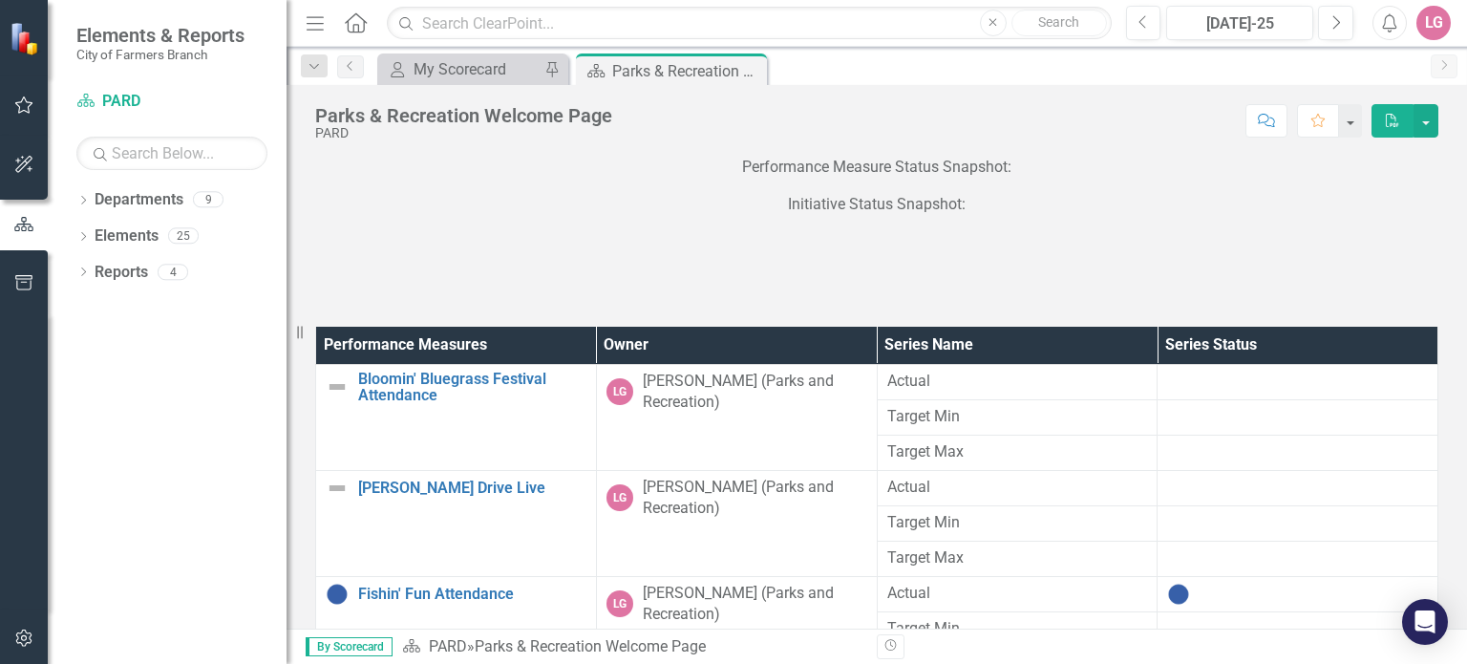
drag, startPoint x: 633, startPoint y: 509, endPoint x: 512, endPoint y: 670, distance: 201.9
click at [512, 663] on html "Elements & Reports City of Farmers Branch Department PARD Search Dropdown Depar…" at bounding box center [733, 332] width 1467 height 664
click at [749, 75] on icon "Close" at bounding box center [748, 70] width 19 height 15
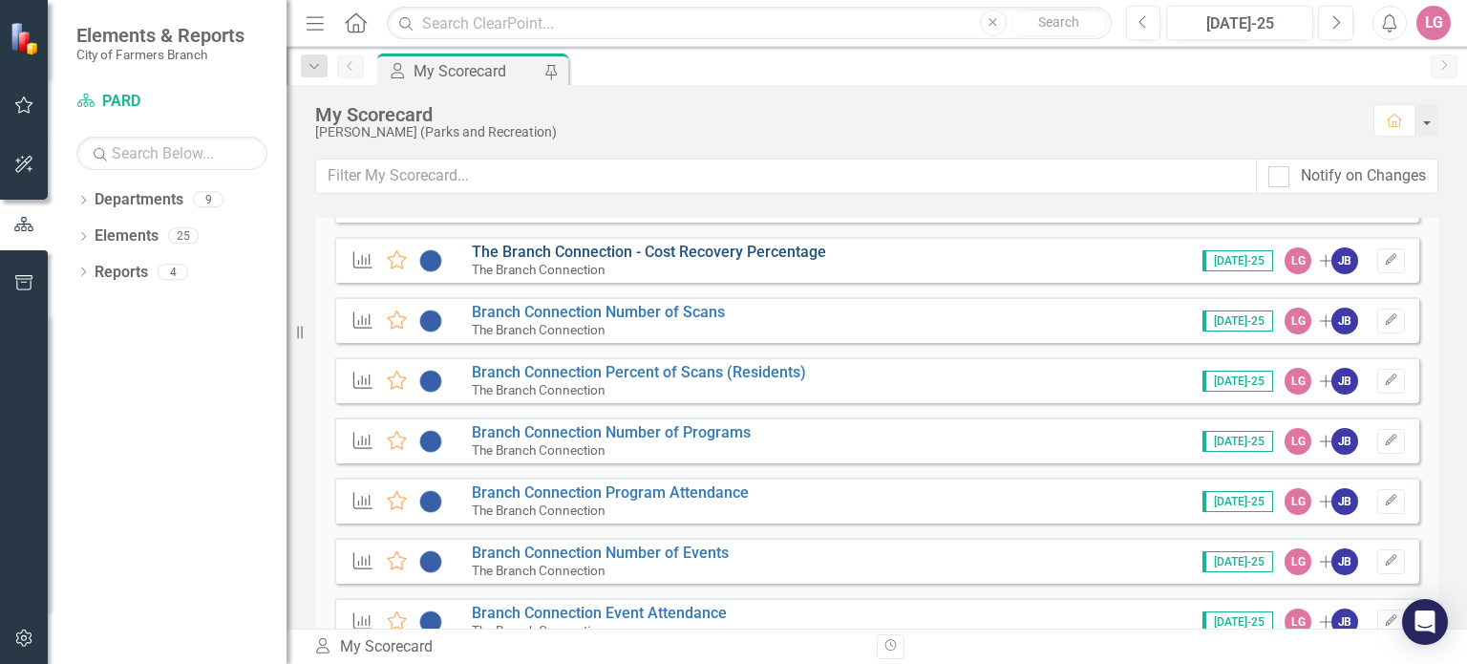
scroll to position [669, 0]
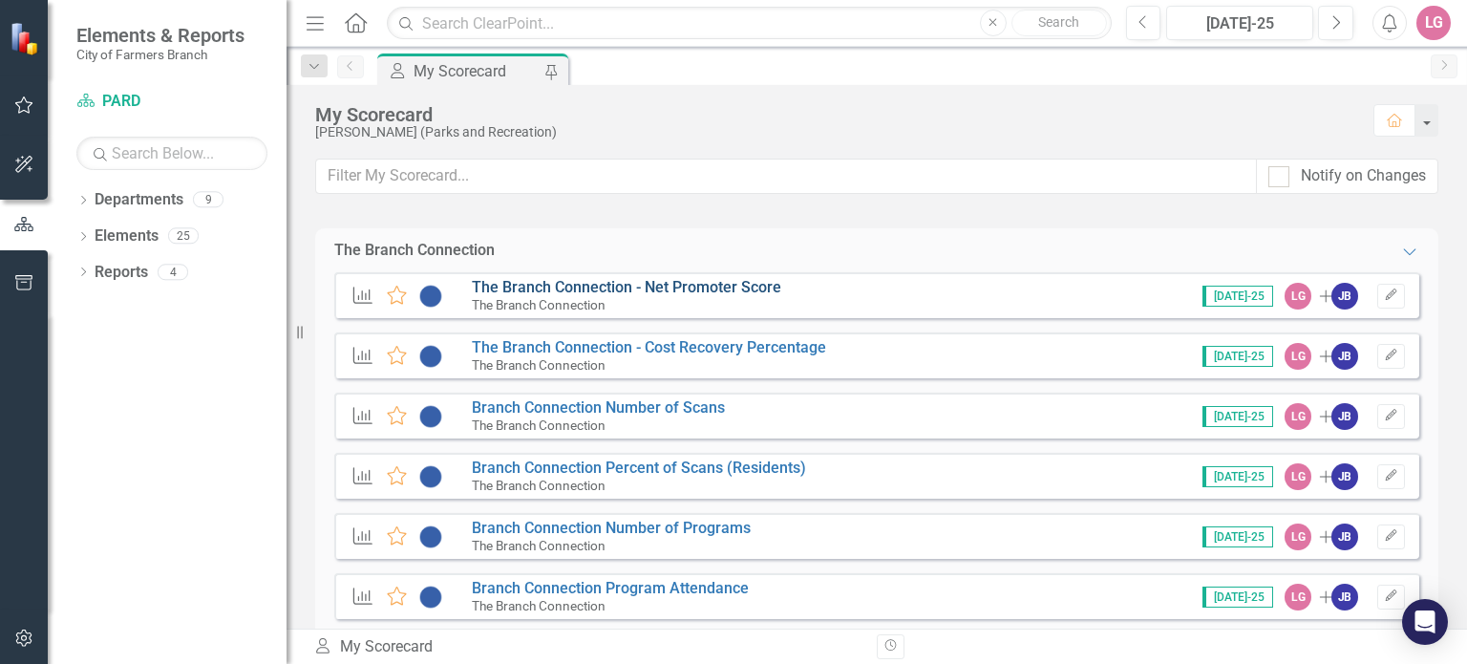
click at [630, 286] on link "The Branch Connection - Net Promoter Score" at bounding box center [626, 287] width 309 height 18
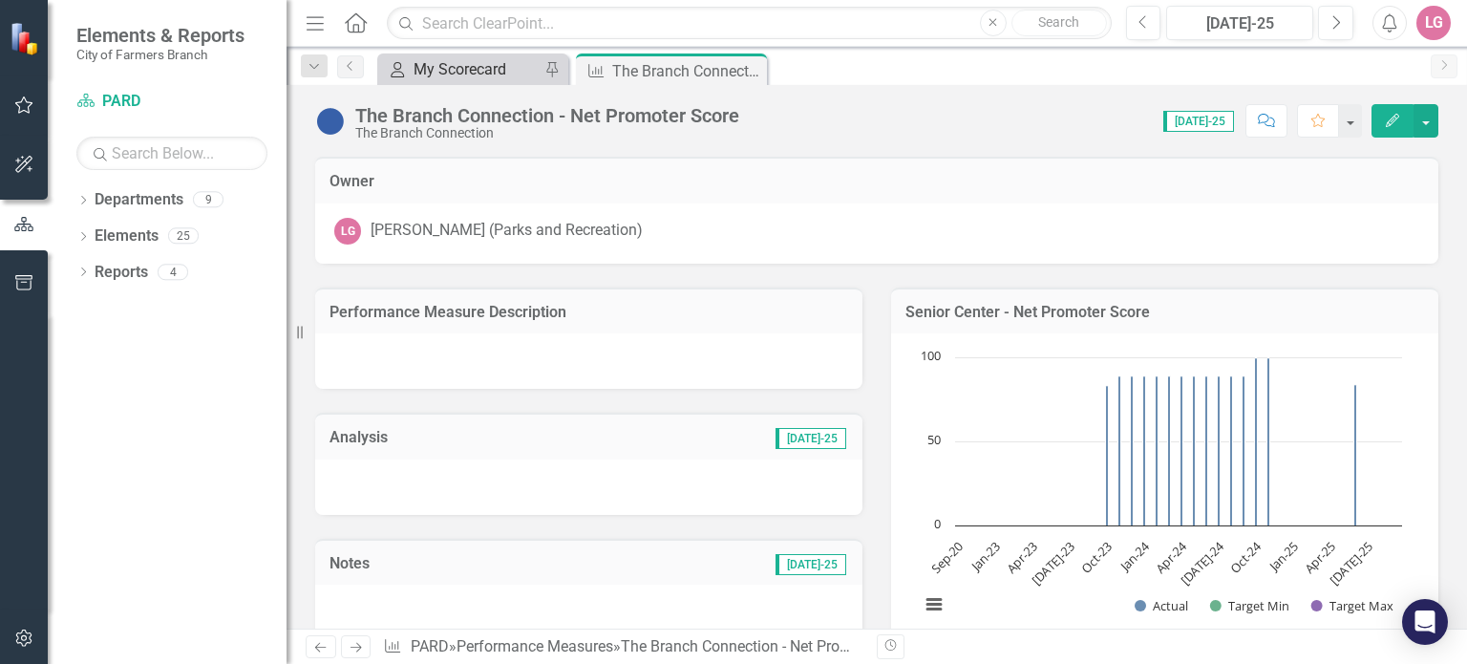
click at [521, 66] on div "My Scorecard" at bounding box center [477, 69] width 126 height 24
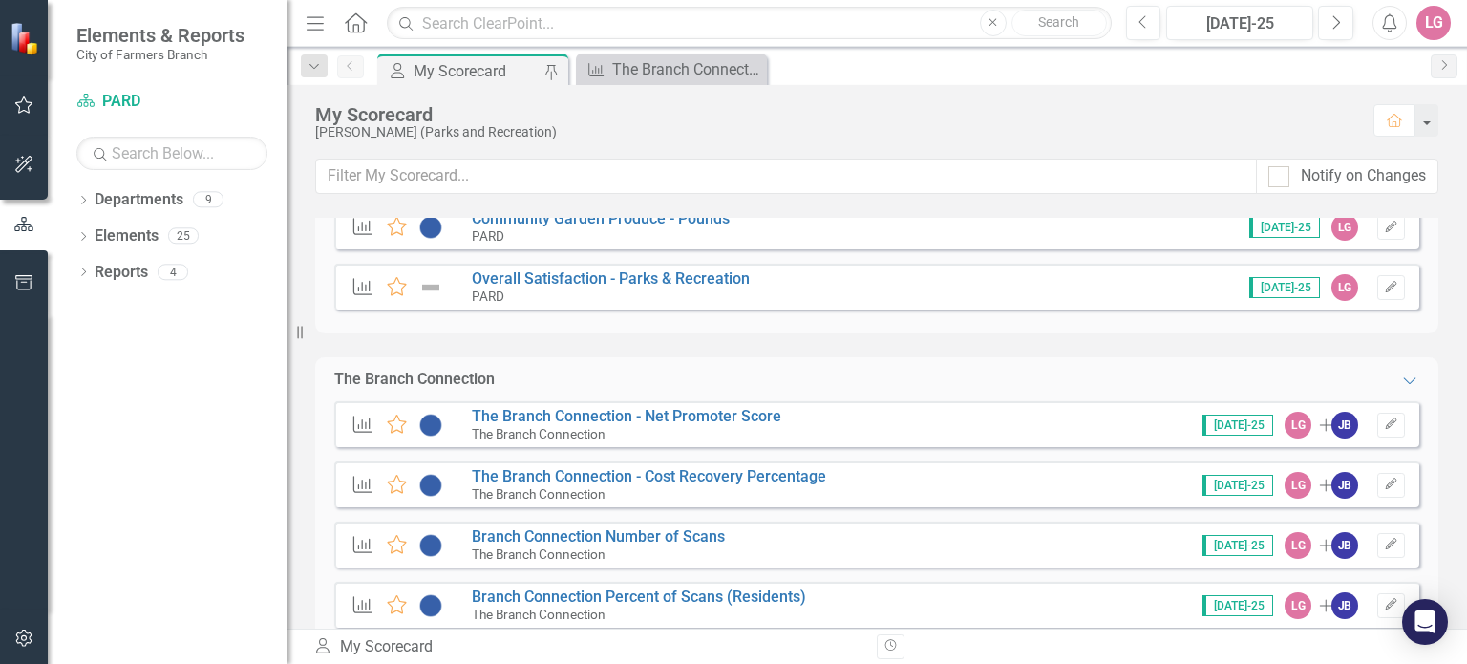
scroll to position [573, 0]
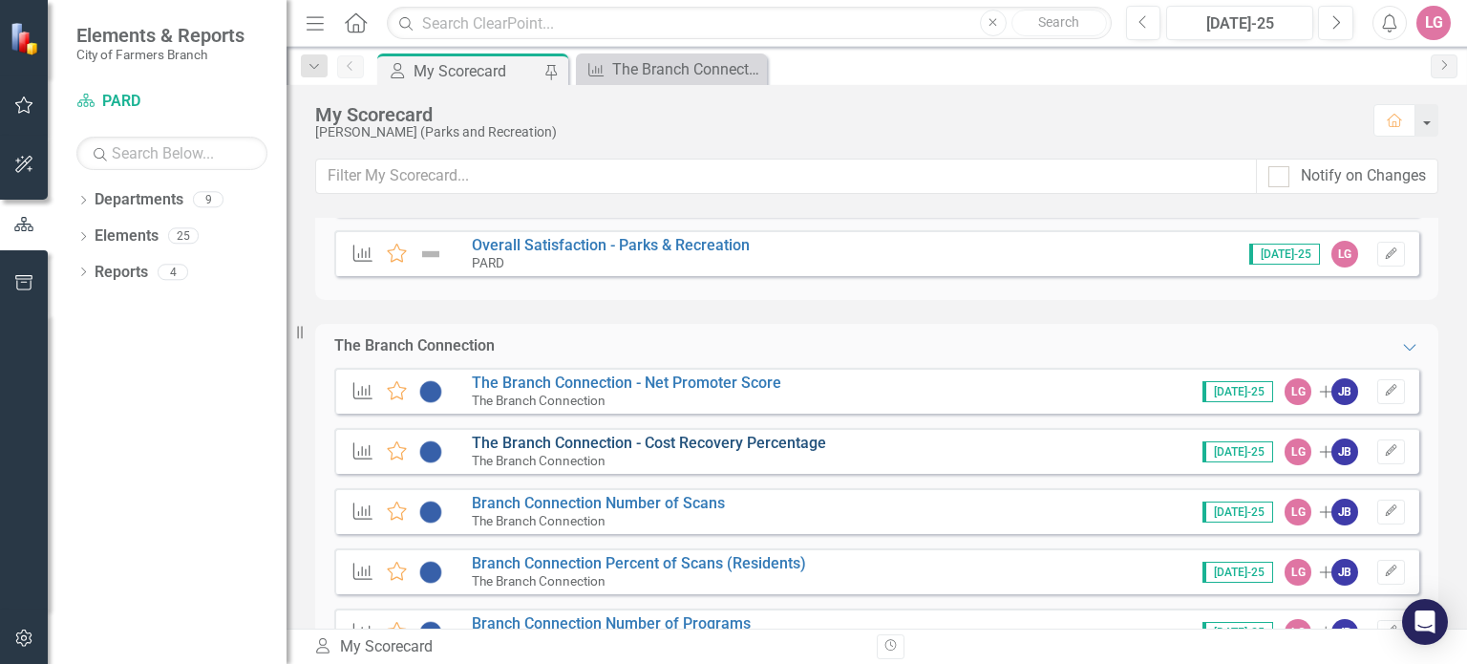
click at [638, 442] on link "The Branch Connection - Cost Recovery Percentage" at bounding box center [649, 443] width 354 height 18
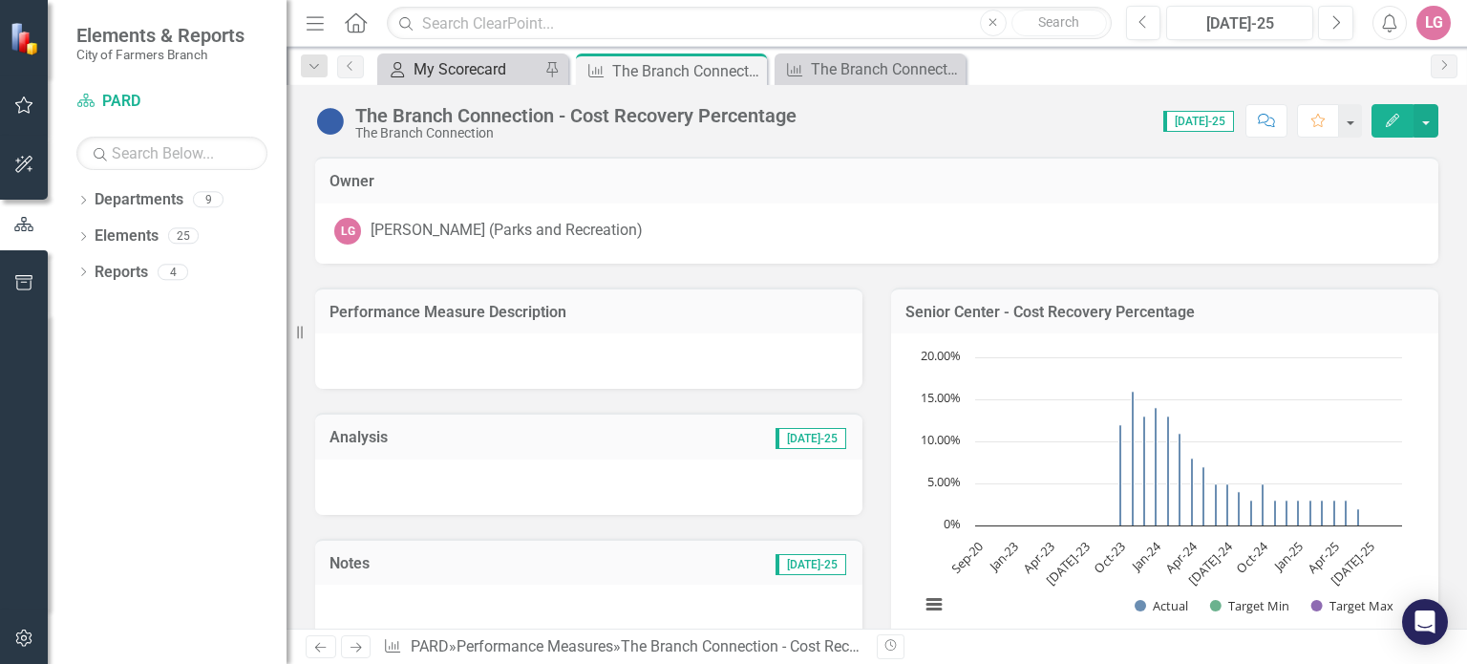
click at [489, 68] on div "My Scorecard" at bounding box center [477, 69] width 126 height 24
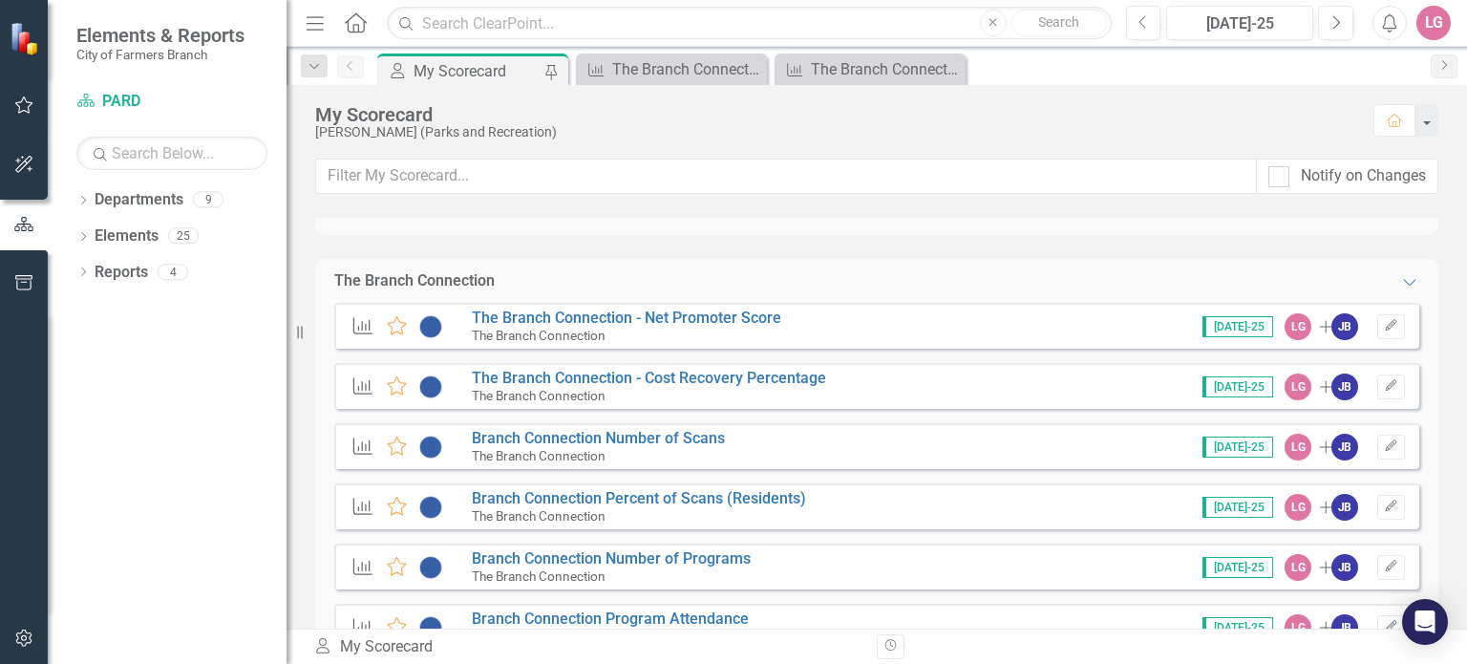
scroll to position [669, 0]
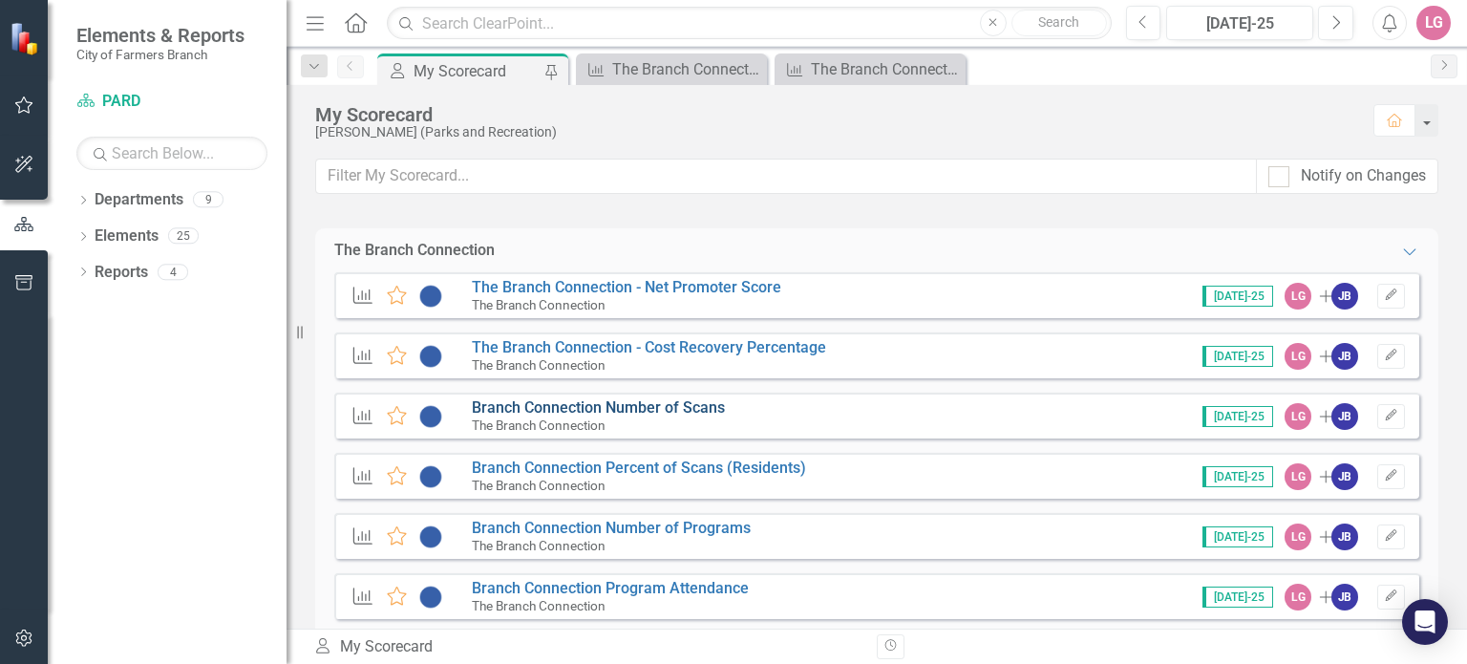
click at [544, 411] on link "Branch Connection Number of Scans" at bounding box center [598, 407] width 253 height 18
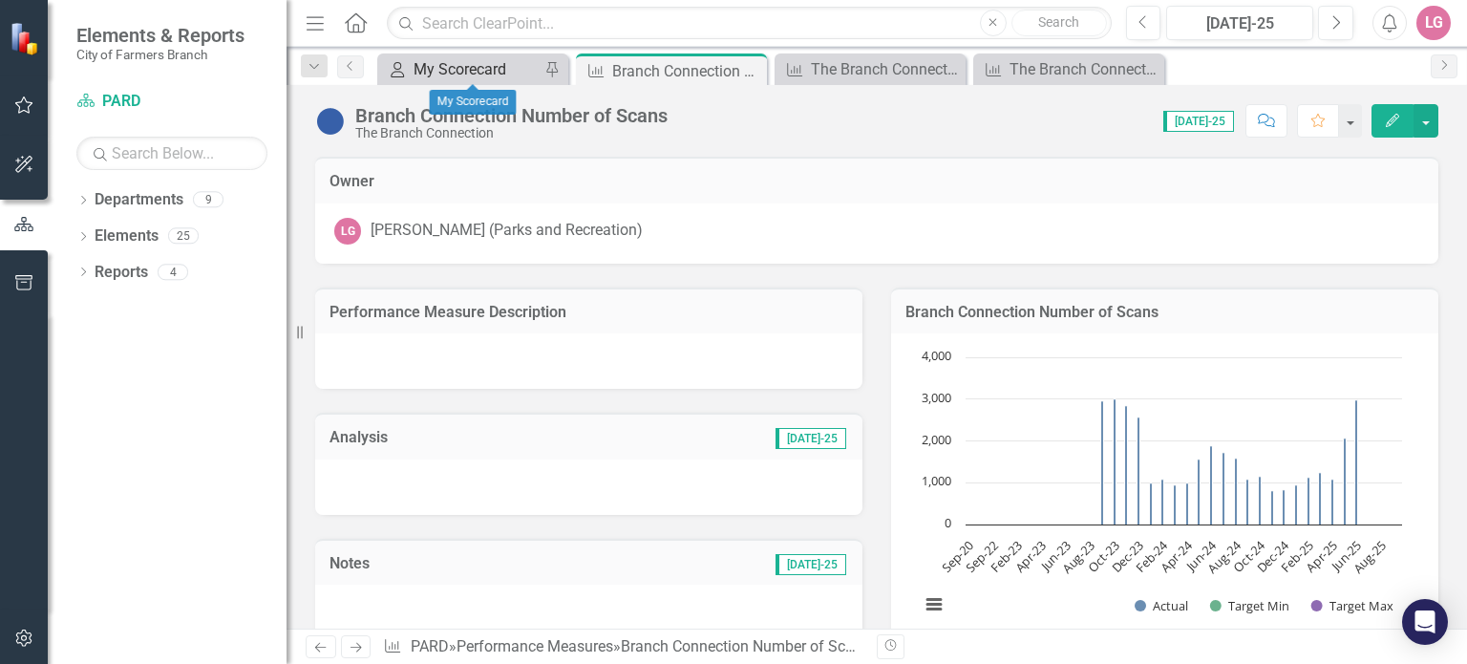
click at [480, 68] on div "My Scorecard" at bounding box center [477, 69] width 126 height 24
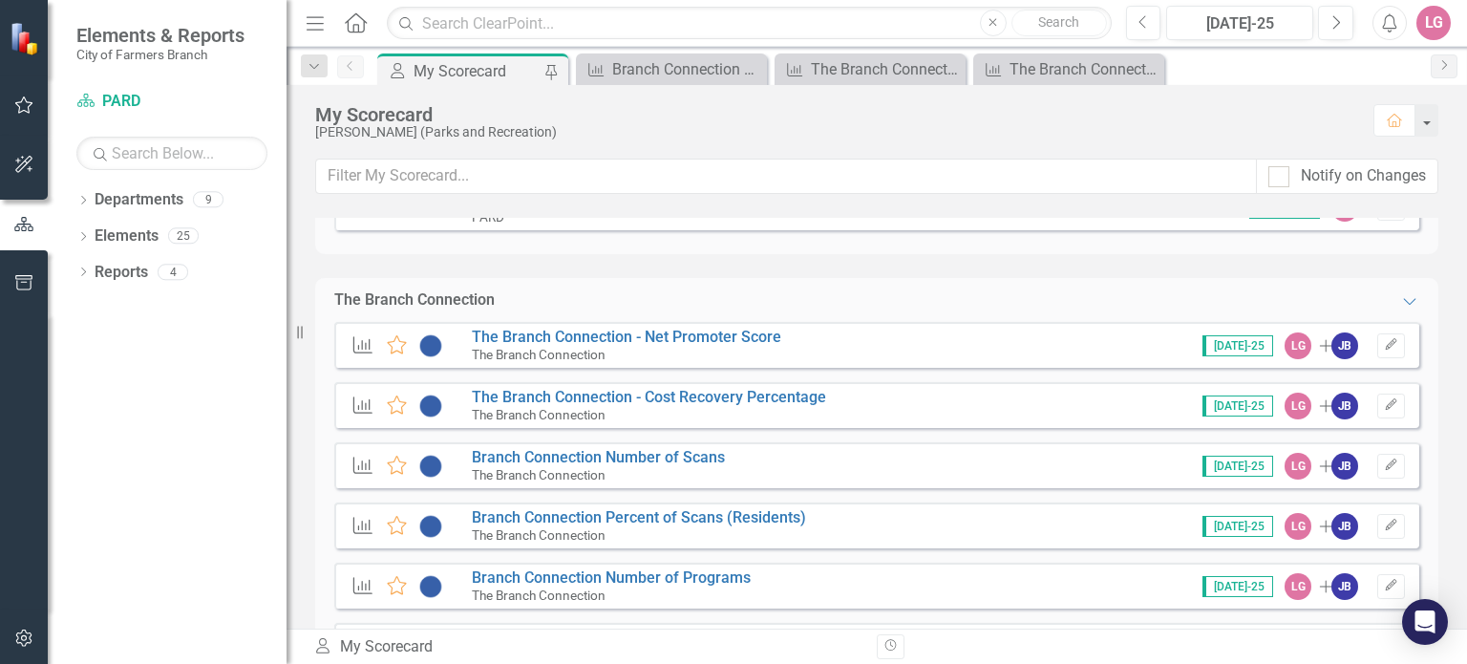
scroll to position [669, 0]
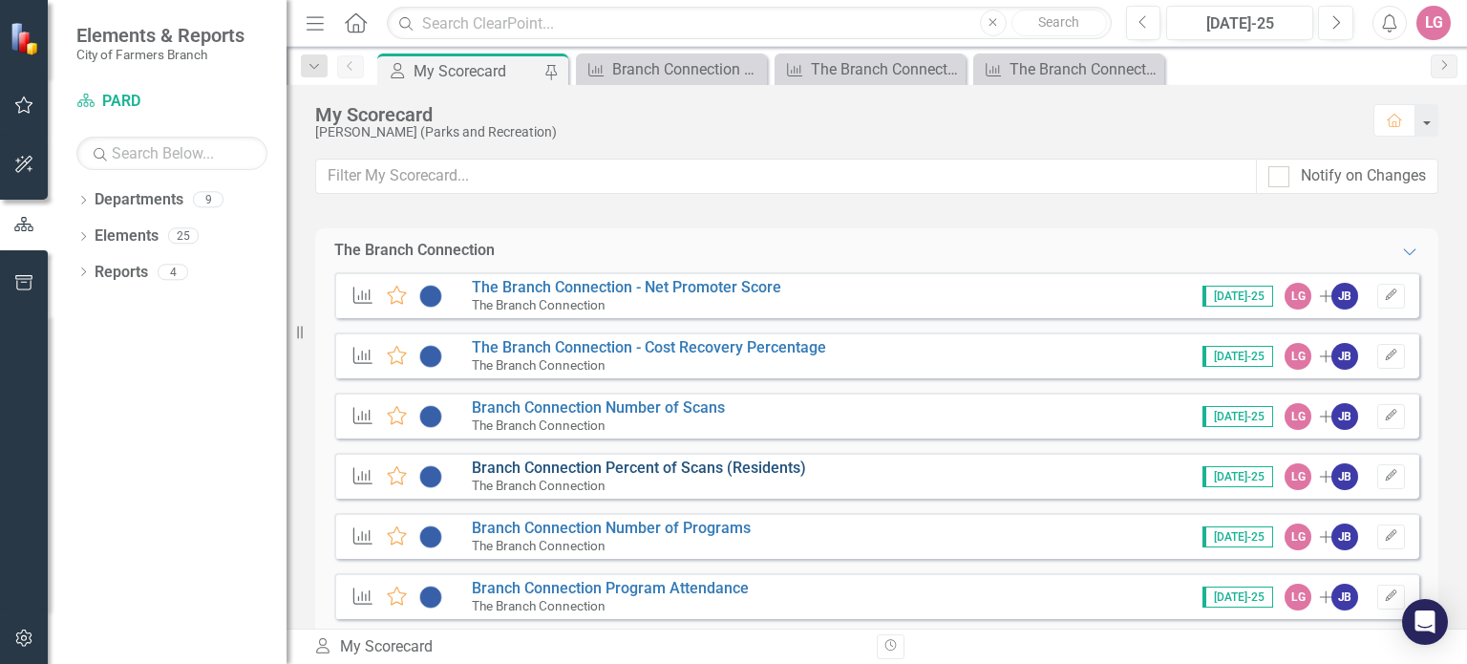
click at [576, 462] on link "Branch Connection Percent of Scans (Residents)" at bounding box center [639, 467] width 334 height 18
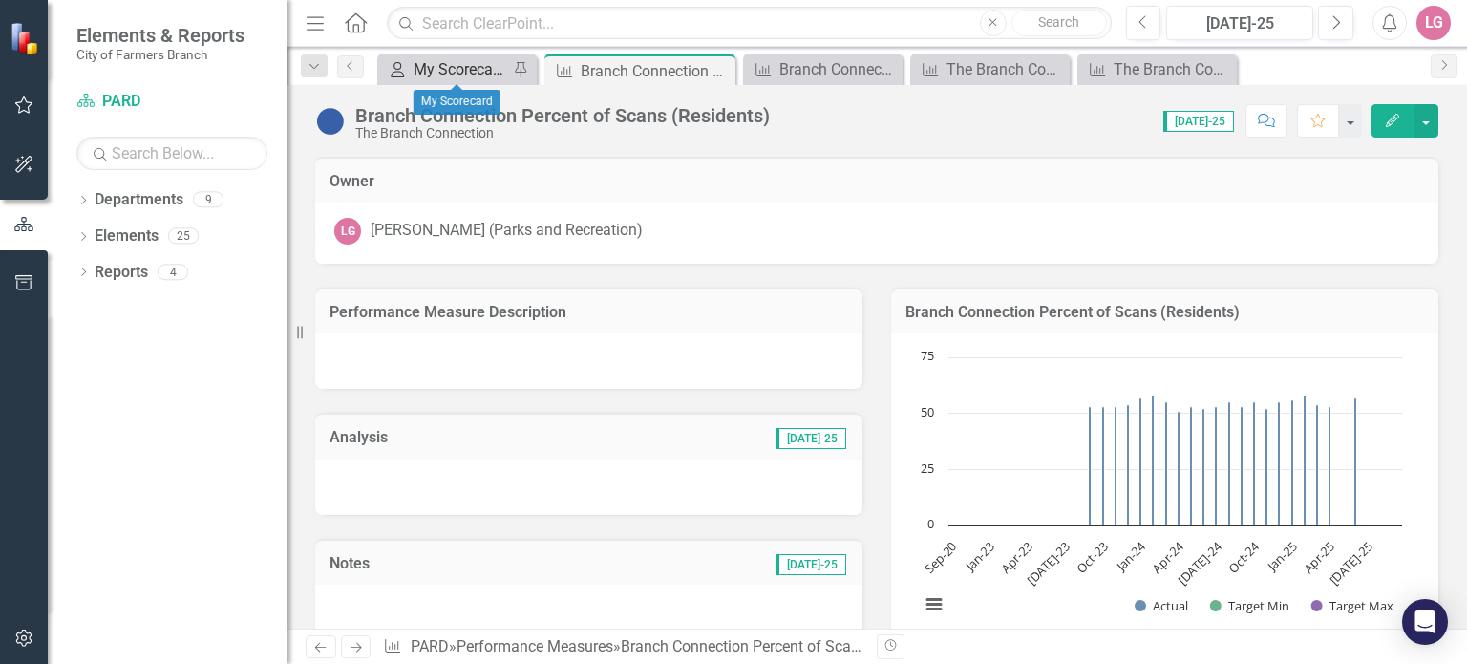
click at [447, 70] on div "My Scorecard" at bounding box center [461, 69] width 95 height 24
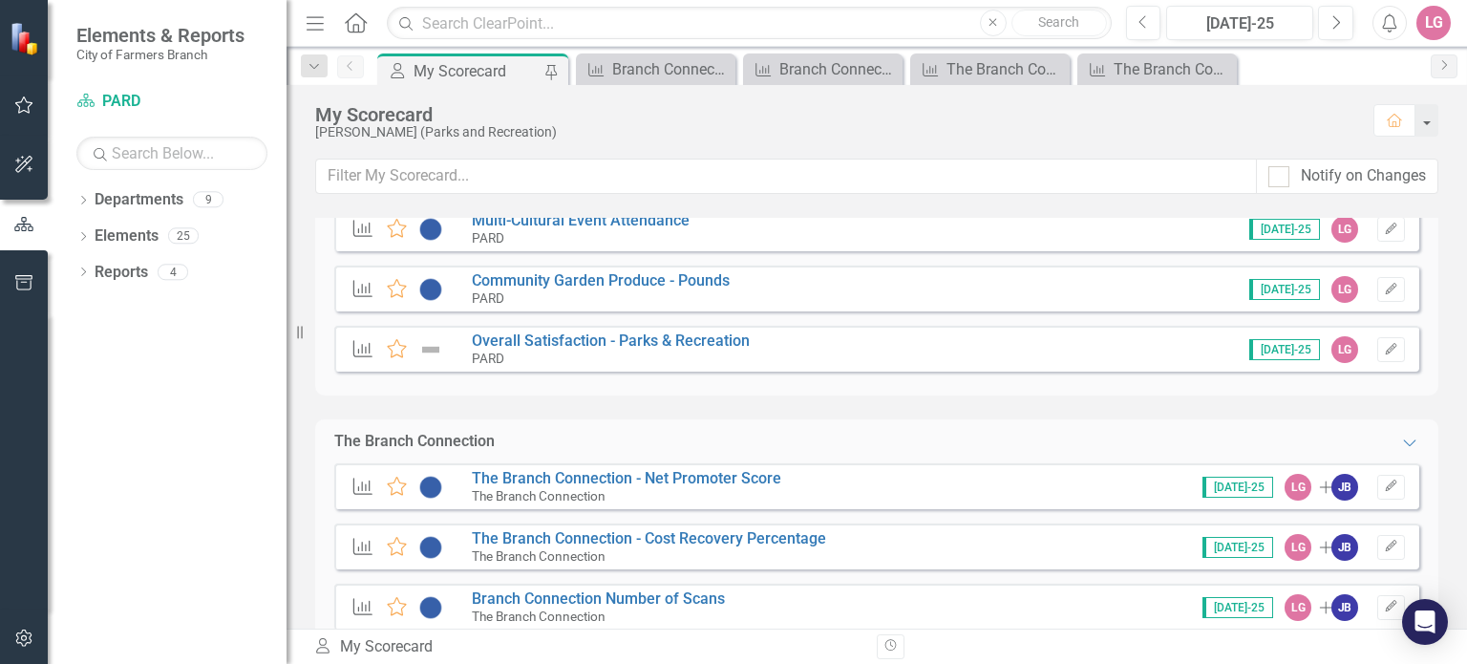
scroll to position [669, 0]
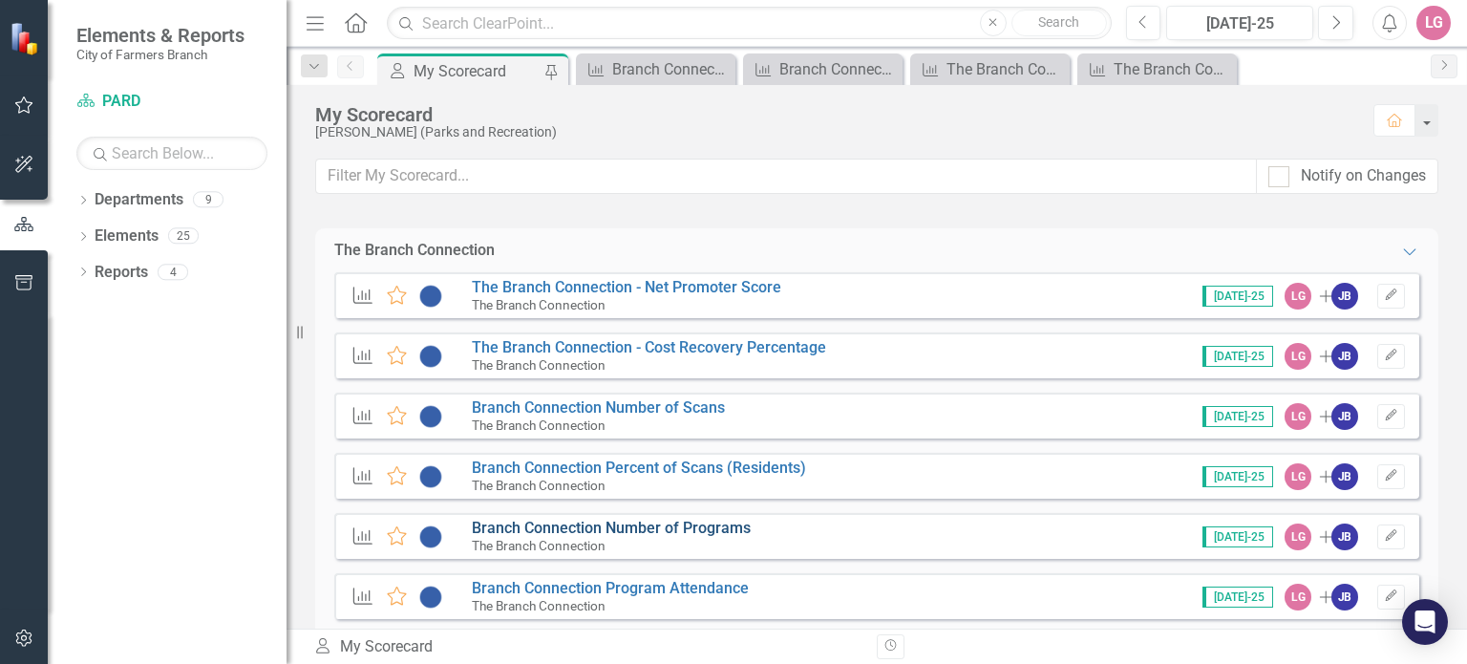
click at [558, 526] on link "Branch Connection Number of Programs" at bounding box center [611, 528] width 279 height 18
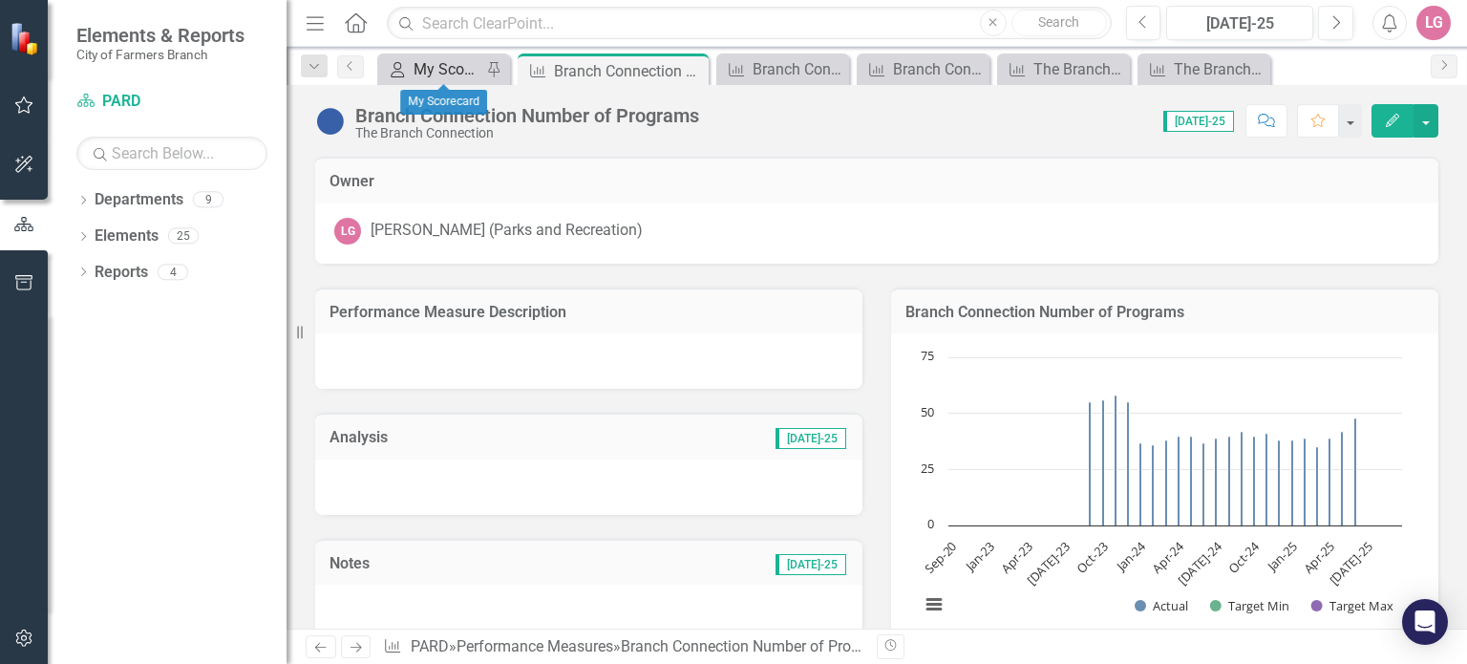
click at [457, 63] on div "My Scorecard" at bounding box center [448, 69] width 68 height 24
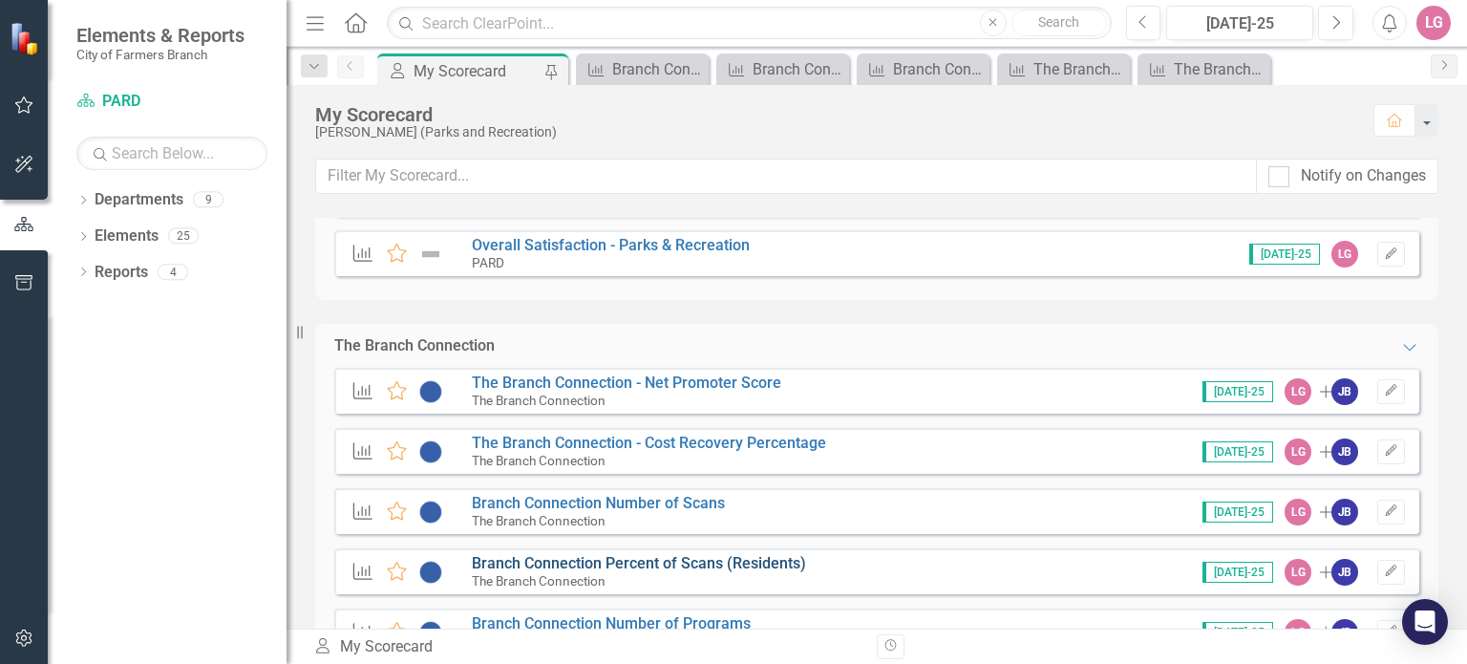
scroll to position [669, 0]
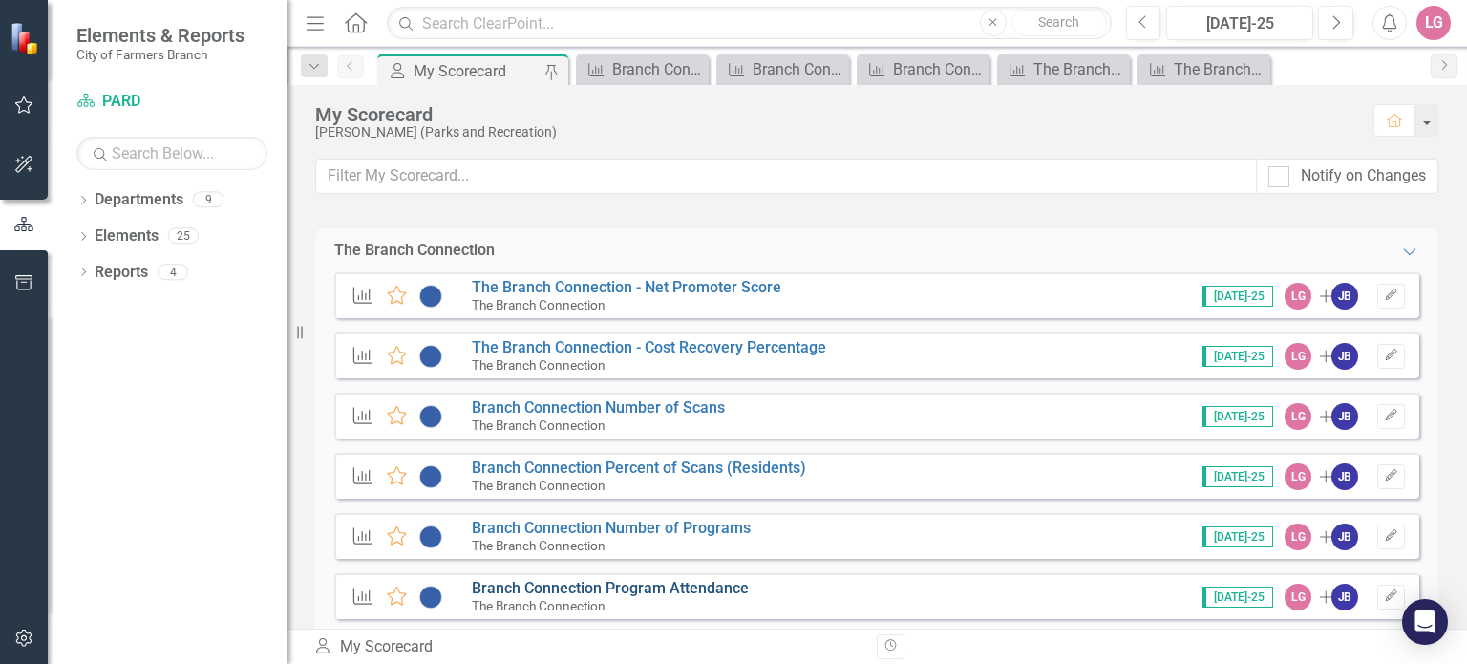
click at [606, 587] on link "Branch Connection Program Attendance" at bounding box center [610, 588] width 277 height 18
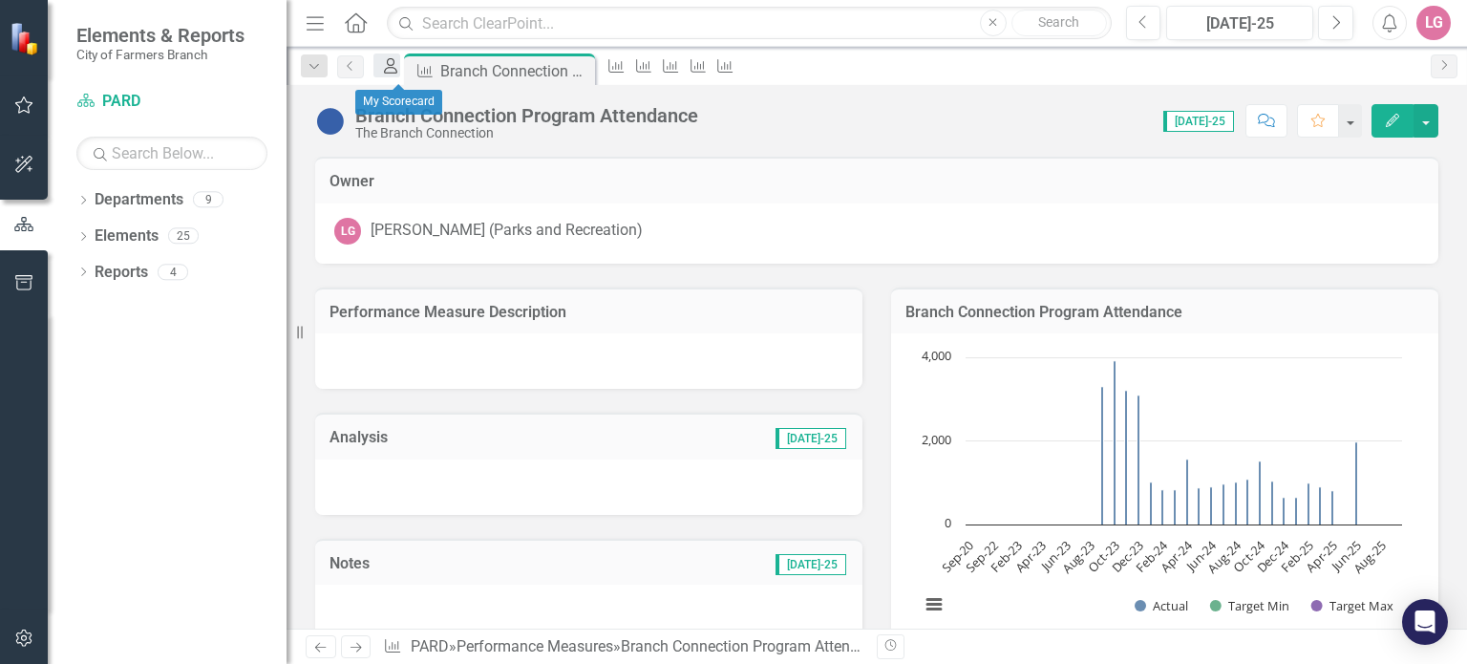
click at [400, 74] on icon "My Scorecard" at bounding box center [390, 65] width 19 height 15
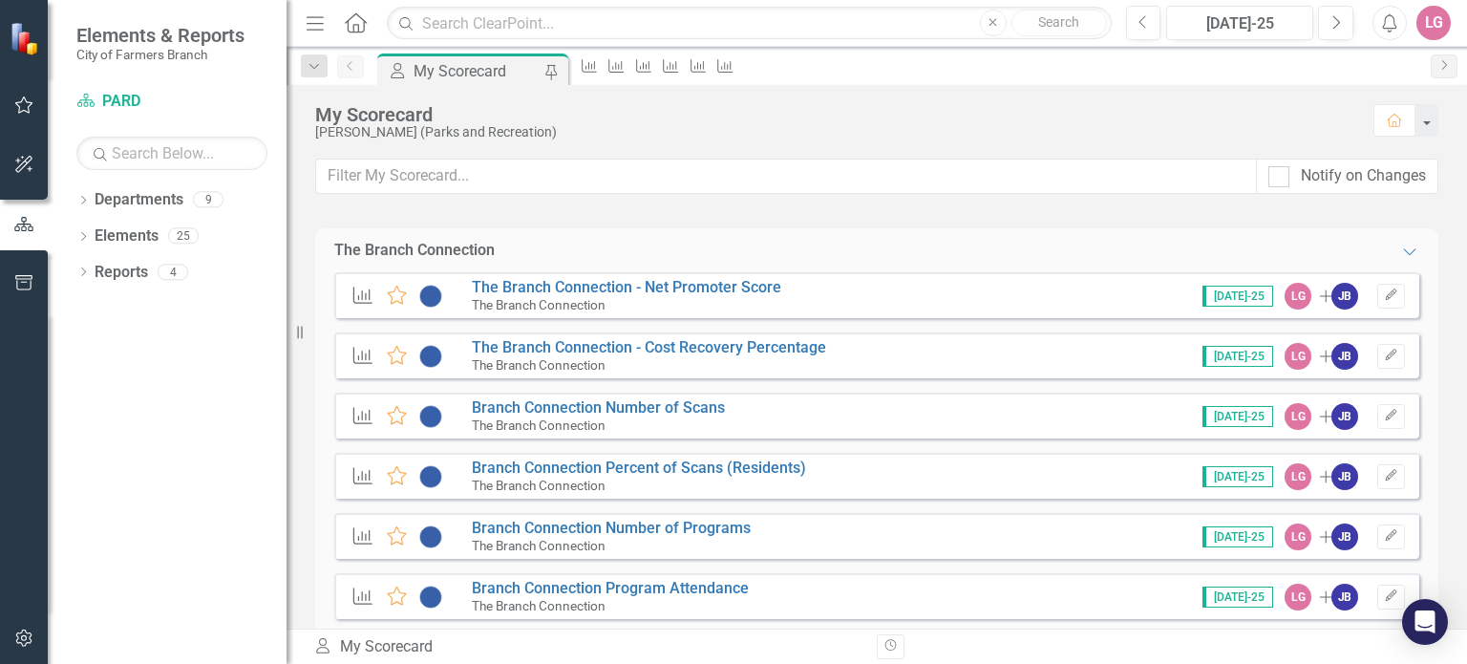
scroll to position [764, 0]
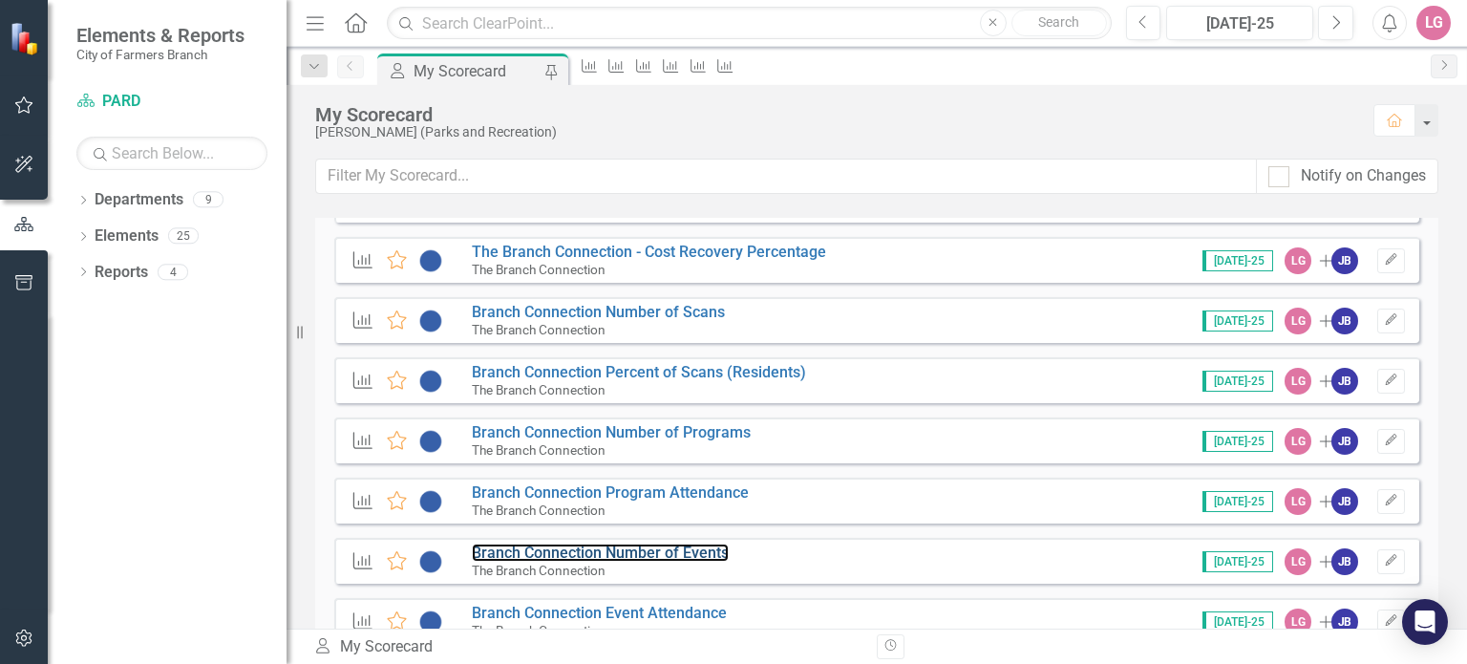
click at [586, 546] on link "Branch Connection Number of Events" at bounding box center [600, 552] width 257 height 18
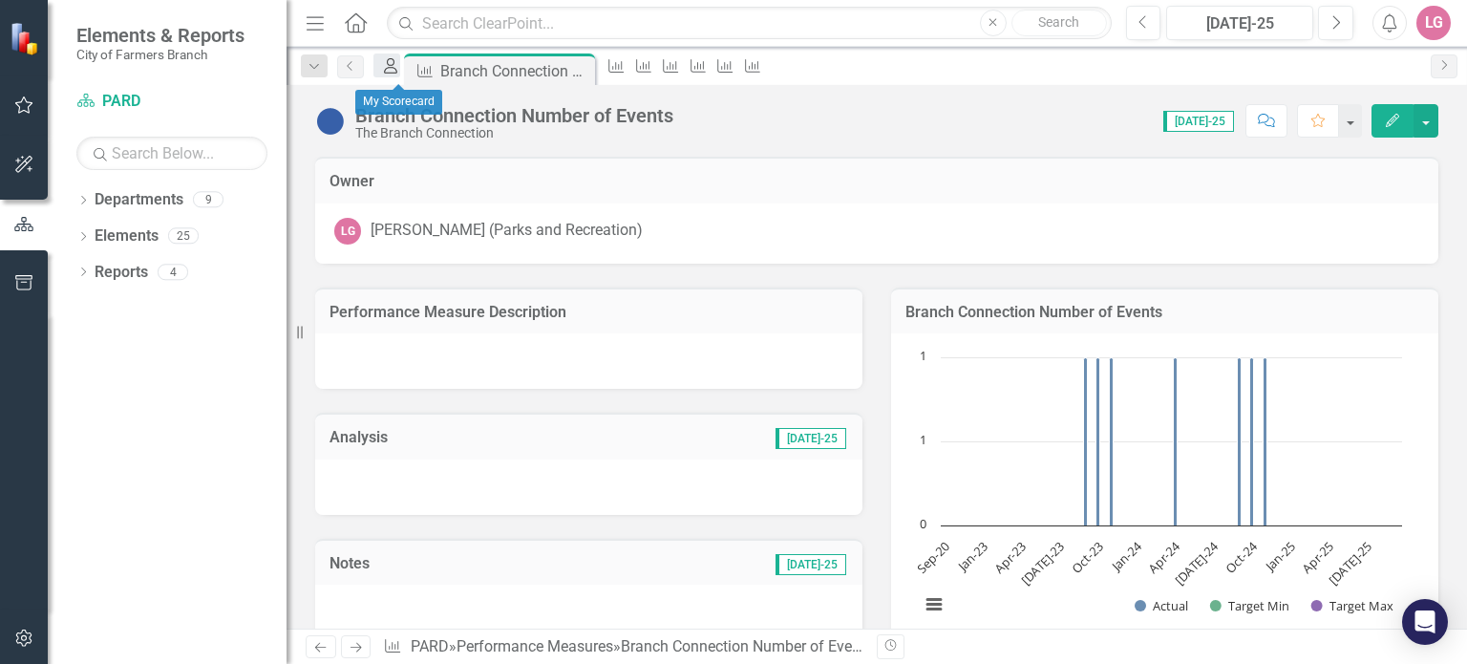
click at [396, 68] on icon at bounding box center [390, 65] width 13 height 15
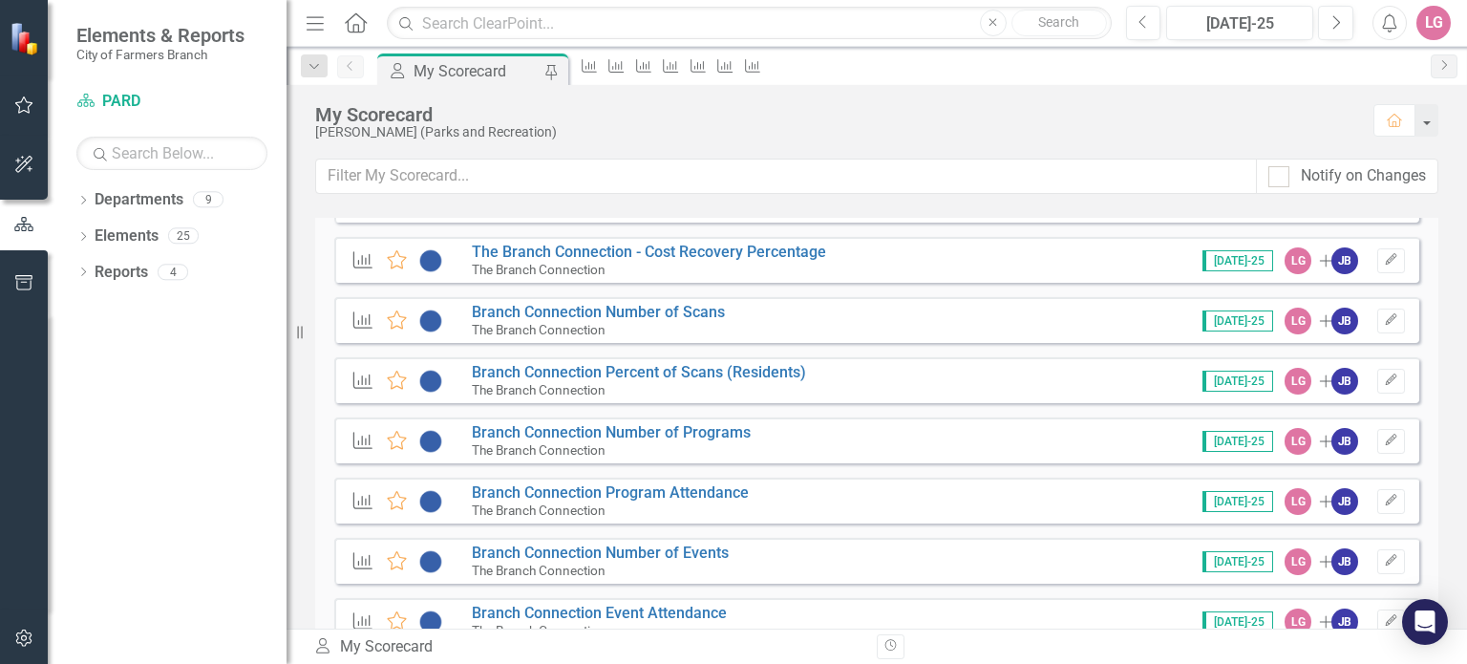
scroll to position [860, 0]
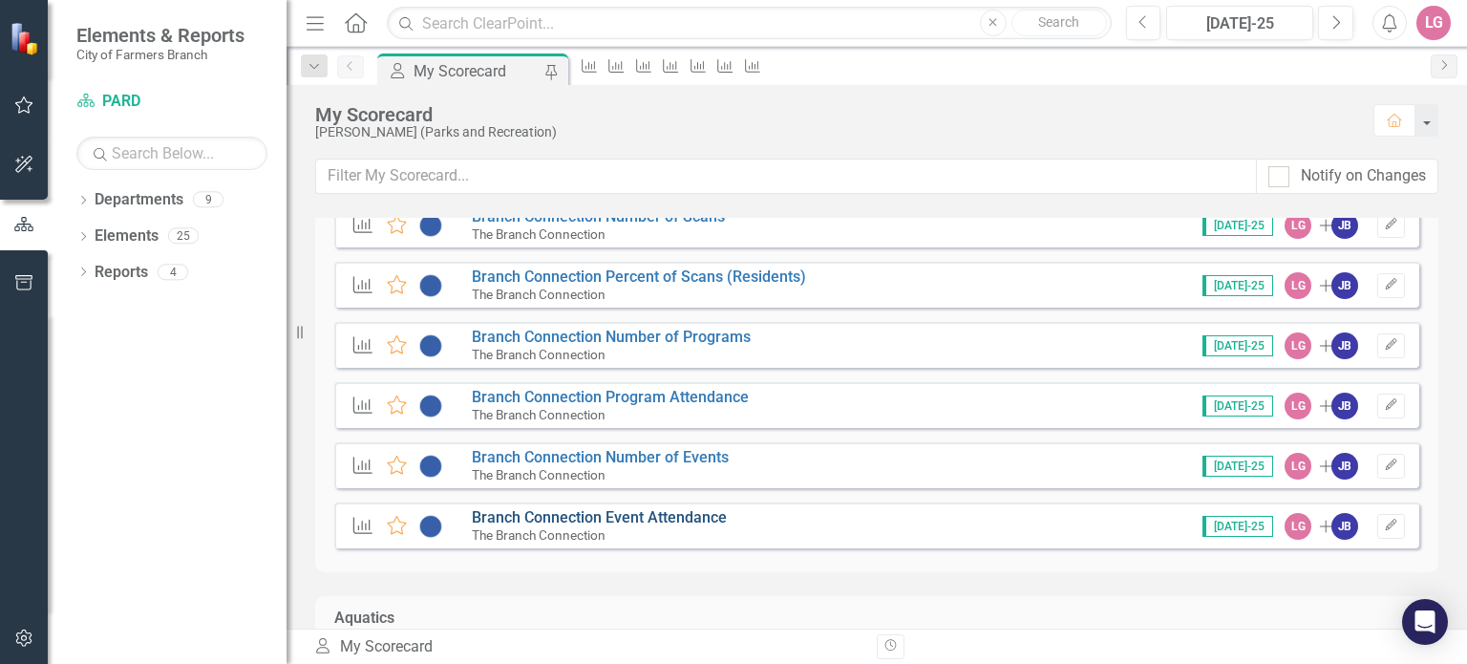
click at [602, 522] on link "Branch Connection Event Attendance" at bounding box center [599, 517] width 255 height 18
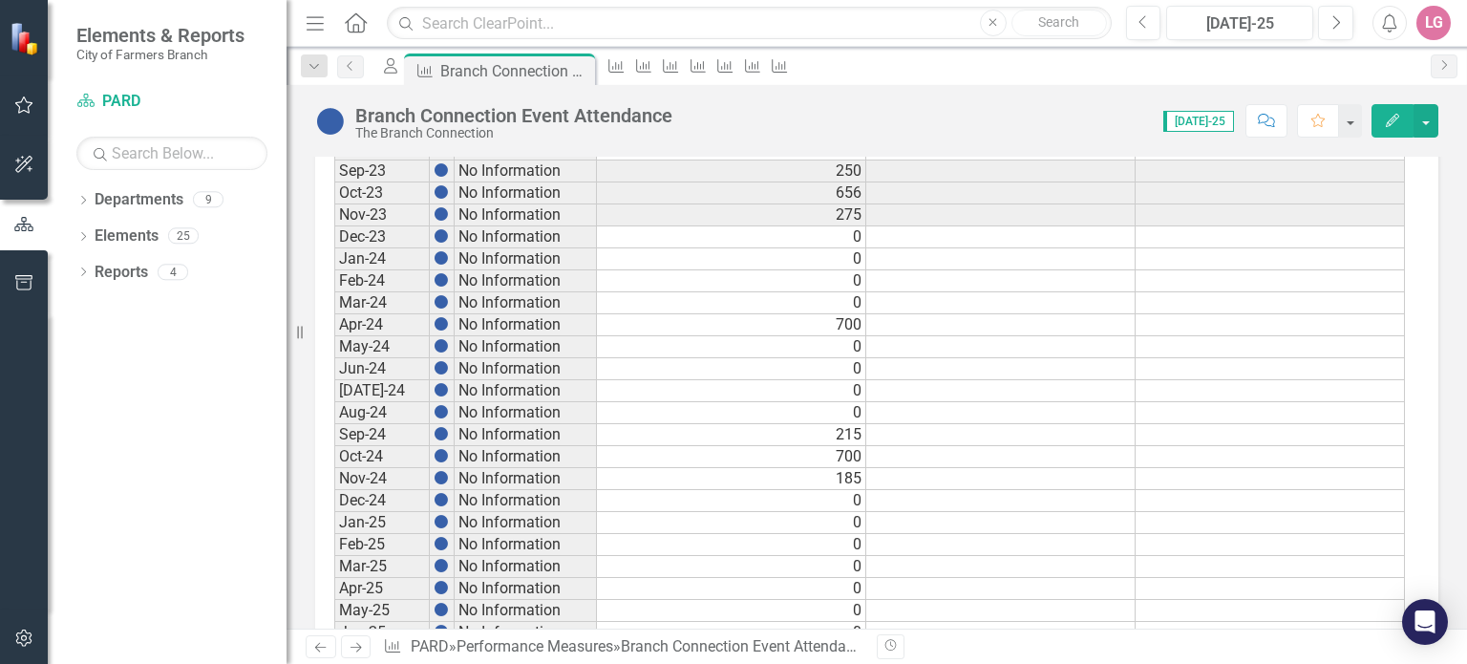
scroll to position [1080, 0]
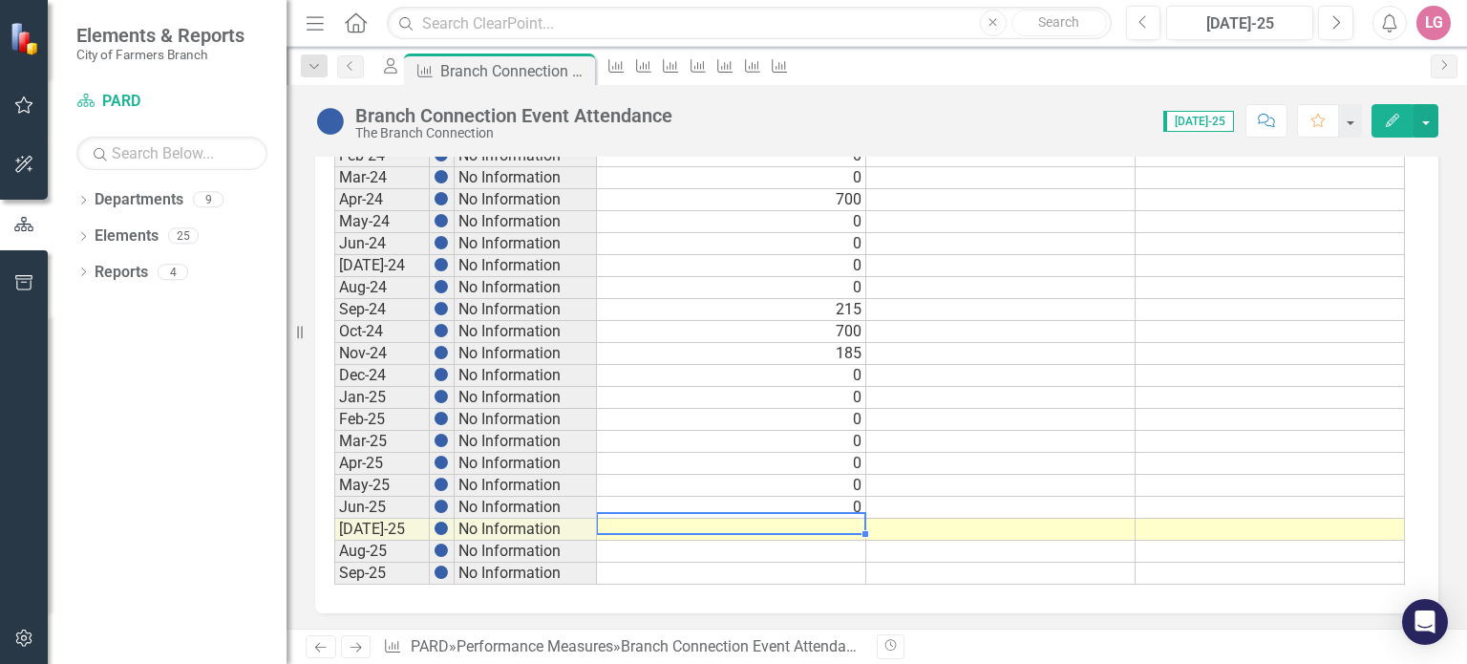
click at [708, 521] on td at bounding box center [731, 530] width 269 height 22
type textarea "0"
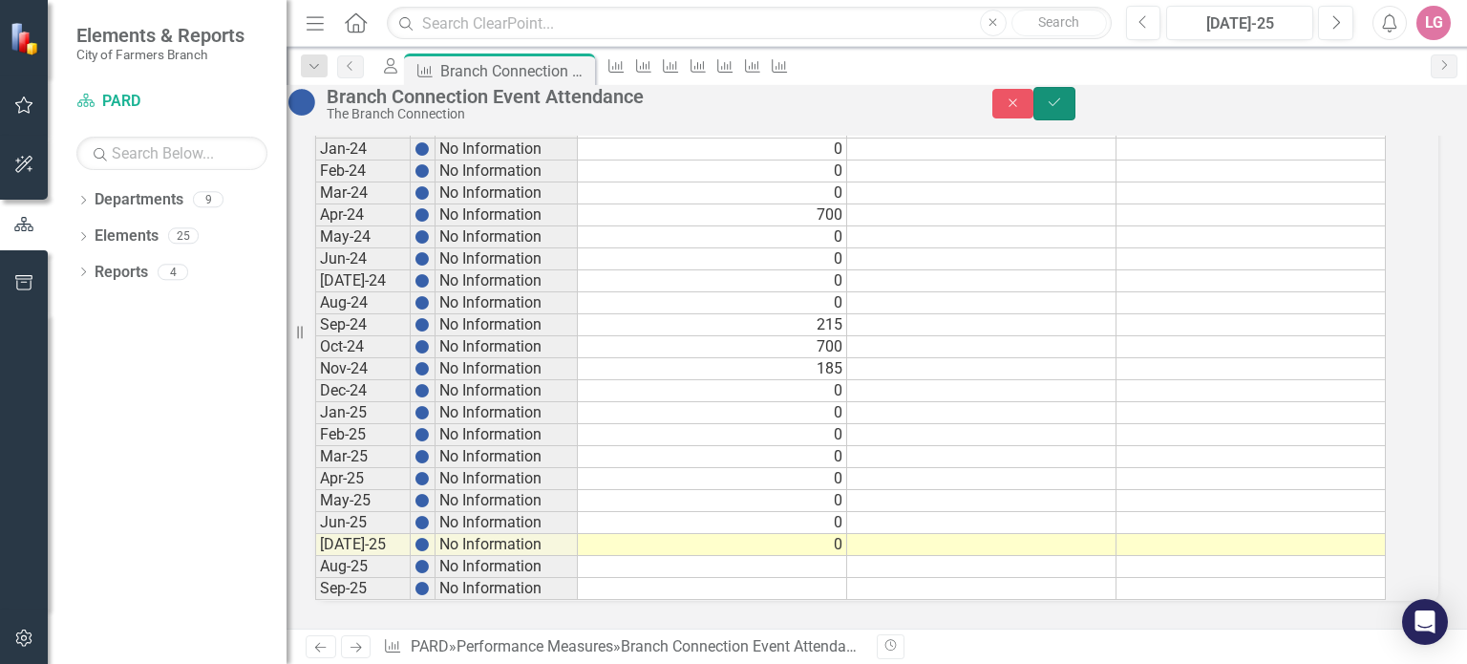
click at [1075, 120] on button "Save" at bounding box center [1054, 103] width 42 height 33
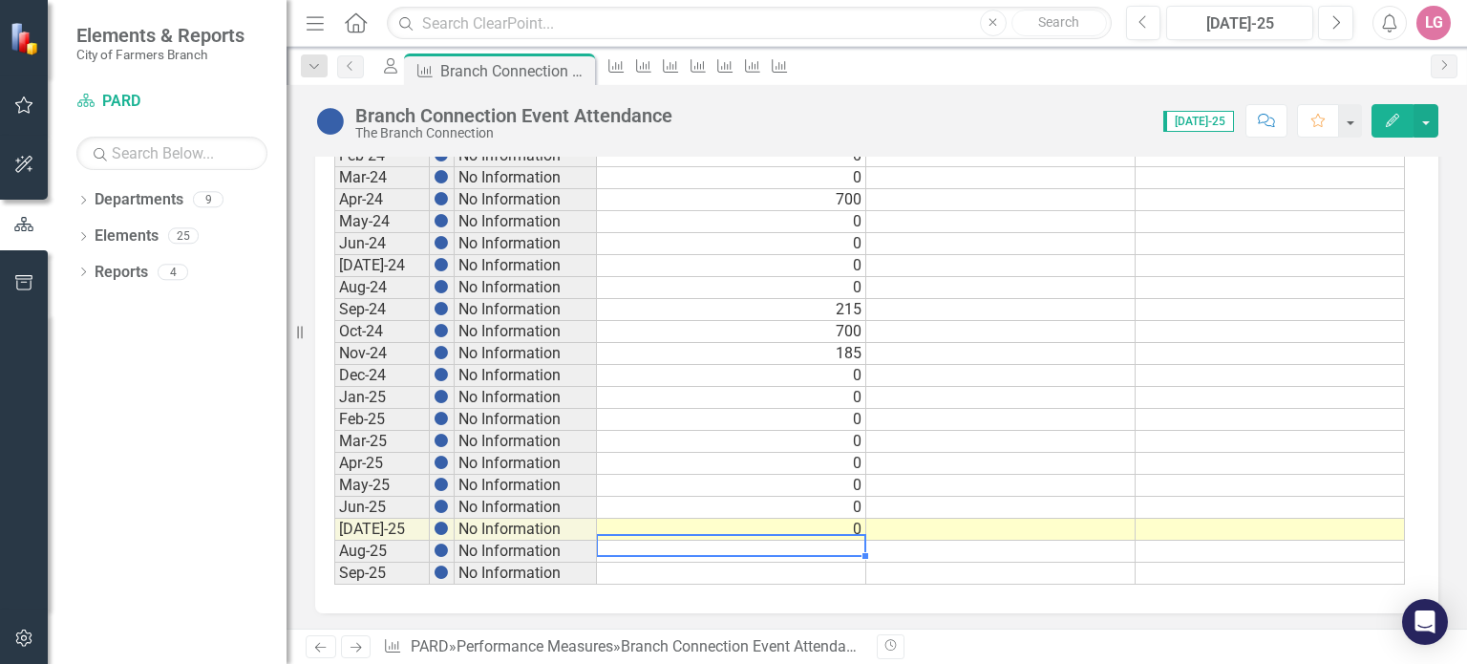
click at [755, 543] on td at bounding box center [731, 552] width 269 height 22
click at [586, 70] on icon "Close" at bounding box center [576, 70] width 19 height 15
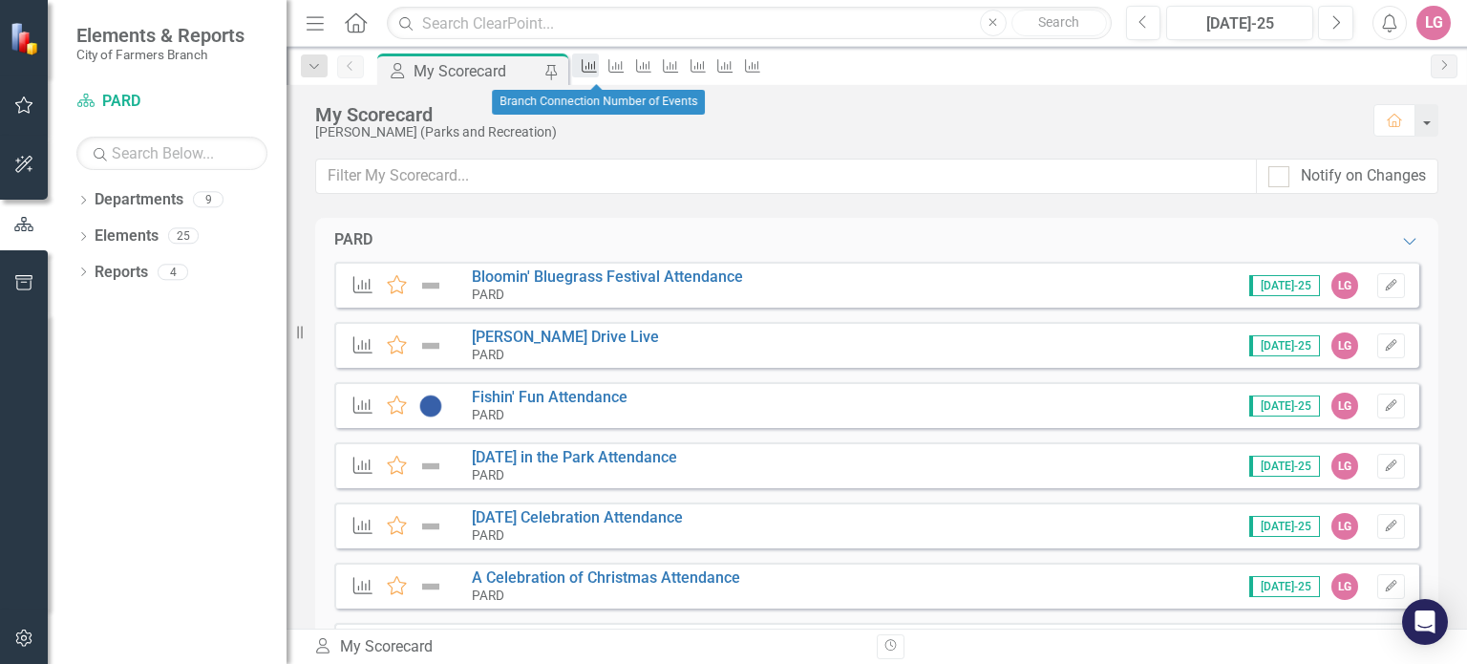
click at [597, 71] on icon at bounding box center [589, 65] width 15 height 13
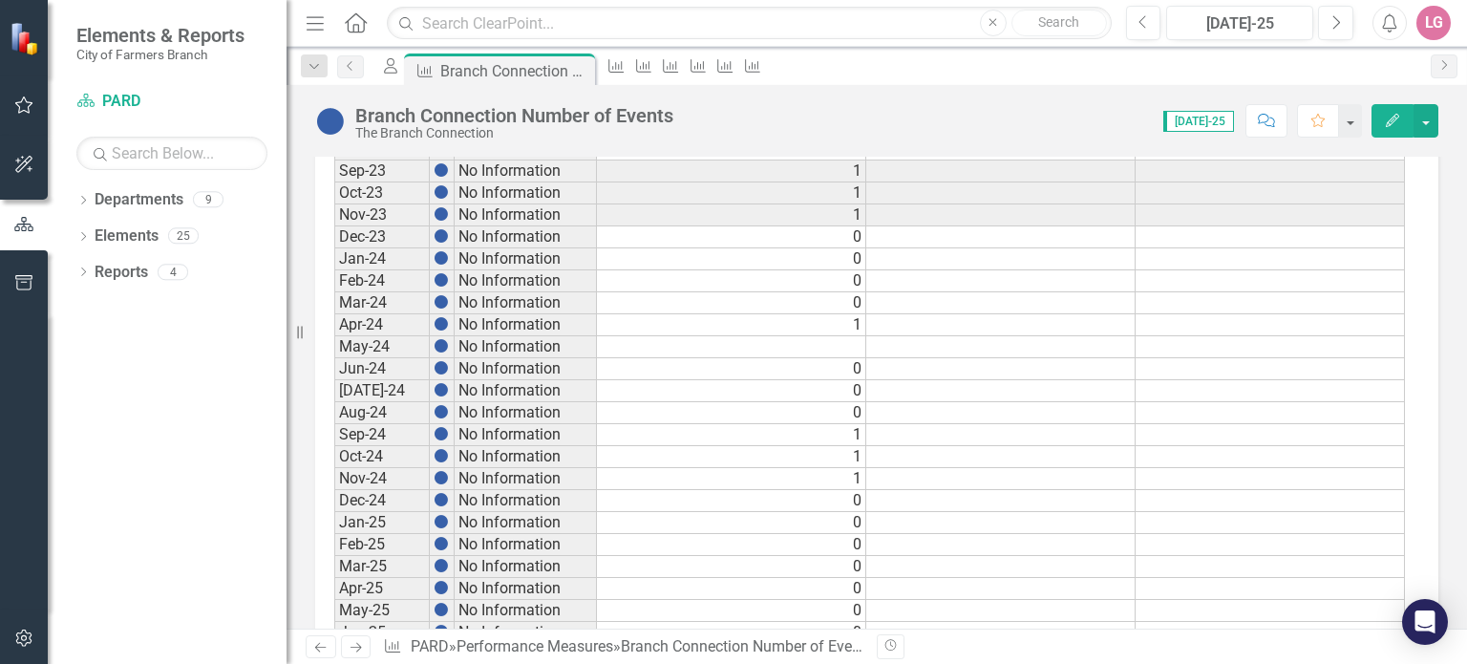
scroll to position [1080, 0]
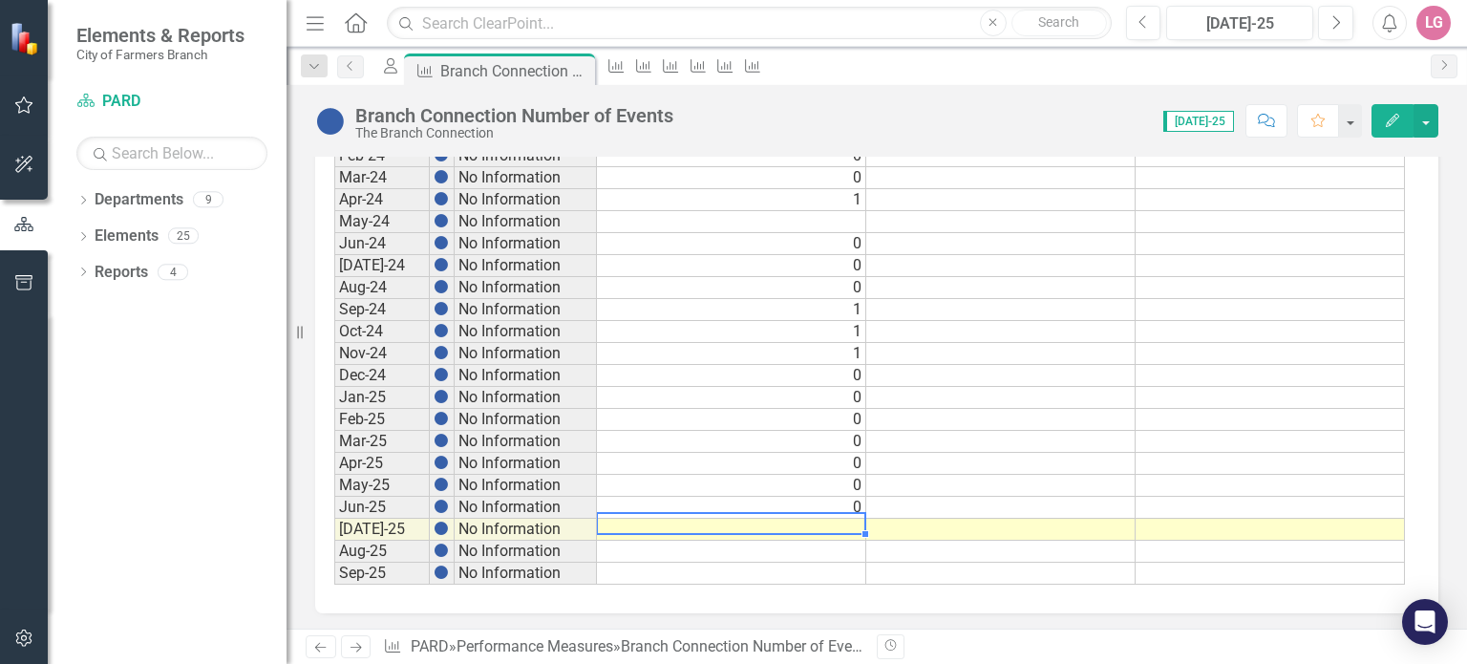
click at [706, 524] on td at bounding box center [731, 530] width 269 height 22
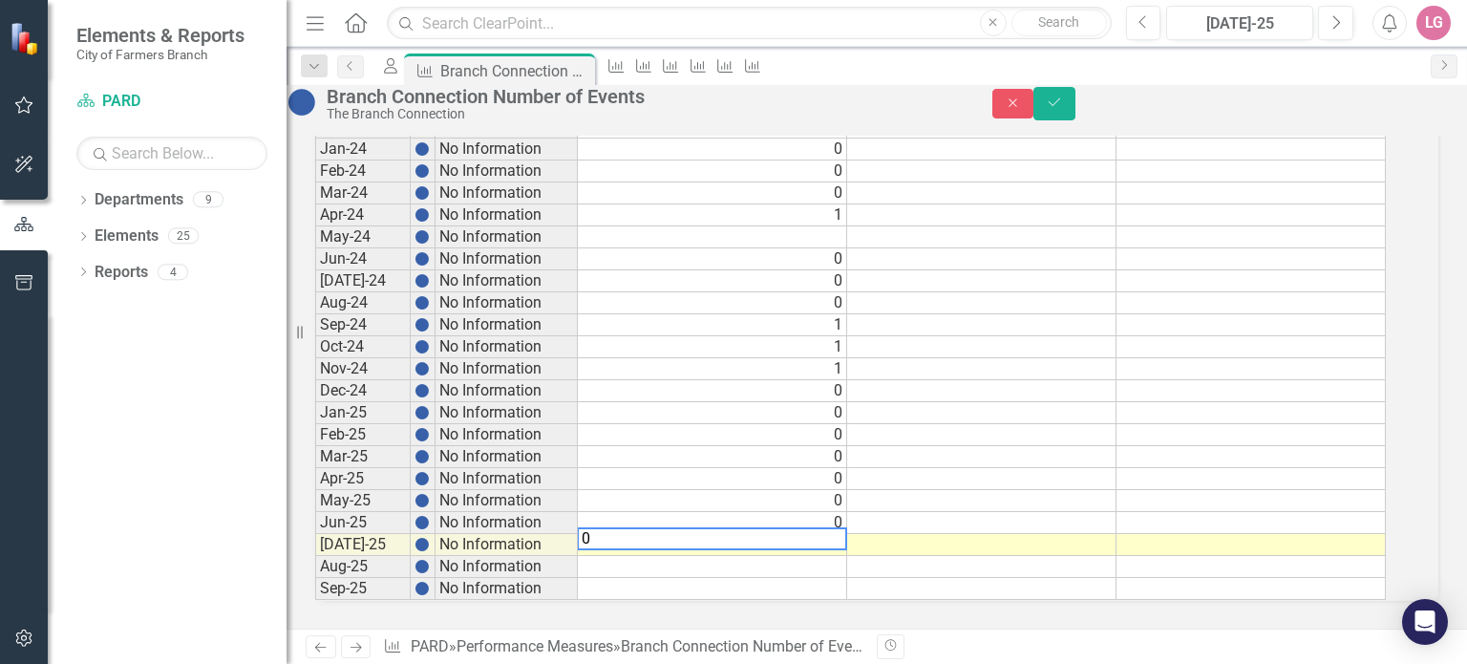
type textarea "0"
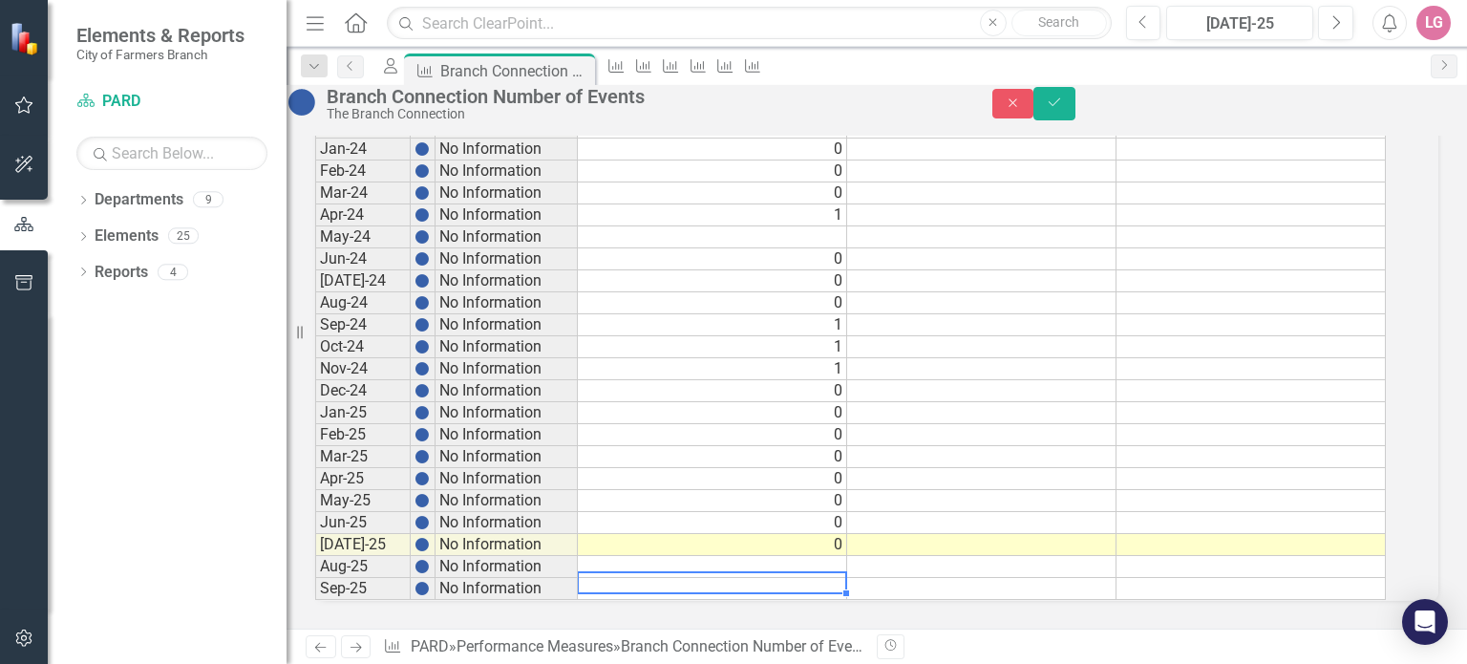
click at [783, 578] on td at bounding box center [712, 589] width 269 height 22
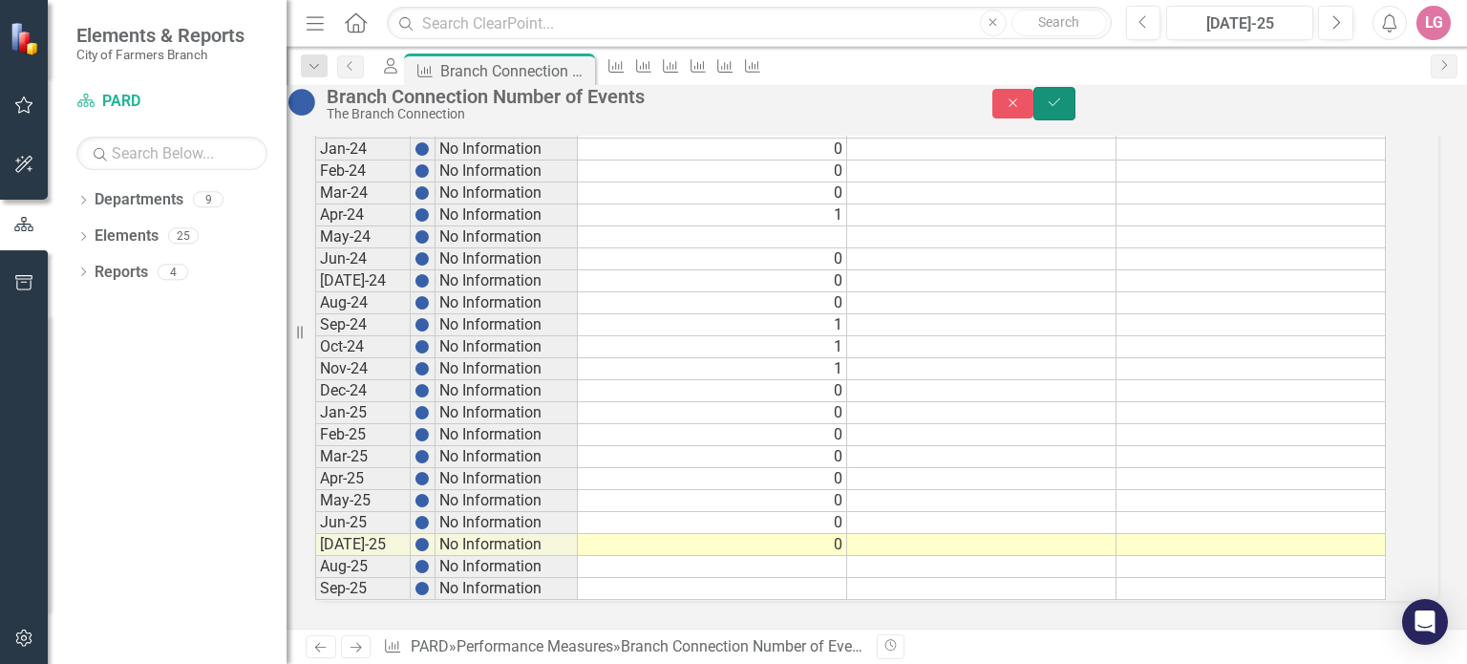
click at [1063, 106] on icon "Save" at bounding box center [1054, 102] width 17 height 13
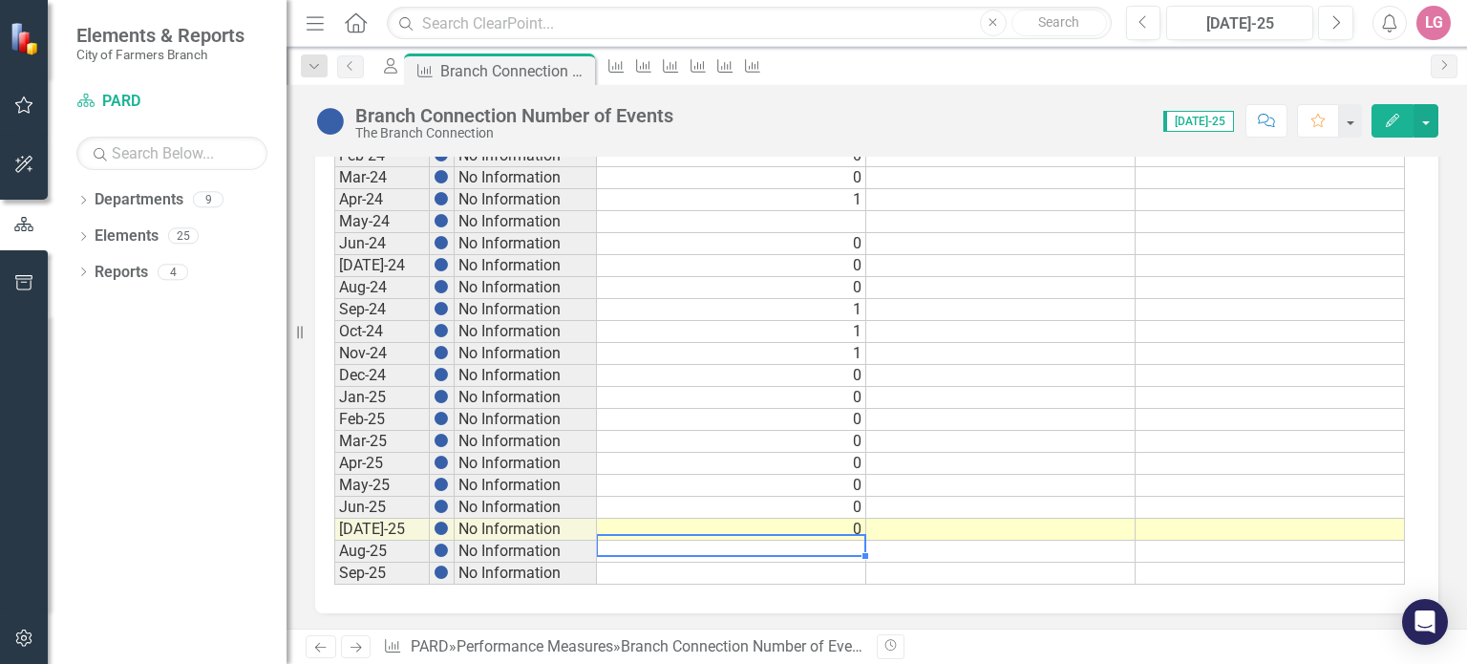
click at [810, 541] on td at bounding box center [731, 552] width 269 height 22
click at [583, 67] on icon at bounding box center [577, 71] width 11 height 11
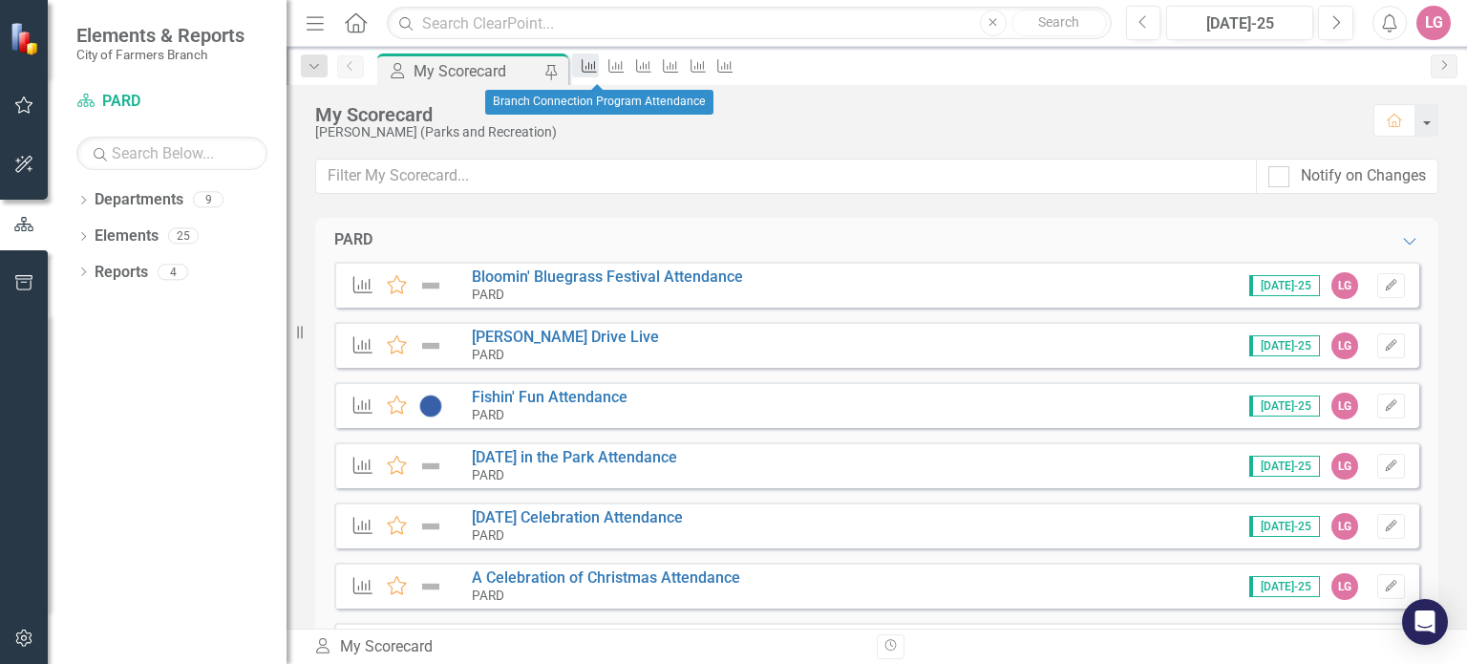
click at [599, 70] on icon "Performance Measure" at bounding box center [589, 65] width 19 height 15
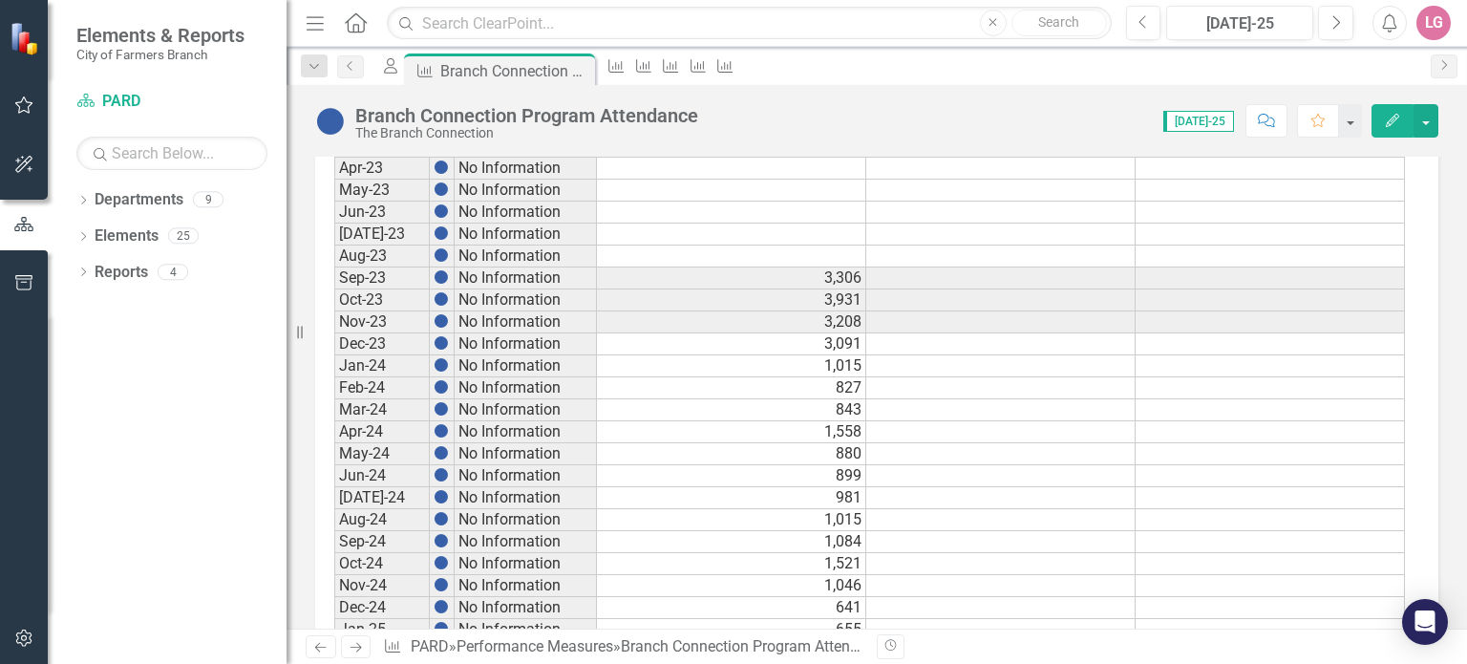
scroll to position [1051, 0]
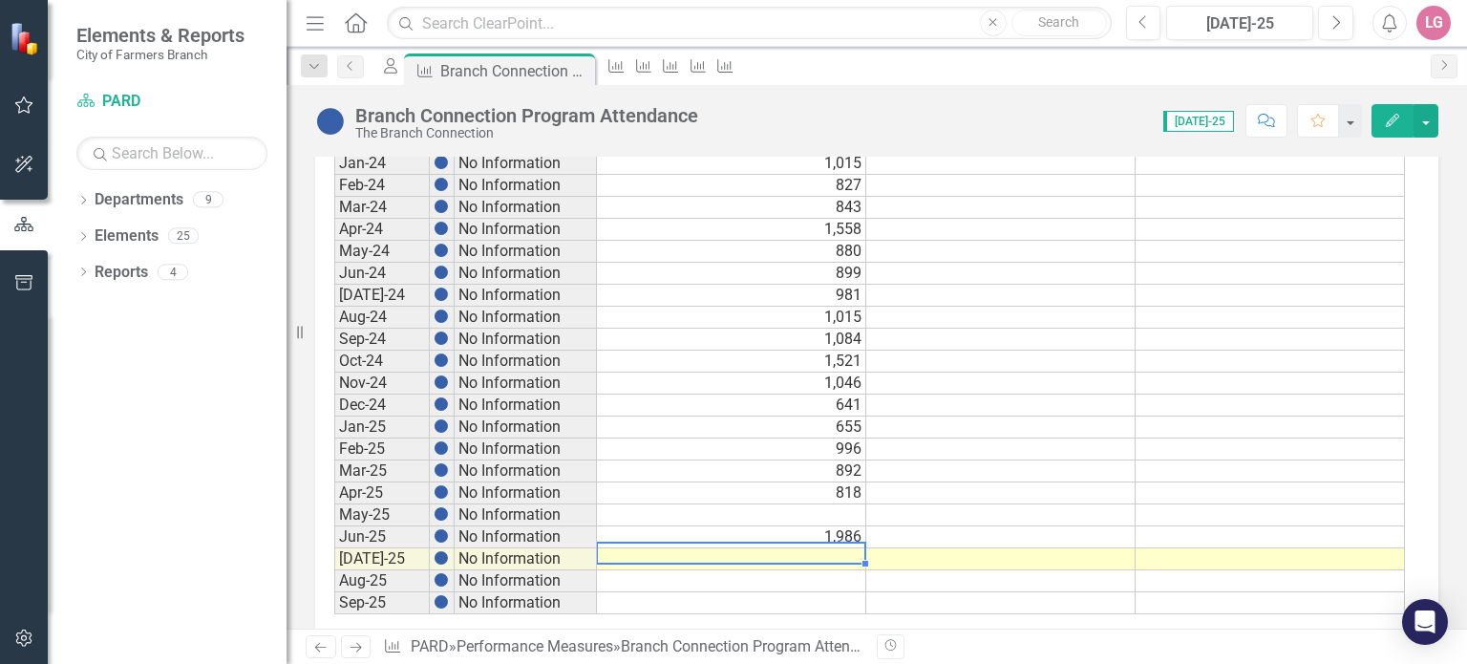
click at [735, 553] on td at bounding box center [731, 559] width 269 height 22
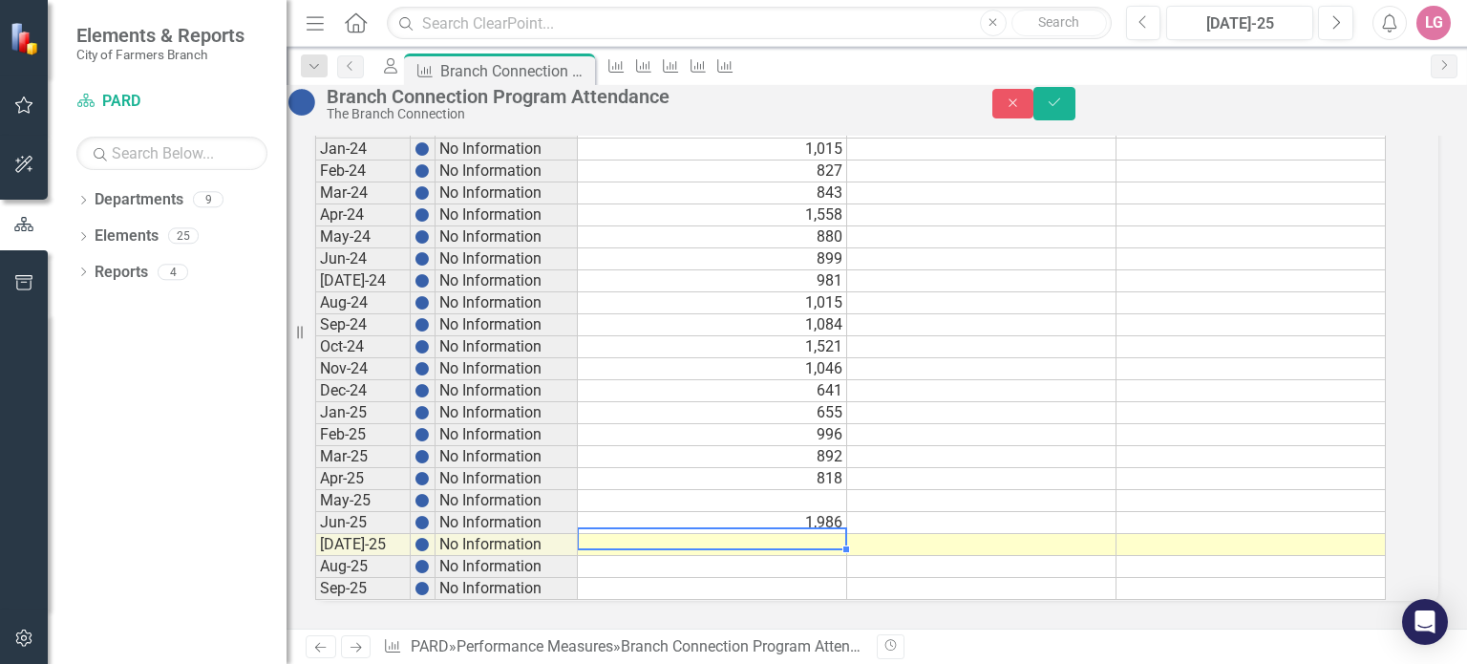
click at [735, 553] on td at bounding box center [712, 545] width 269 height 22
click at [737, 556] on td at bounding box center [712, 545] width 269 height 22
type textarea "1459"
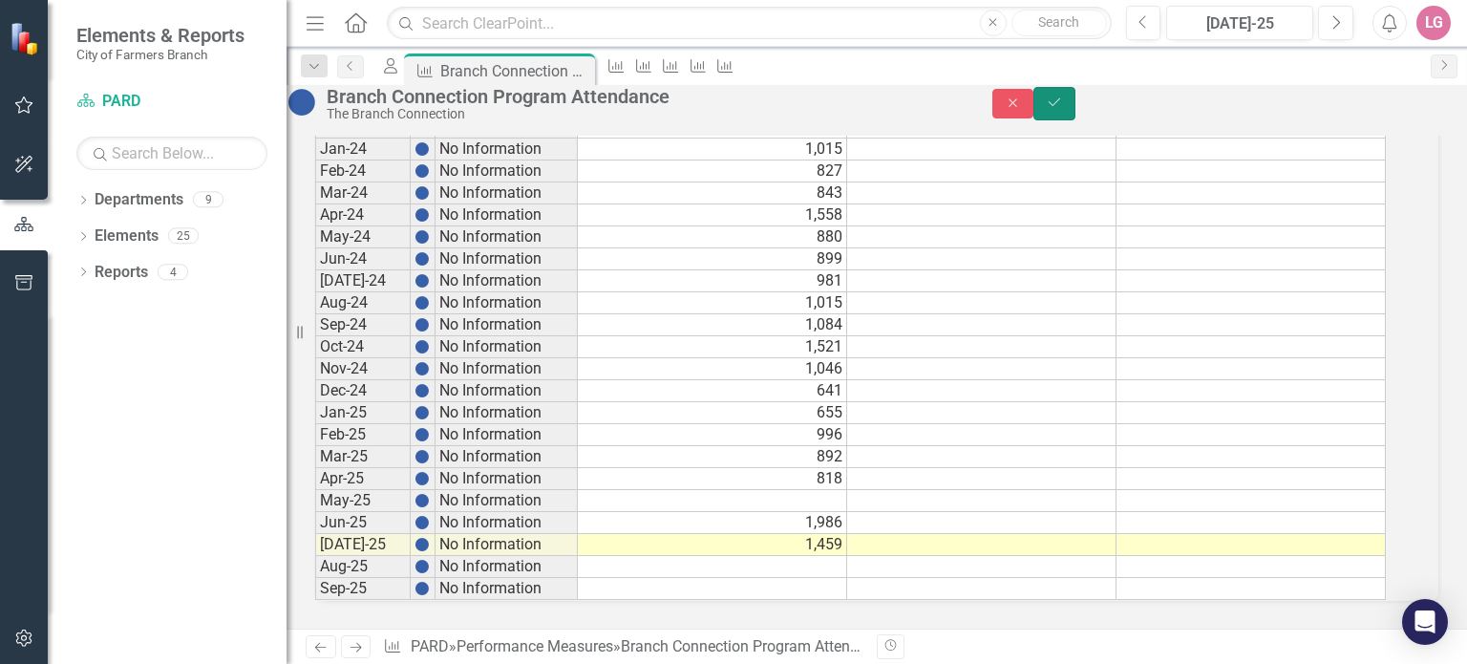
click at [1075, 111] on button "Save" at bounding box center [1054, 103] width 42 height 33
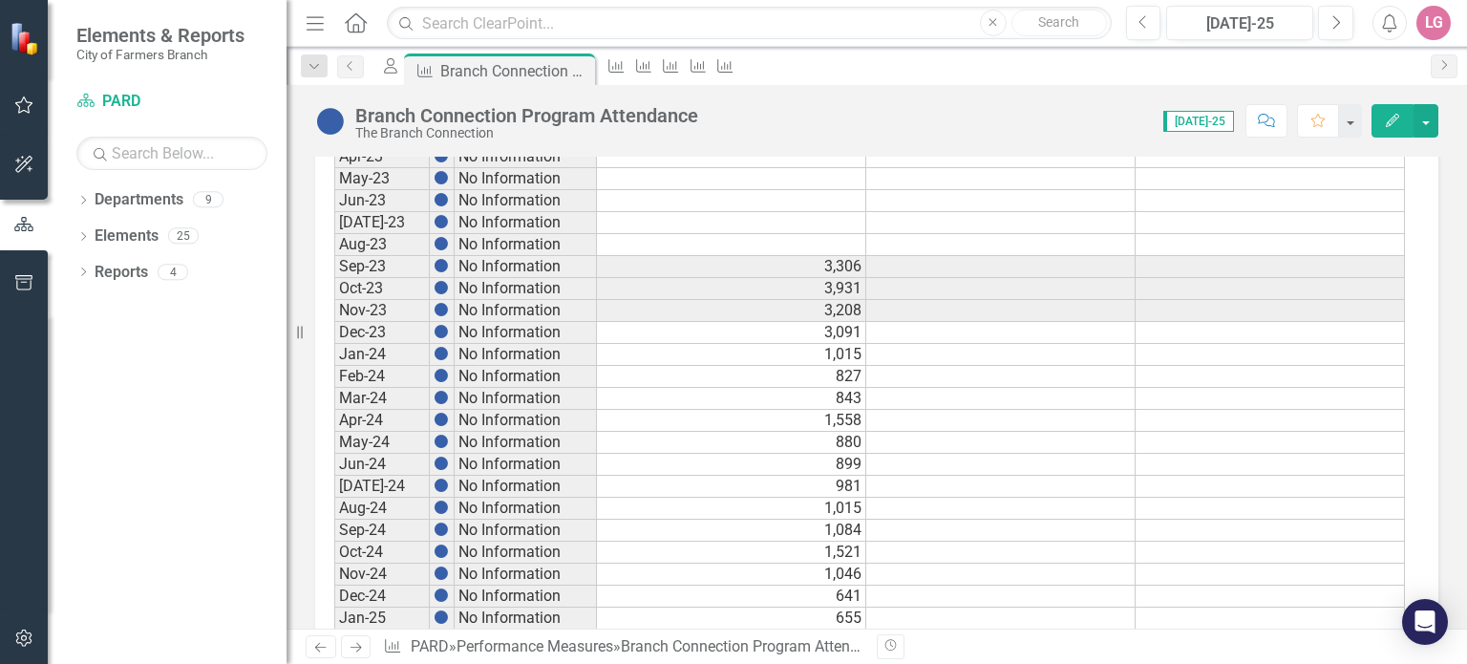
scroll to position [1080, 0]
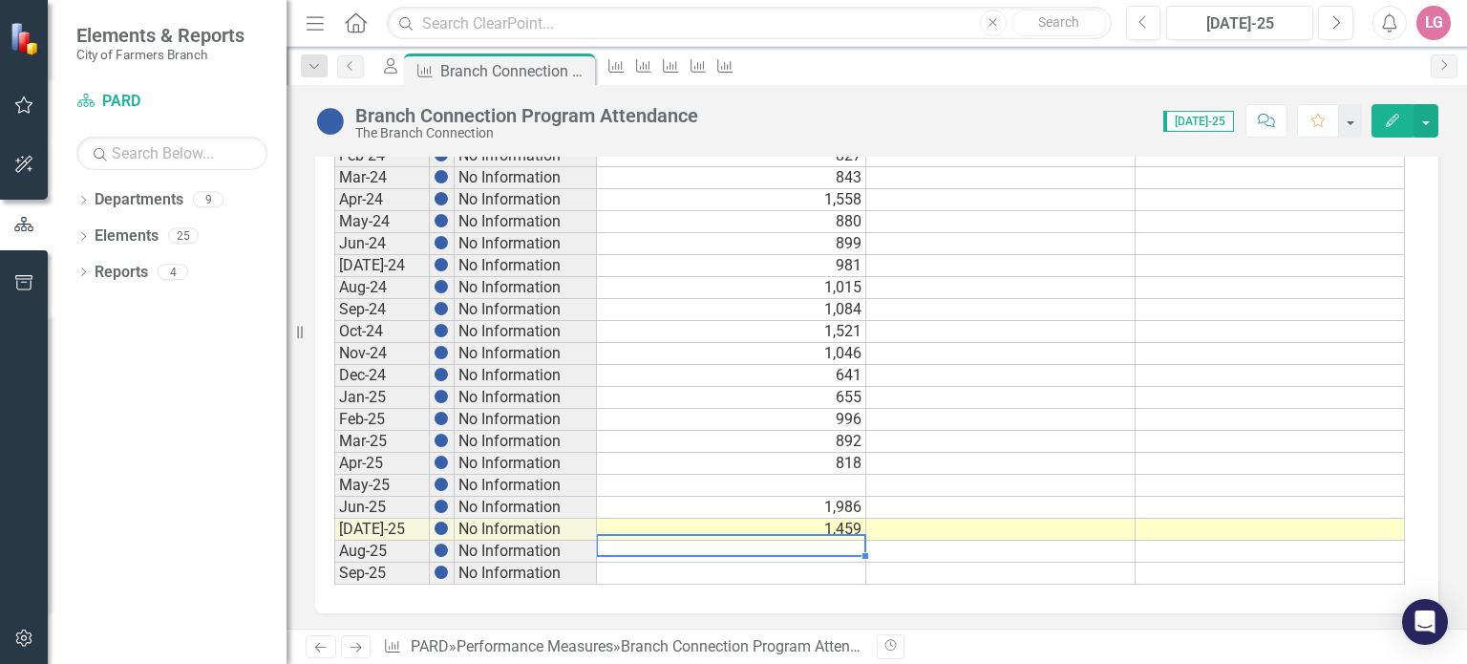
click at [741, 541] on td at bounding box center [731, 552] width 269 height 22
click at [583, 67] on icon at bounding box center [577, 71] width 11 height 11
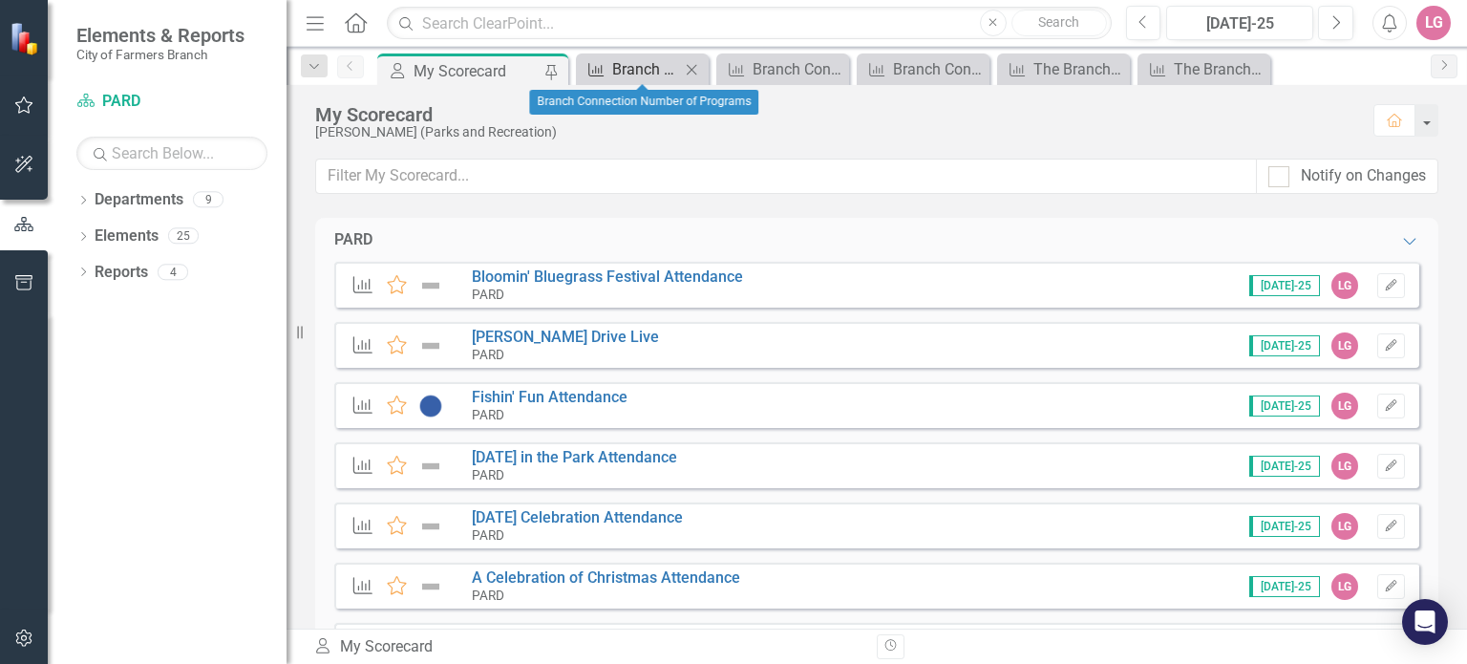
click at [634, 74] on div "Branch Connection Number of Programs" at bounding box center [646, 69] width 68 height 24
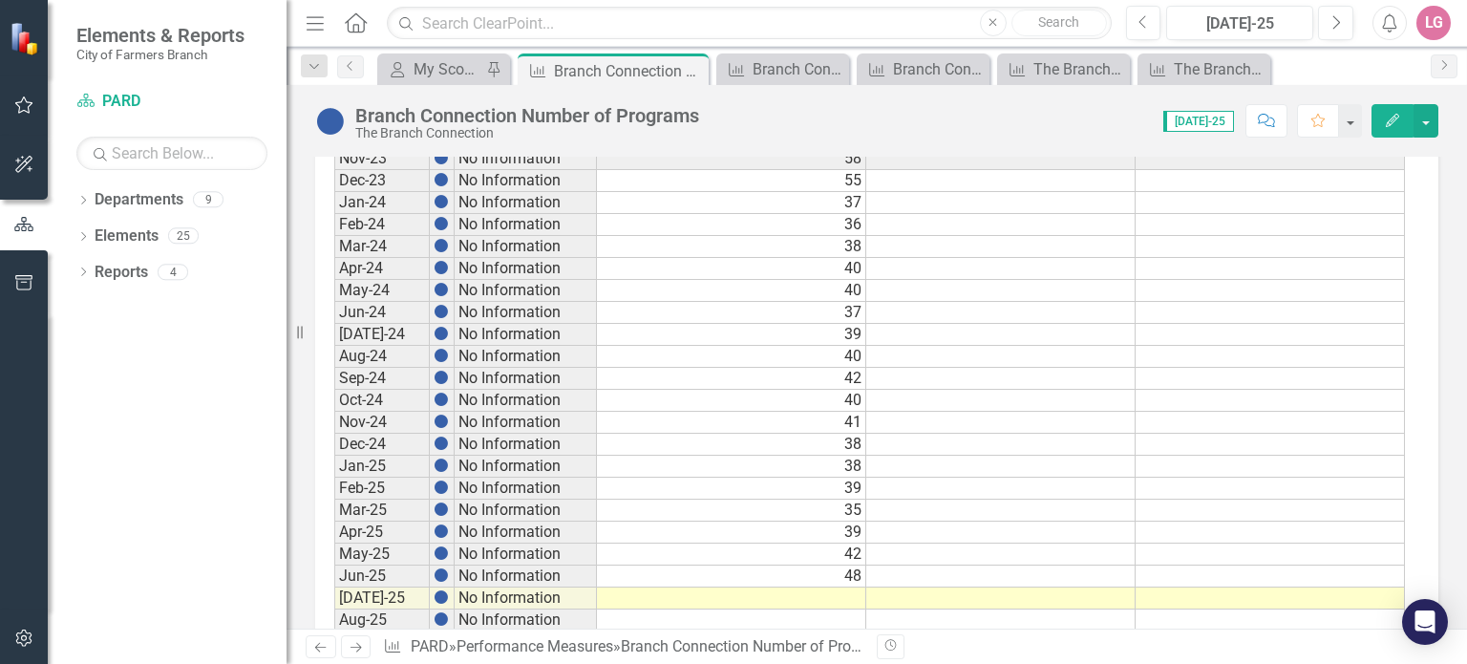
scroll to position [1080, 0]
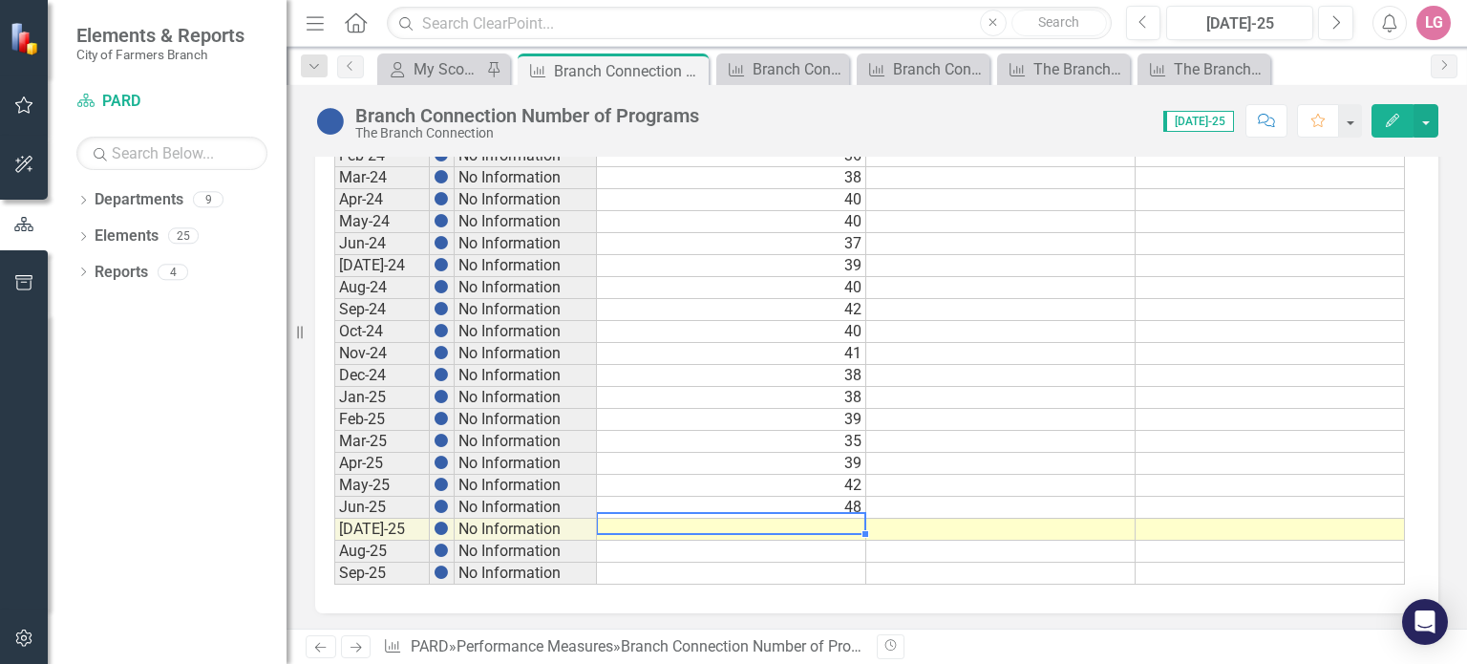
click at [810, 522] on td at bounding box center [731, 530] width 269 height 22
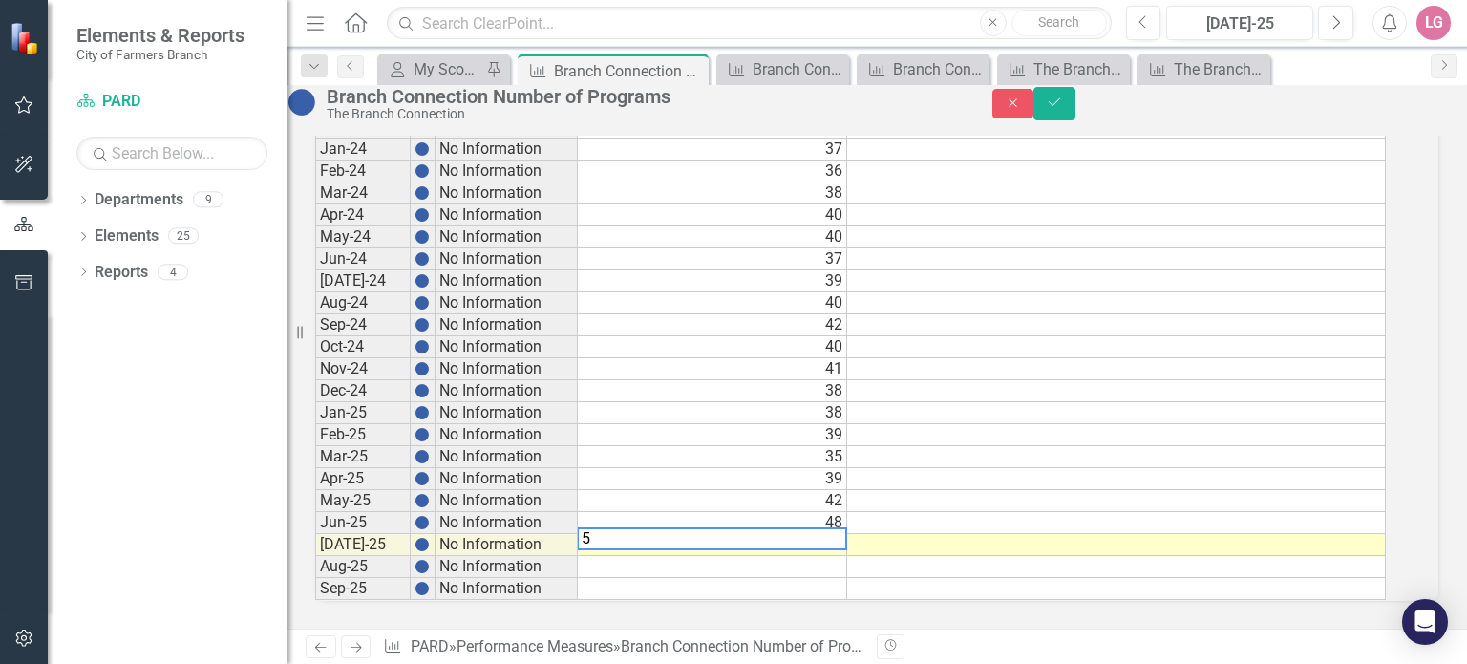
type textarea "54"
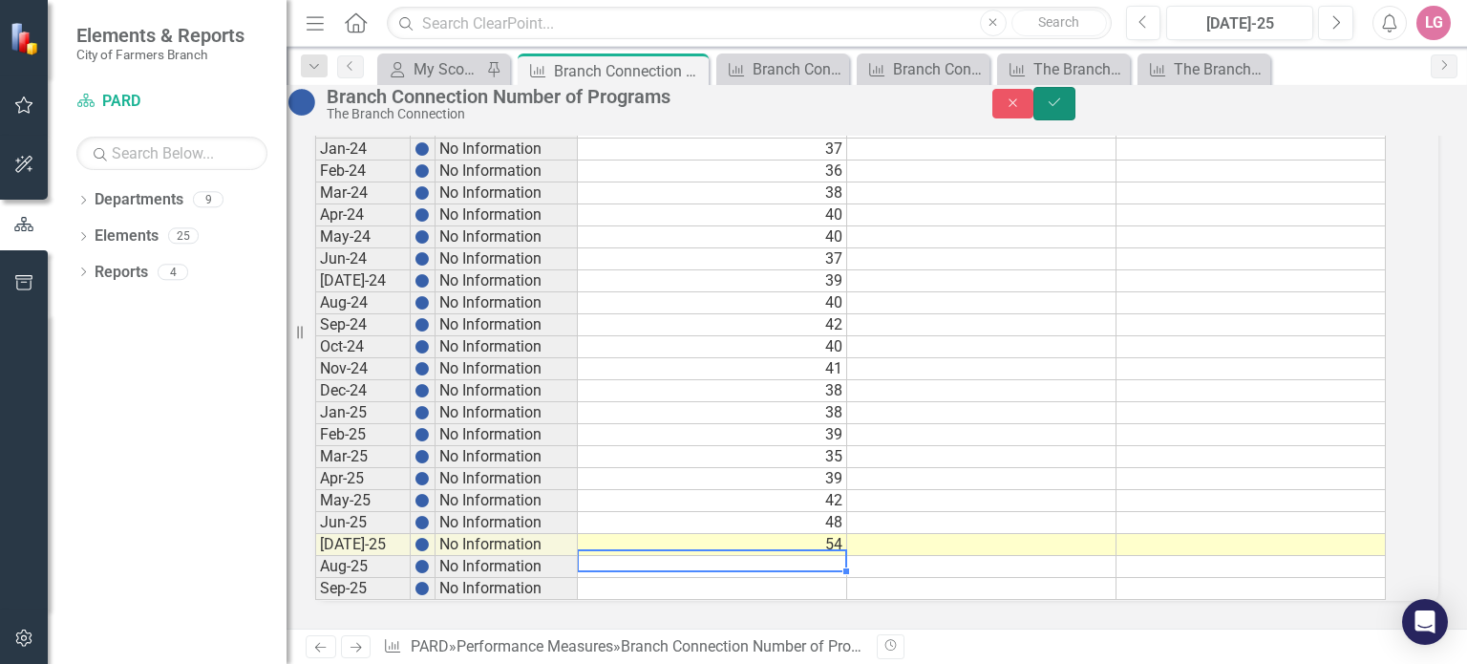
click at [1075, 120] on button "Save" at bounding box center [1054, 103] width 42 height 33
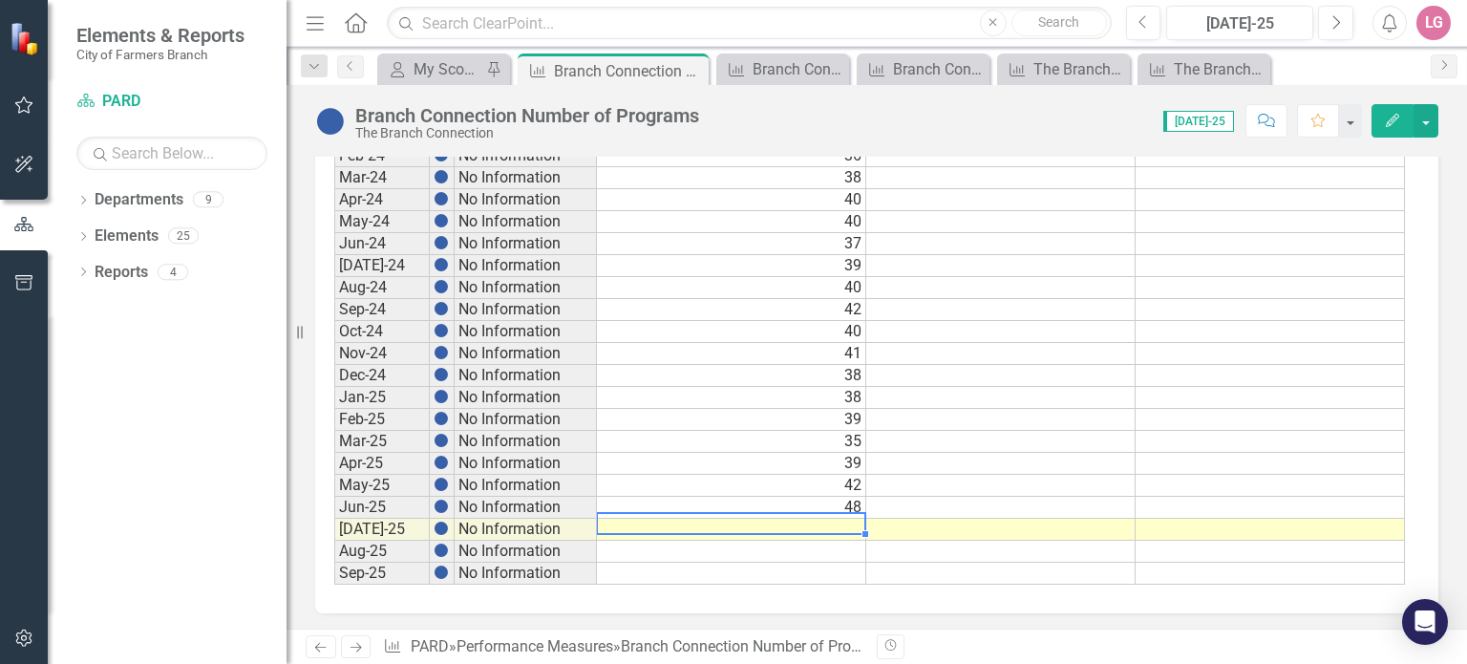
click at [729, 519] on td at bounding box center [731, 530] width 269 height 22
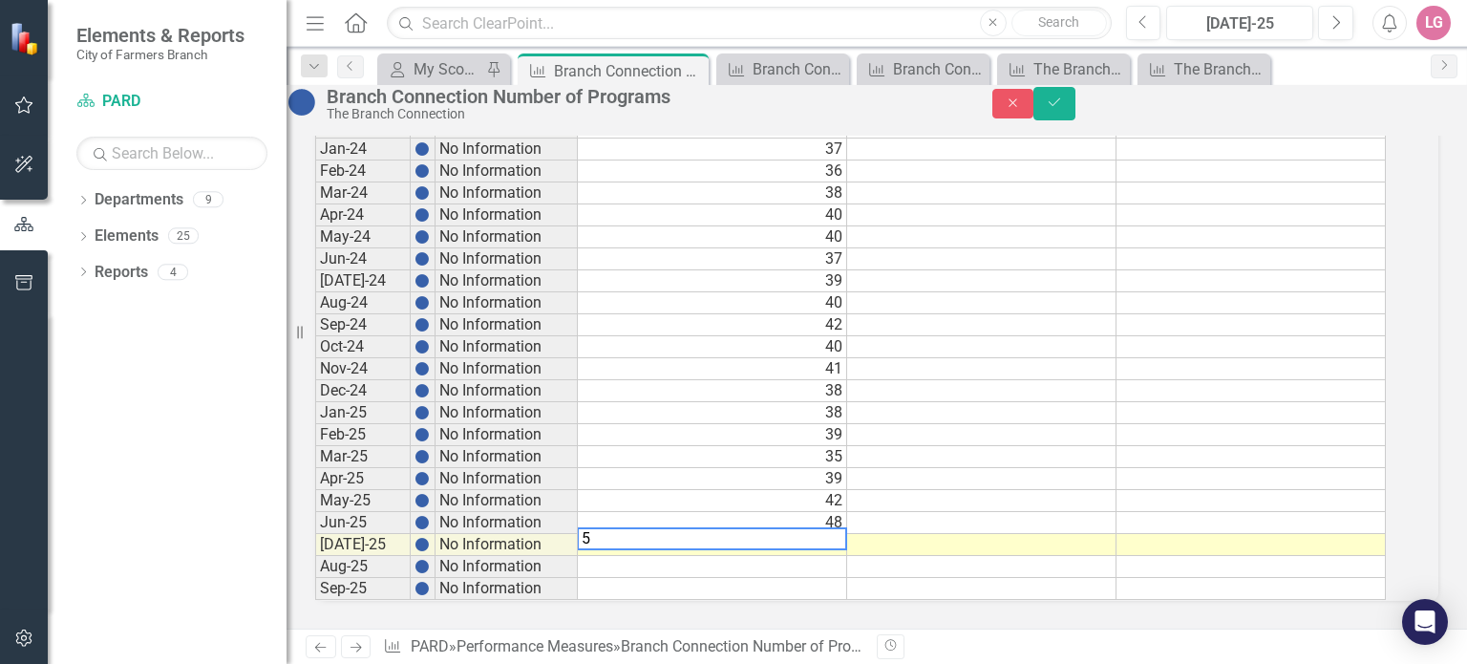
type textarea "54"
click at [1063, 109] on icon "Save" at bounding box center [1054, 102] width 17 height 13
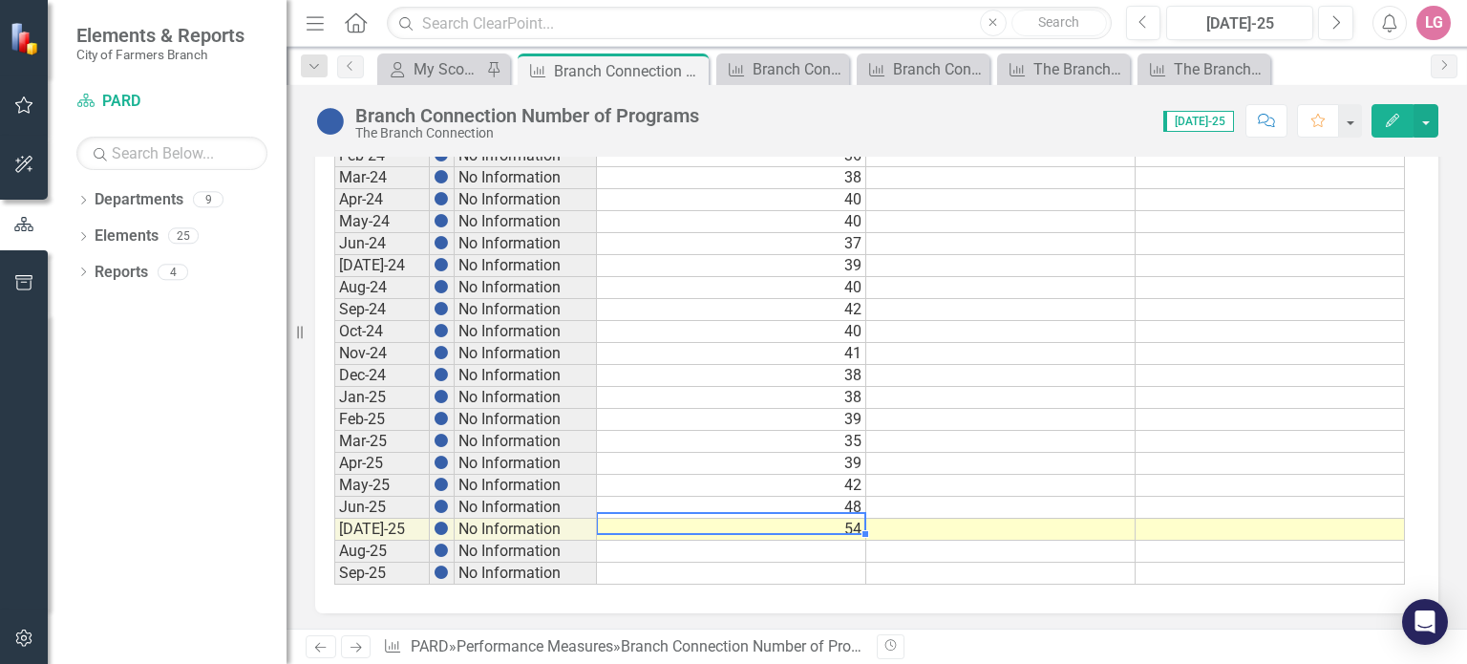
click at [334, 530] on div "Period Status Actual Target Min Target Max Sep-20 No Information Sep-21 No Info…" at bounding box center [334, 178] width 0 height 814
click at [734, 541] on td at bounding box center [731, 552] width 269 height 22
click at [692, 75] on icon "Close" at bounding box center [690, 70] width 19 height 15
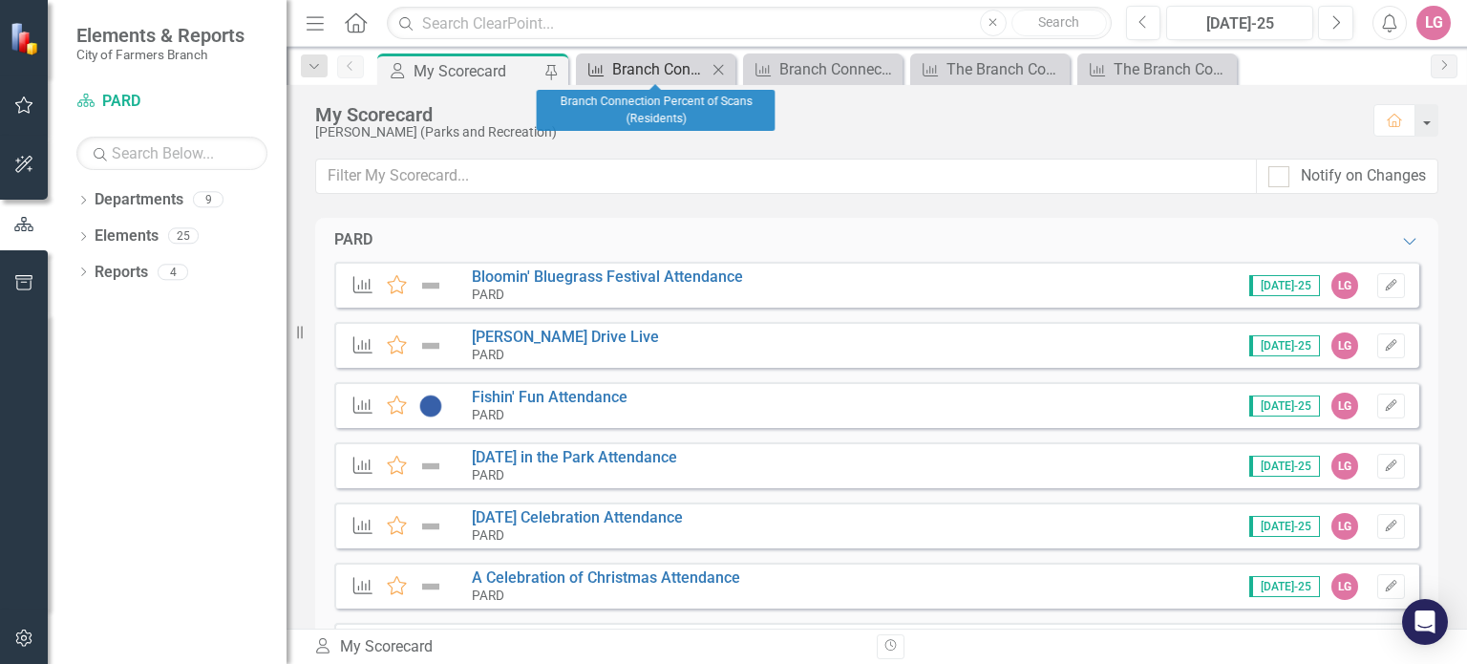
click at [691, 75] on div "Branch Connection Percent of Scans (Residents)" at bounding box center [659, 69] width 95 height 24
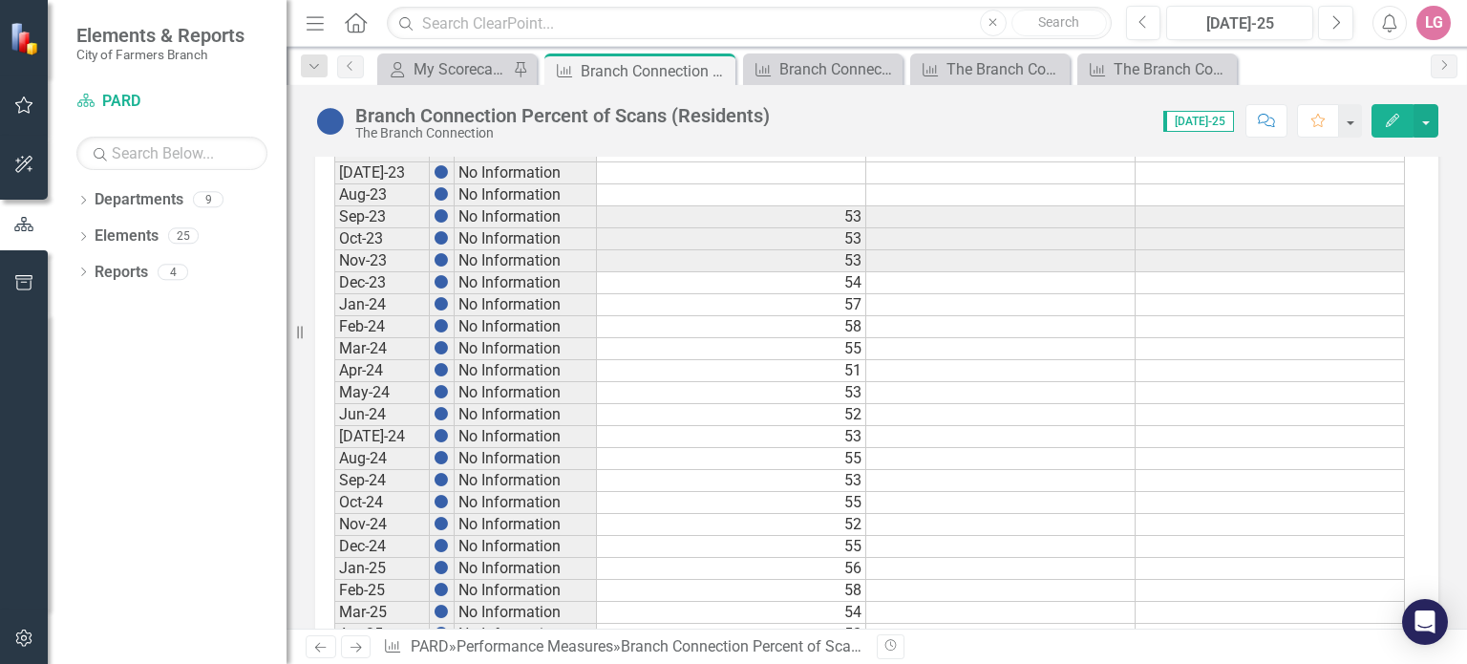
scroll to position [1080, 0]
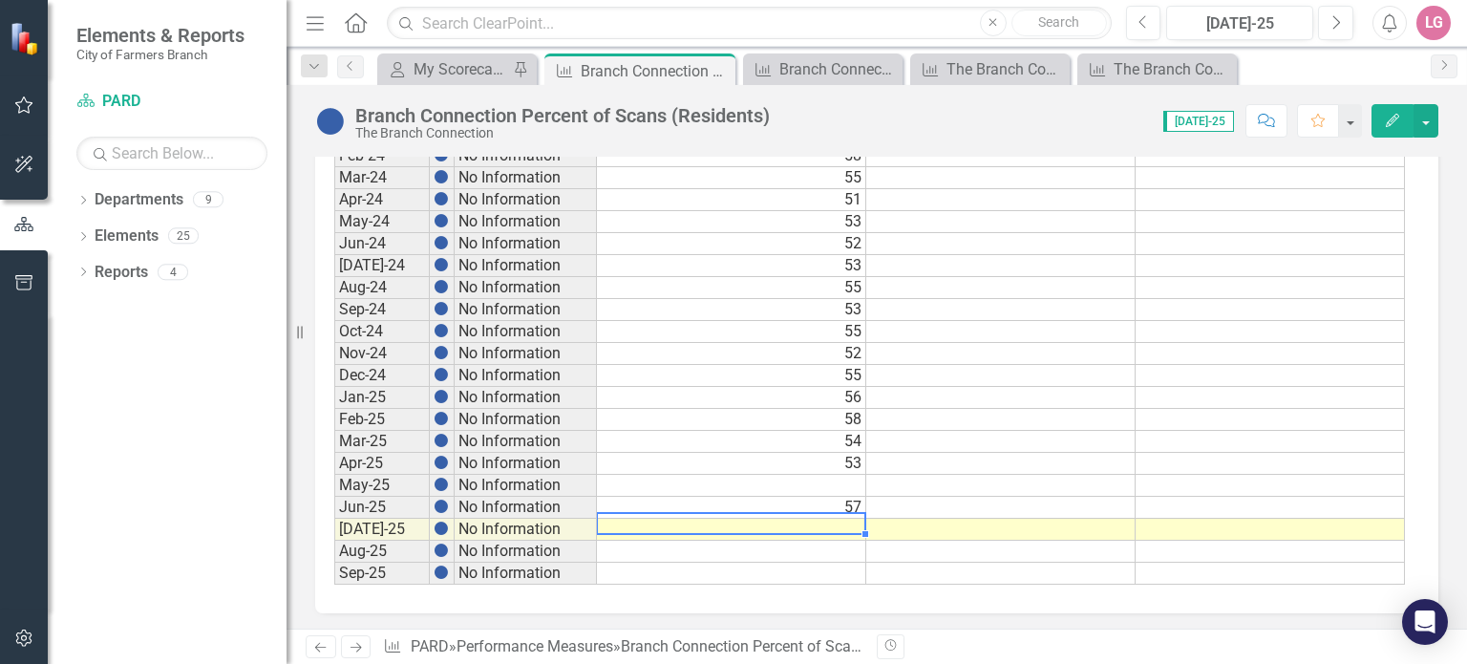
click at [728, 519] on td at bounding box center [731, 530] width 269 height 22
type textarea "58"
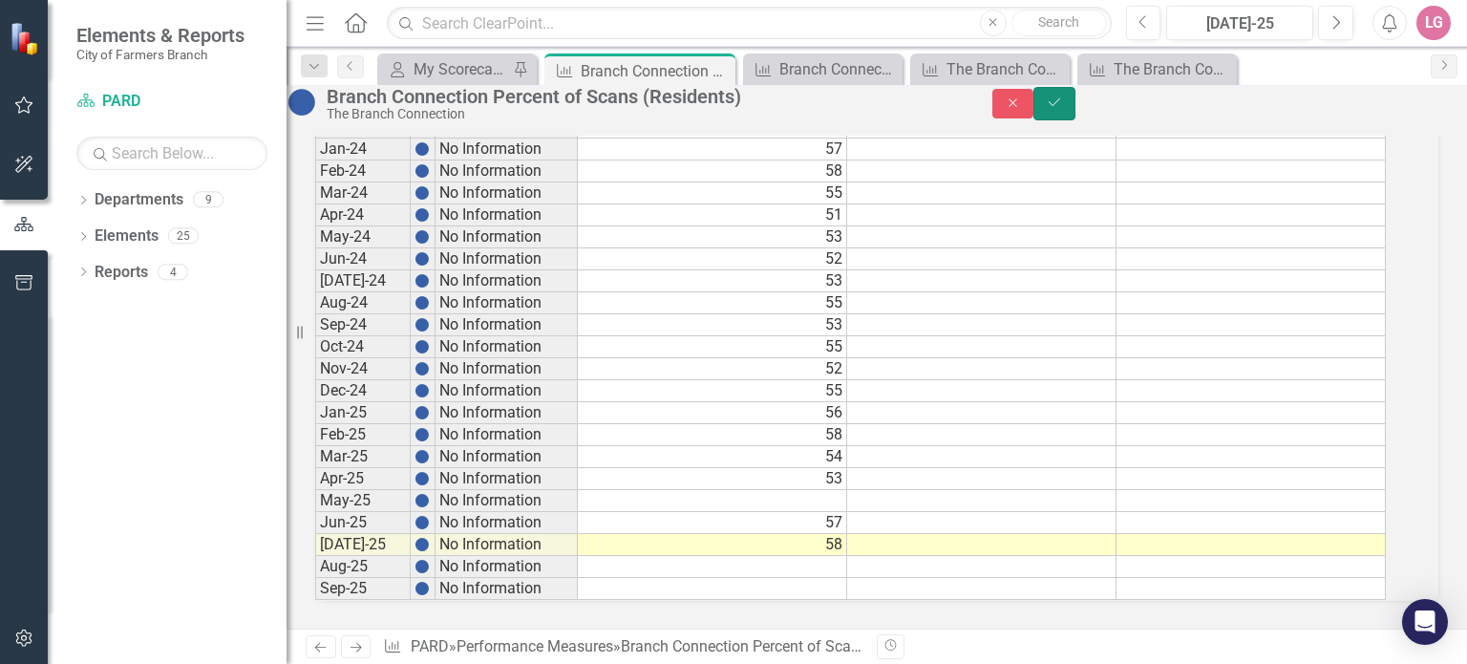
click at [1063, 109] on icon "Save" at bounding box center [1054, 102] width 17 height 13
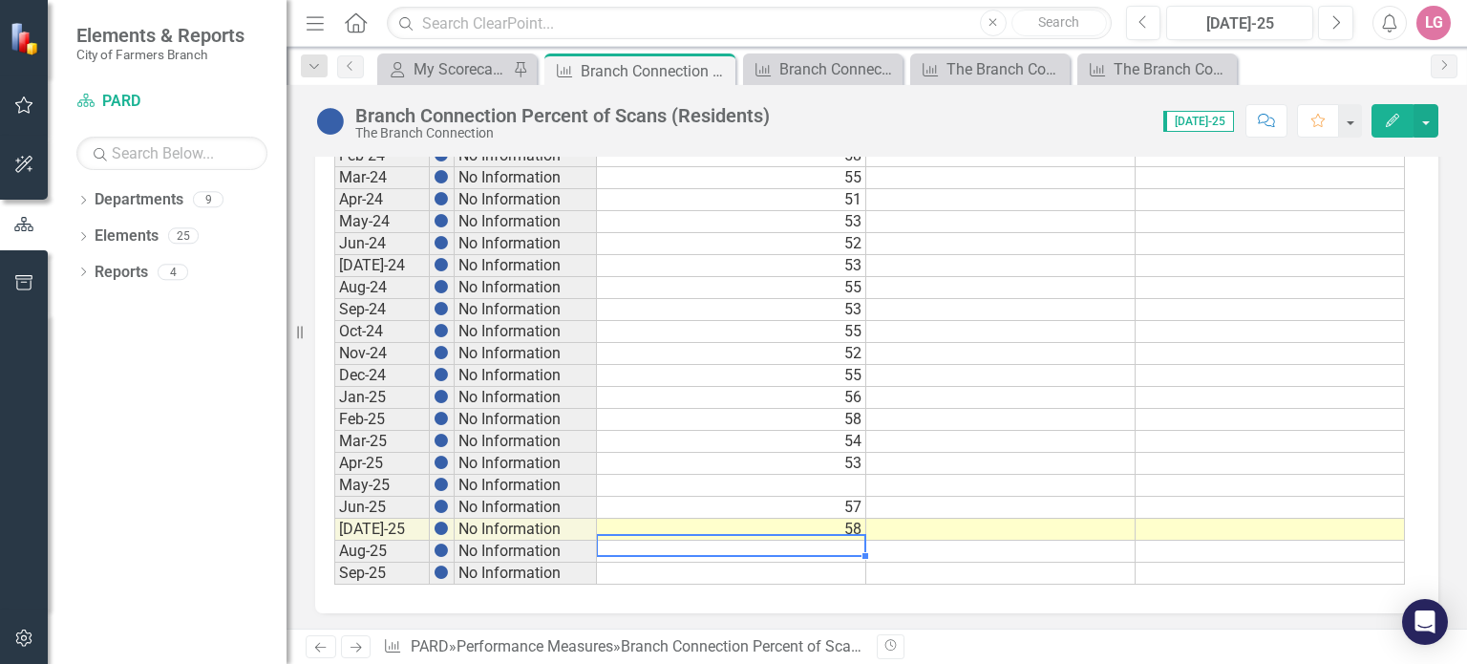
click at [754, 546] on td at bounding box center [731, 552] width 269 height 22
click at [719, 66] on icon "Close" at bounding box center [717, 70] width 19 height 15
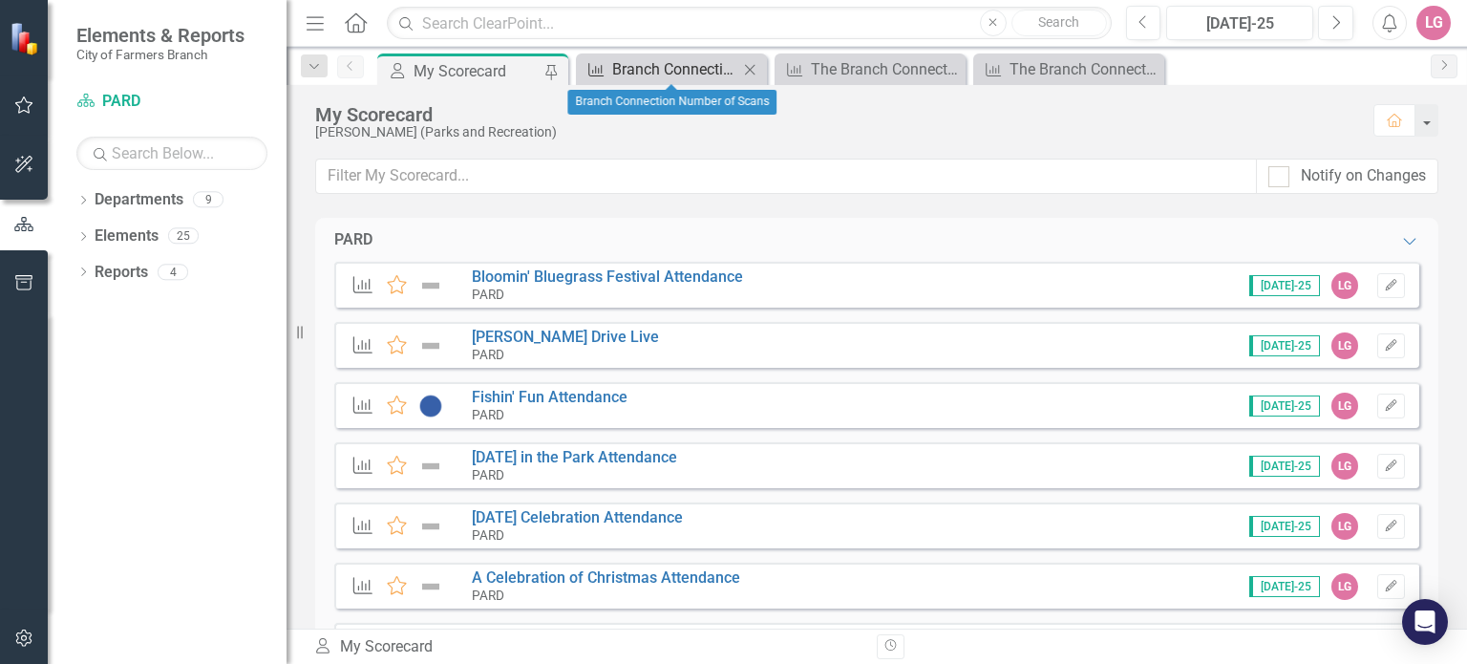
click at [688, 68] on div "Branch Connection Number of Scans" at bounding box center [675, 69] width 126 height 24
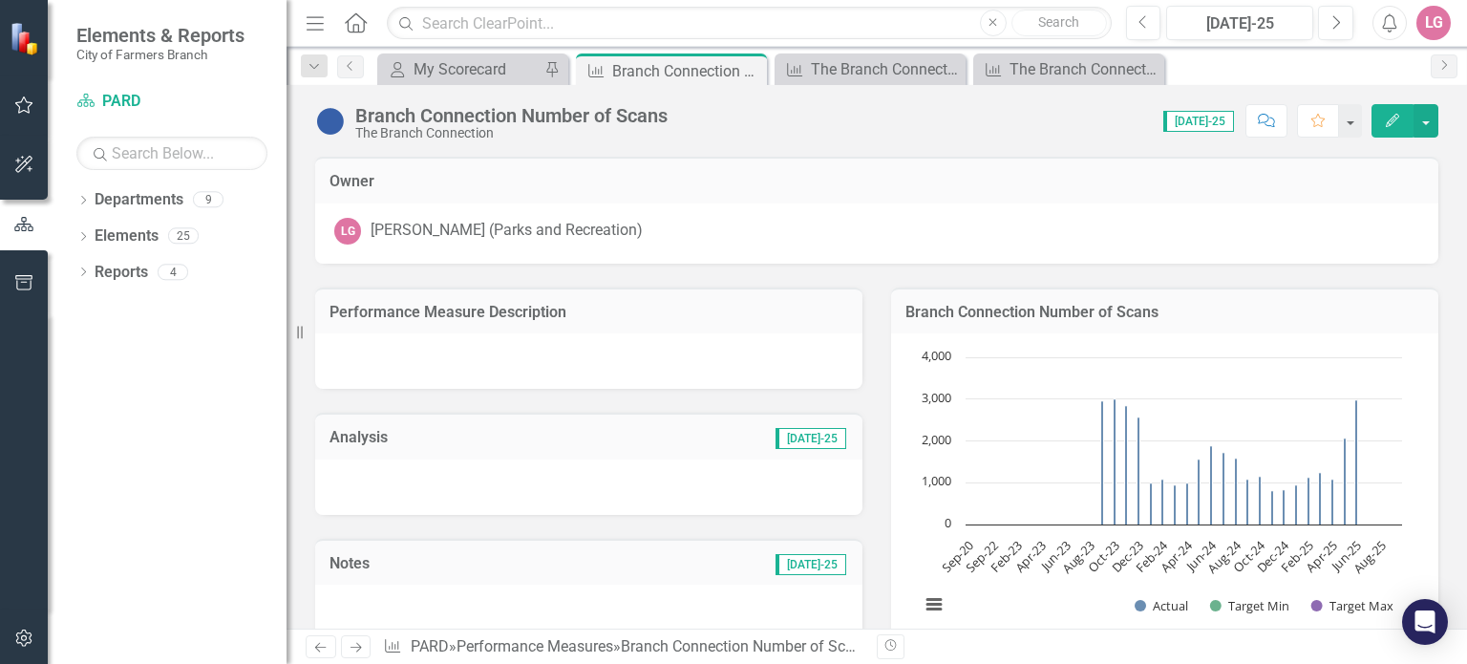
click at [671, 138] on div "Branch Connection Number of Scans The Branch Connection" at bounding box center [516, 122] width 322 height 35
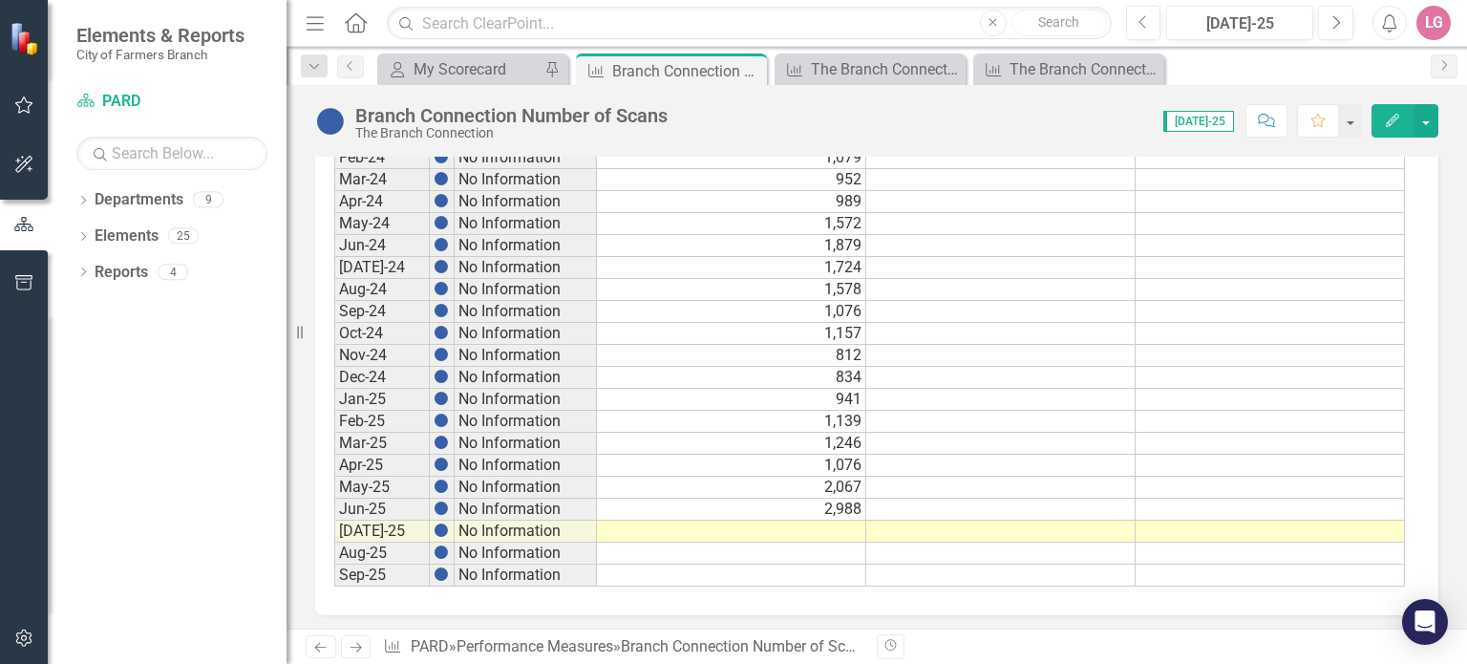
scroll to position [1080, 0]
click at [773, 520] on td at bounding box center [731, 530] width 269 height 22
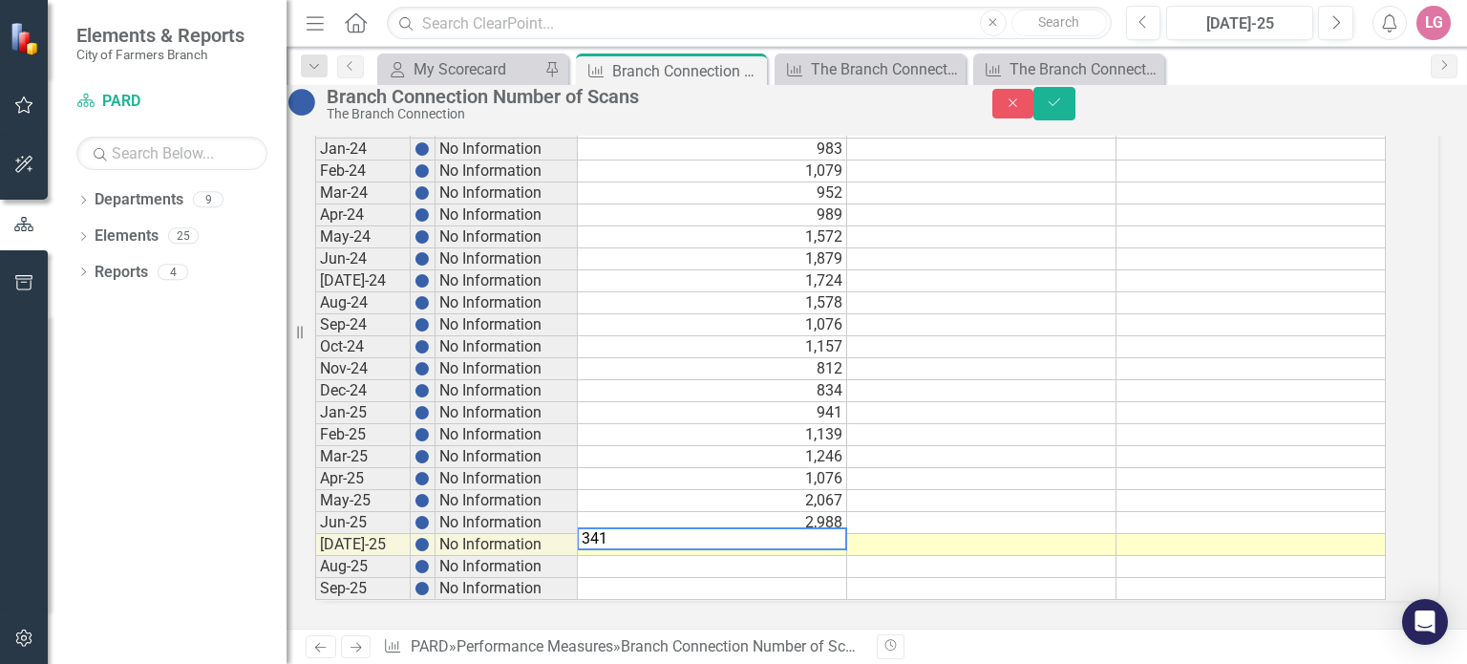
type textarea "3411"
drag, startPoint x: 1410, startPoint y: 118, endPoint x: 1358, endPoint y: 130, distance: 52.8
click at [1075, 118] on button "Save" at bounding box center [1054, 103] width 42 height 33
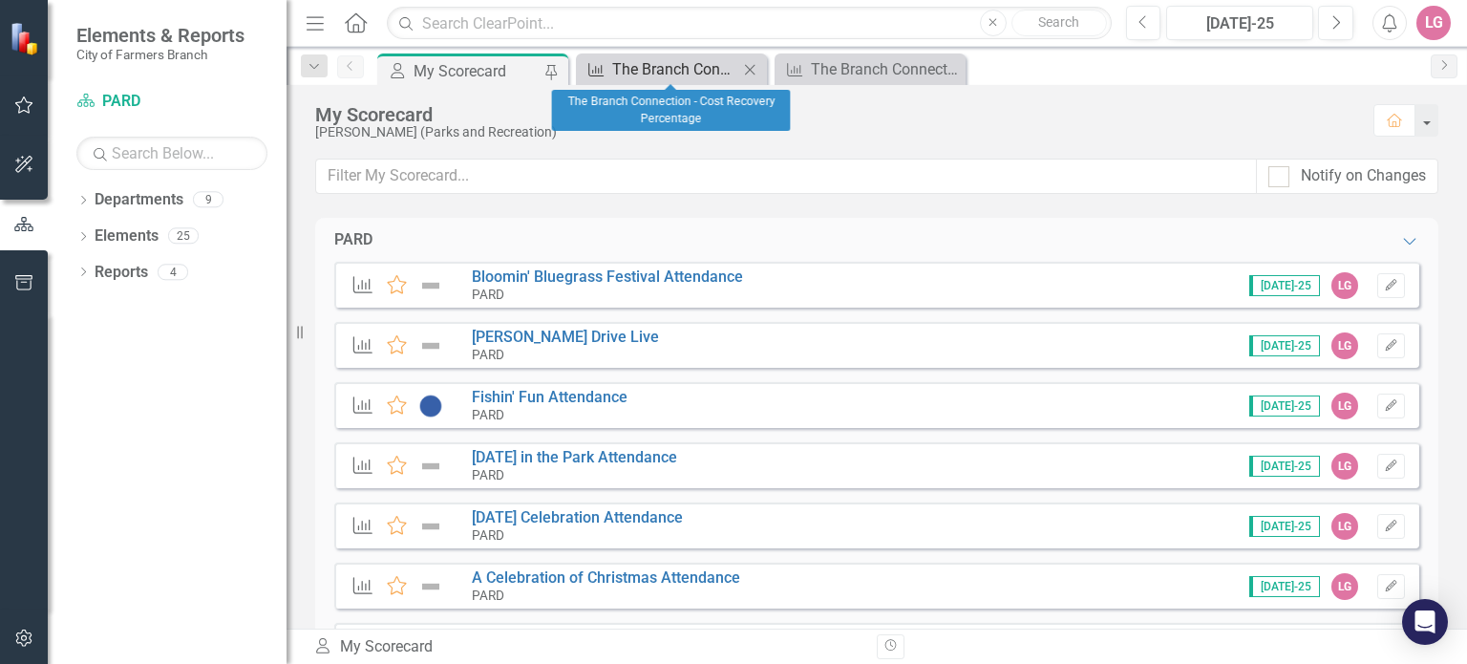
click at [686, 68] on div "The Branch Connection - Cost Recovery Percentage" at bounding box center [675, 69] width 126 height 24
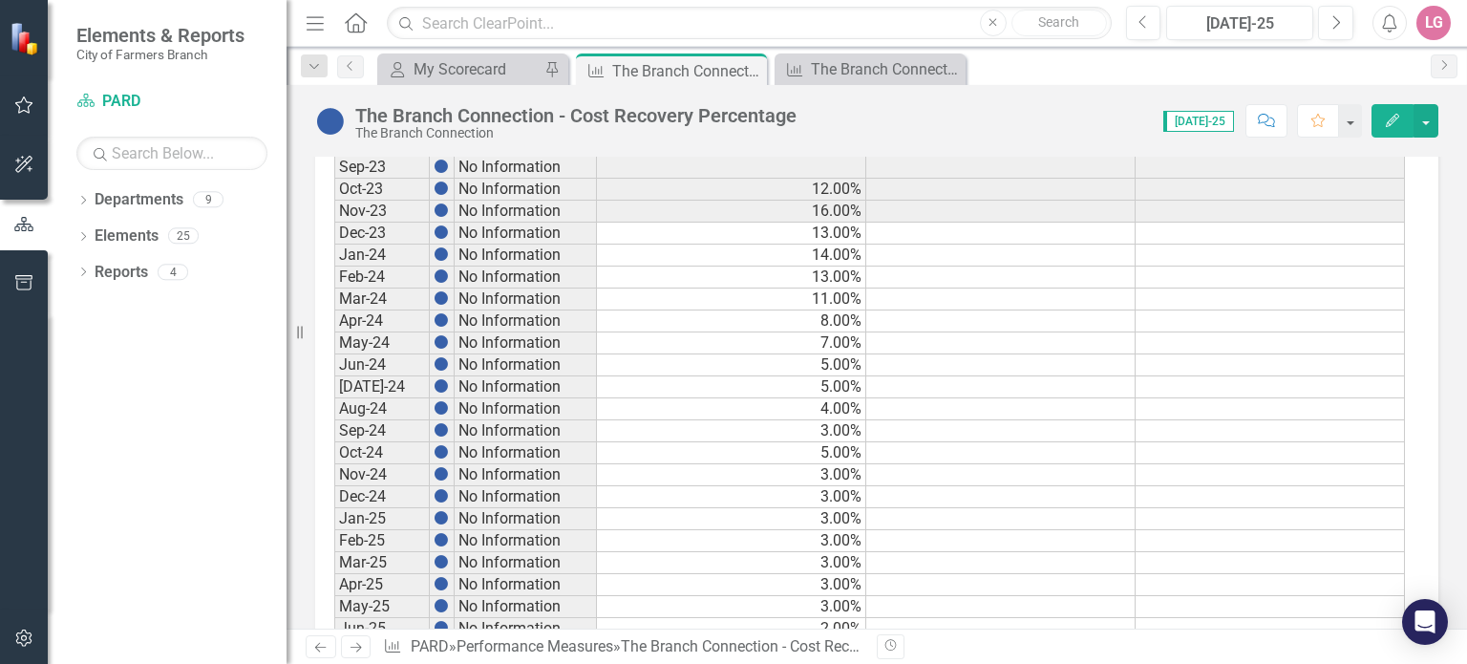
scroll to position [1080, 0]
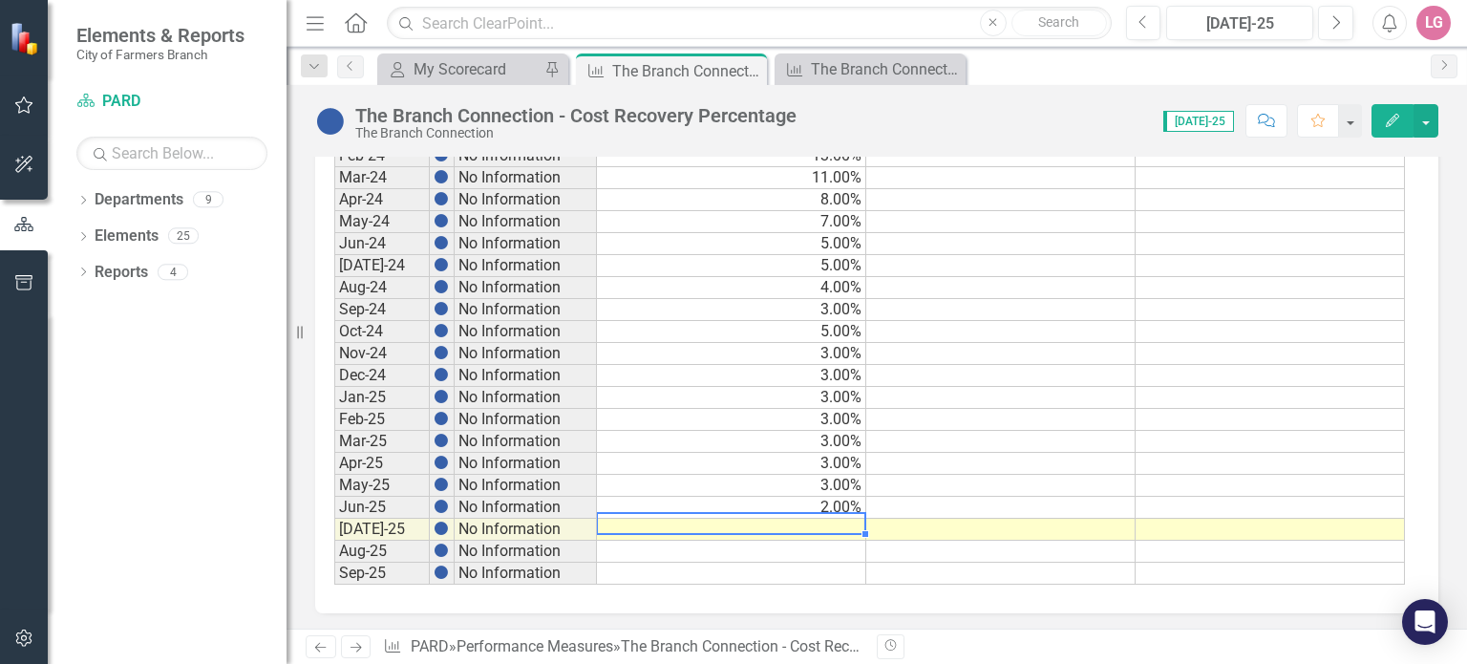
click at [758, 520] on td at bounding box center [731, 530] width 269 height 22
type textarea "2"
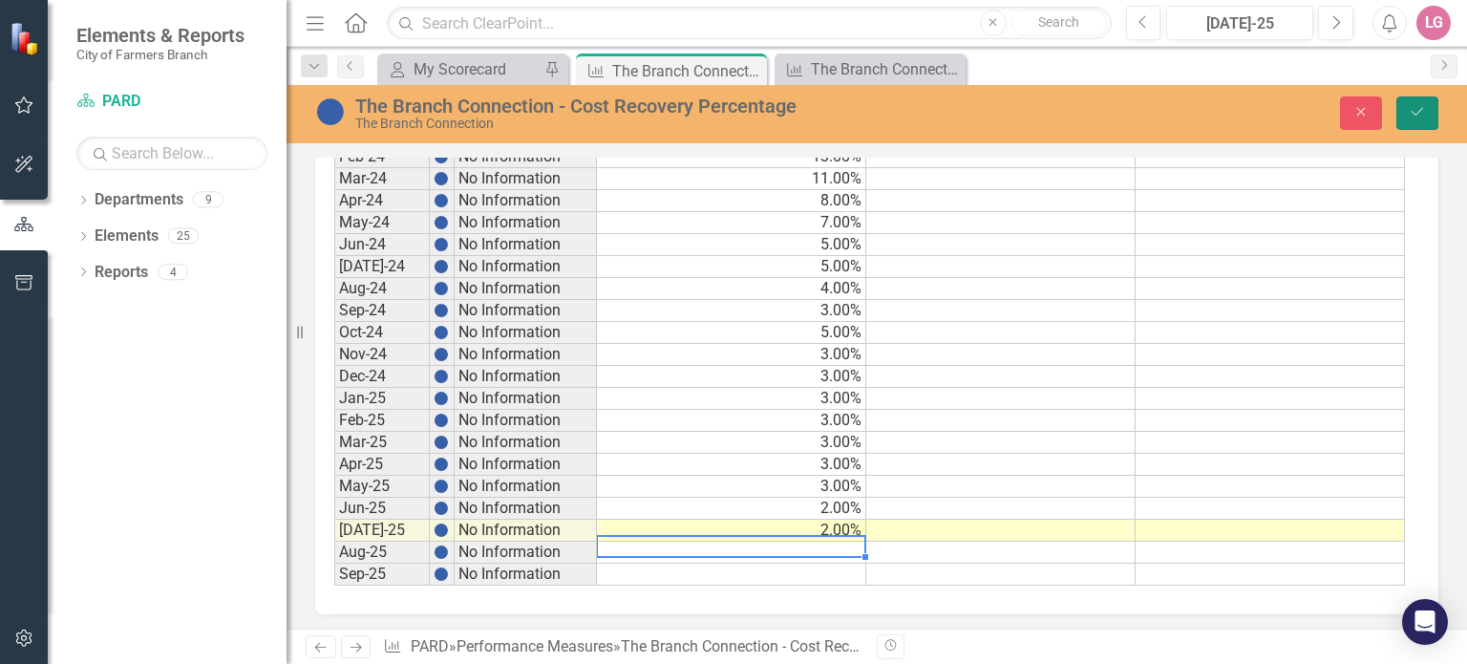
click at [1418, 113] on icon "submit" at bounding box center [1417, 112] width 11 height 8
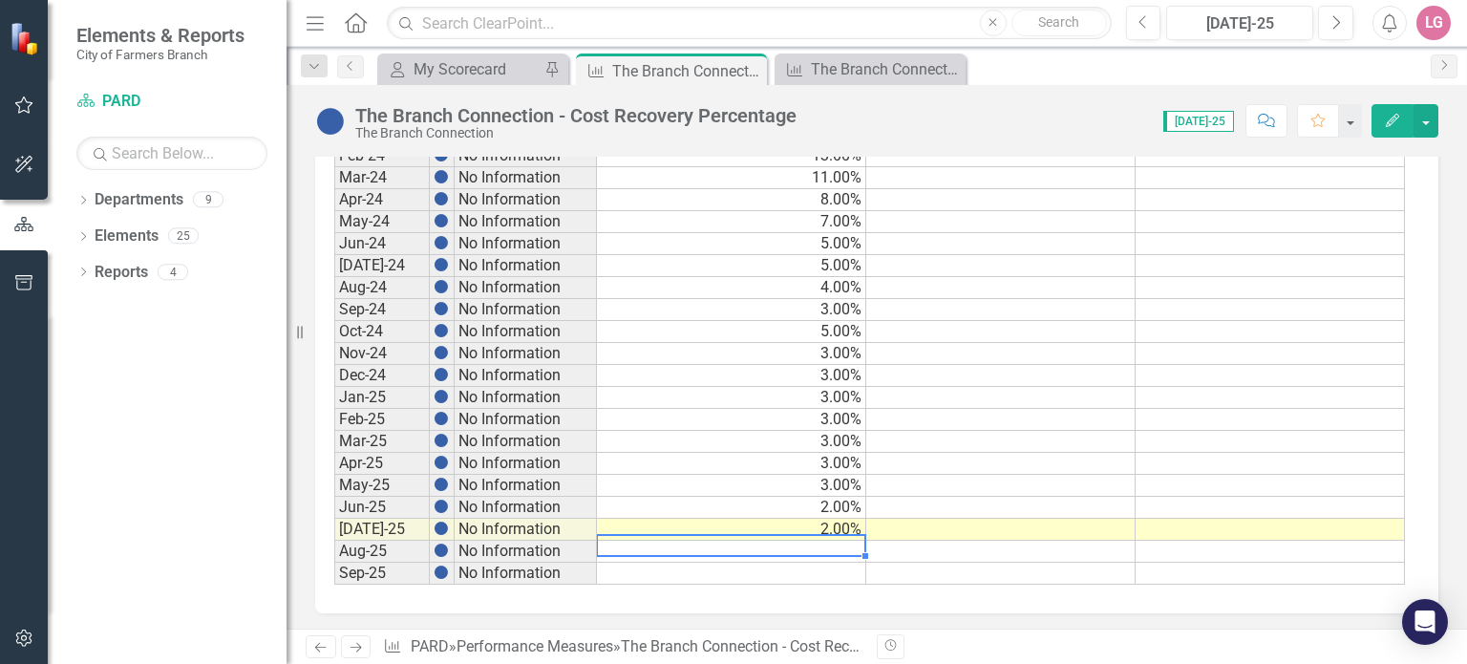
click at [779, 541] on td at bounding box center [731, 552] width 269 height 22
click at [751, 72] on icon at bounding box center [749, 71] width 11 height 11
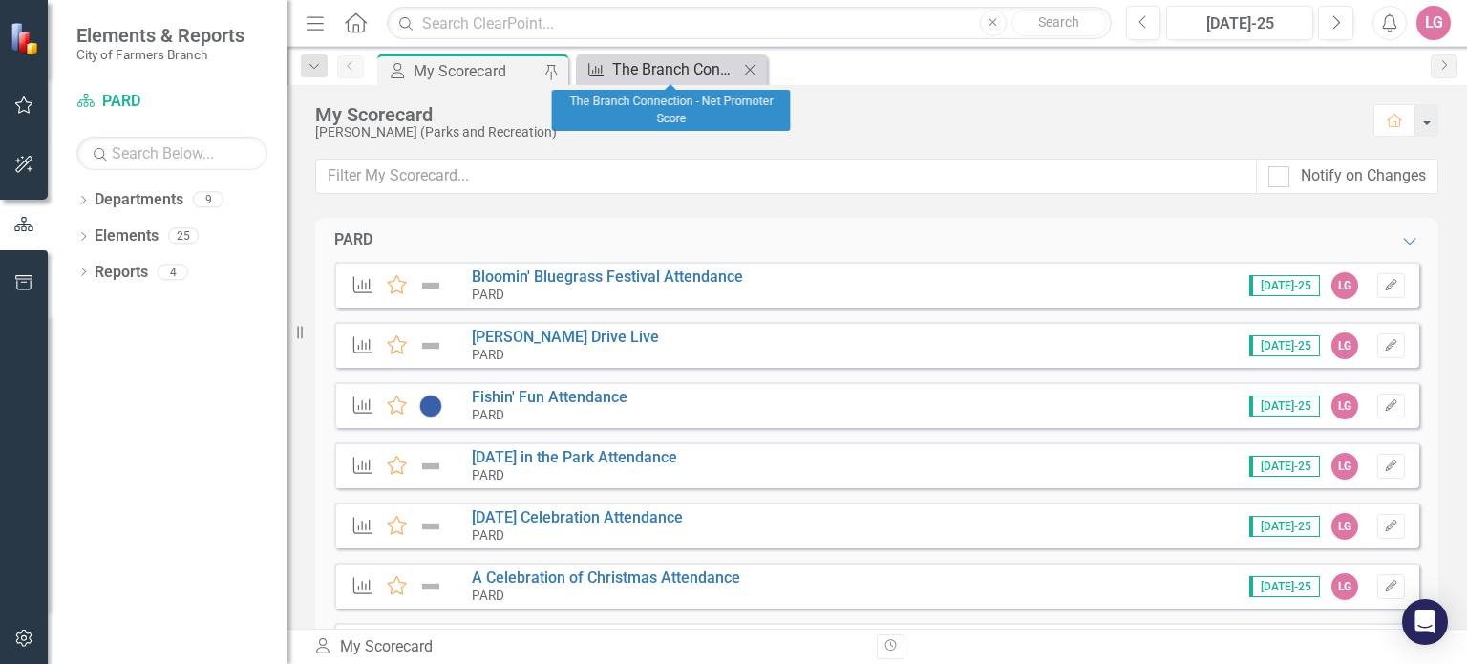
click at [699, 66] on div "The Branch Connection - Net Promoter Score" at bounding box center [675, 69] width 126 height 24
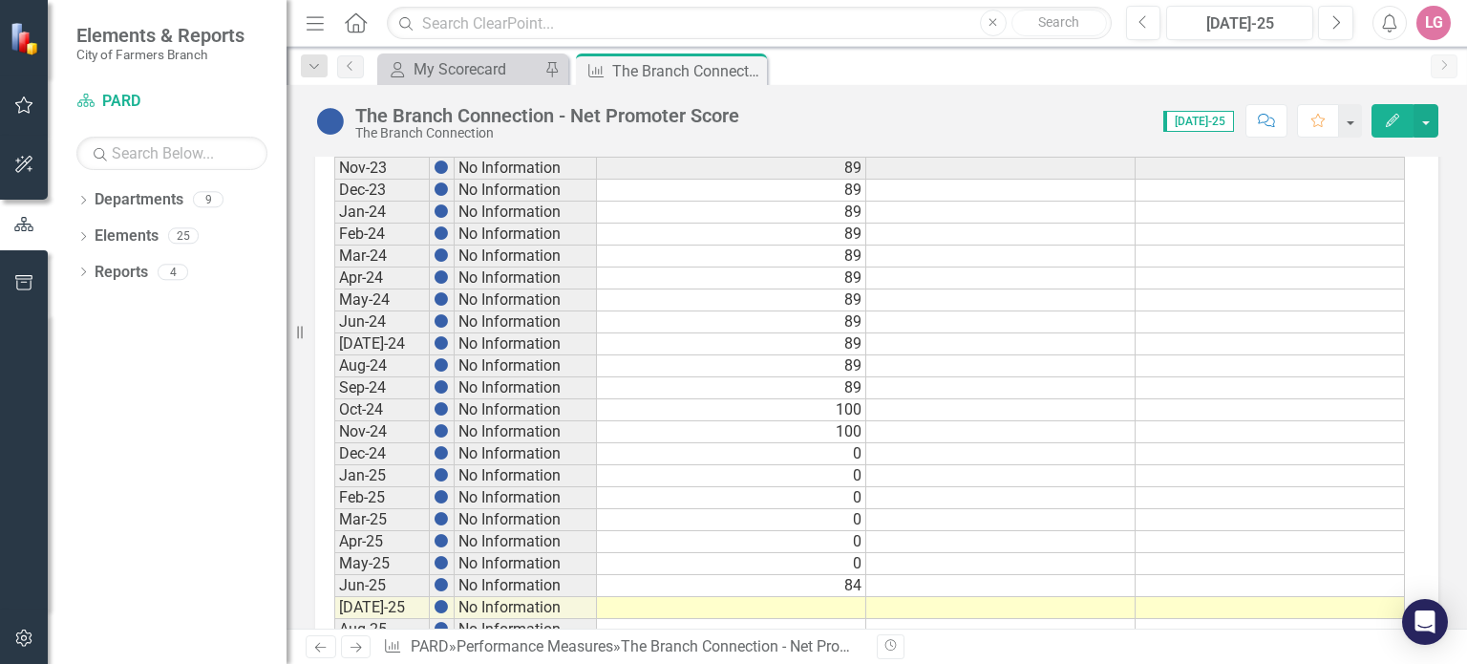
scroll to position [1080, 0]
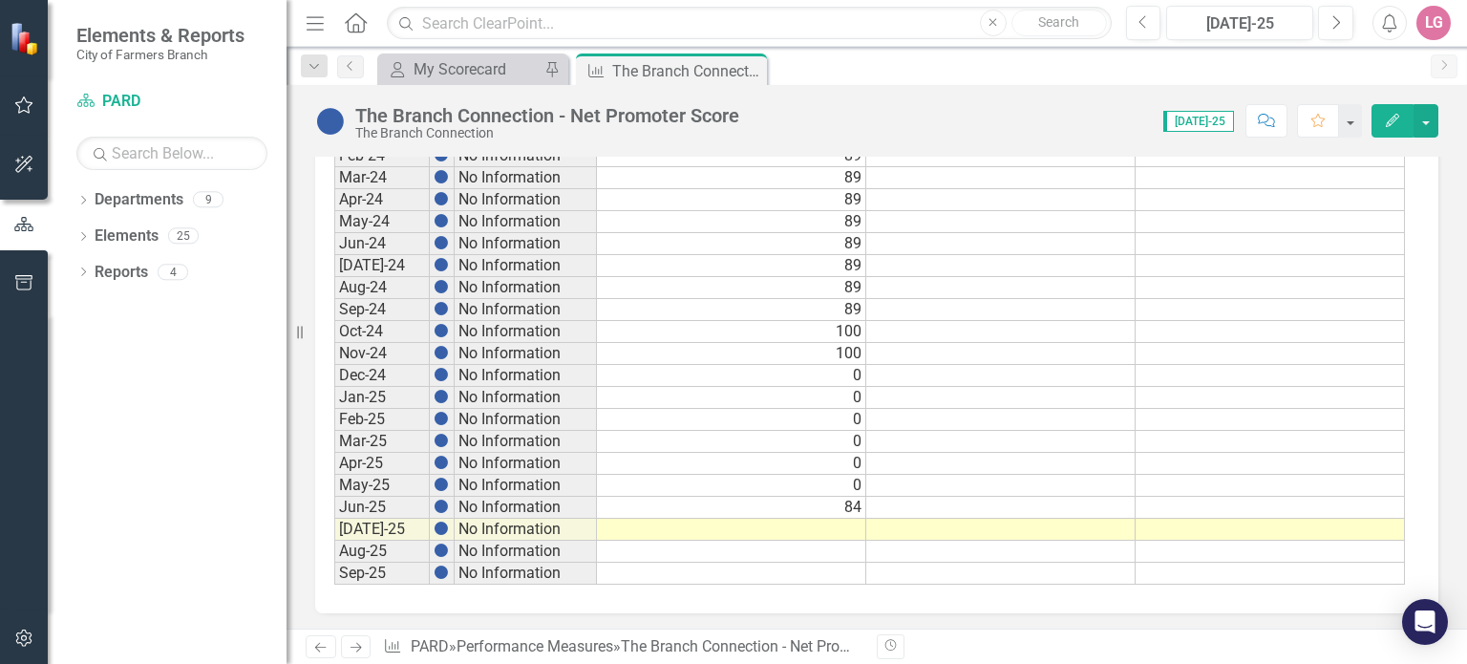
click at [716, 519] on td at bounding box center [731, 530] width 269 height 22
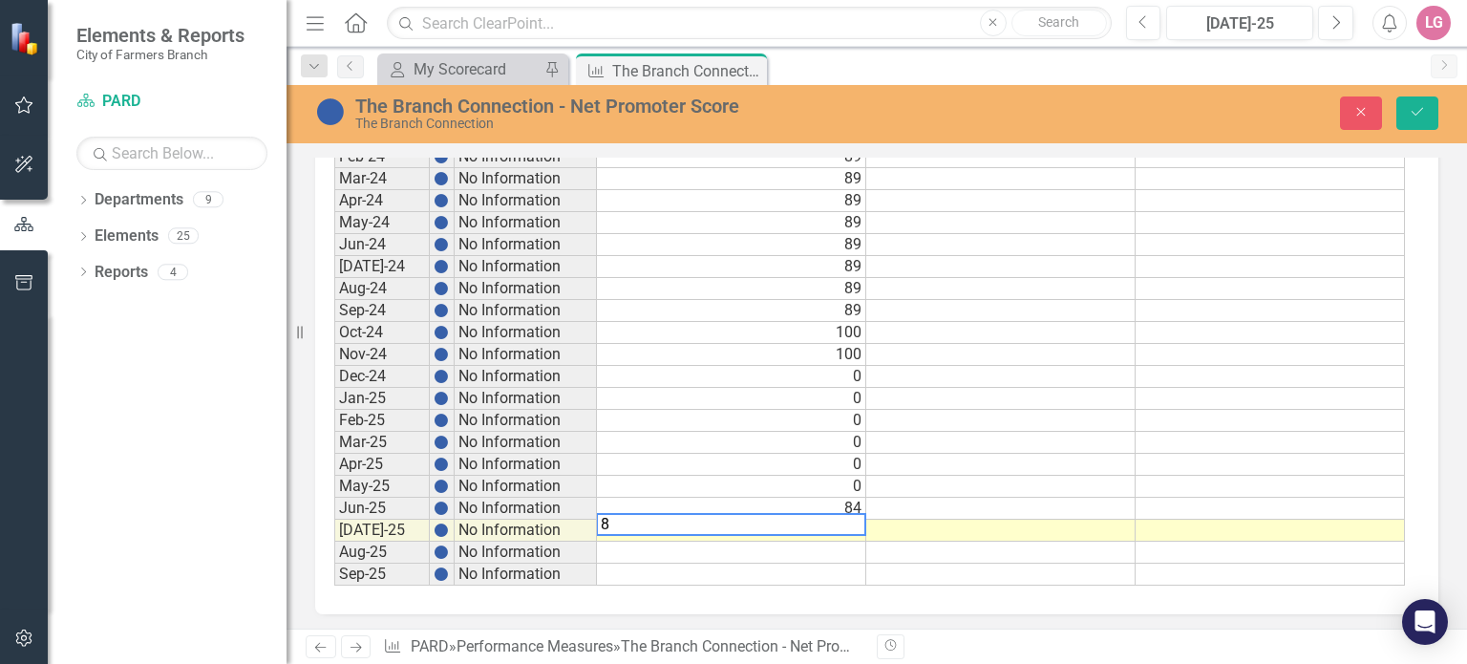
type textarea "86"
click at [1406, 112] on button "Save" at bounding box center [1417, 112] width 42 height 33
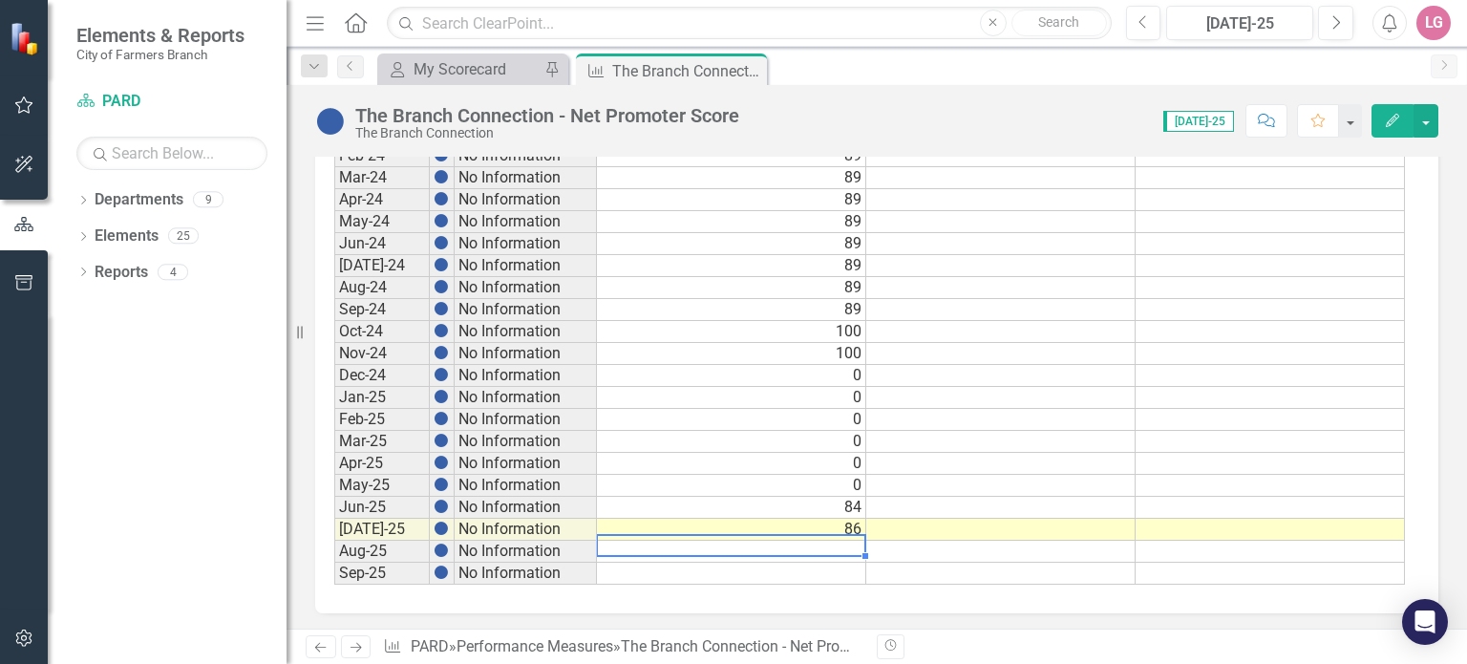
click at [776, 542] on td at bounding box center [731, 552] width 269 height 22
click at [753, 67] on icon "Close" at bounding box center [748, 70] width 19 height 15
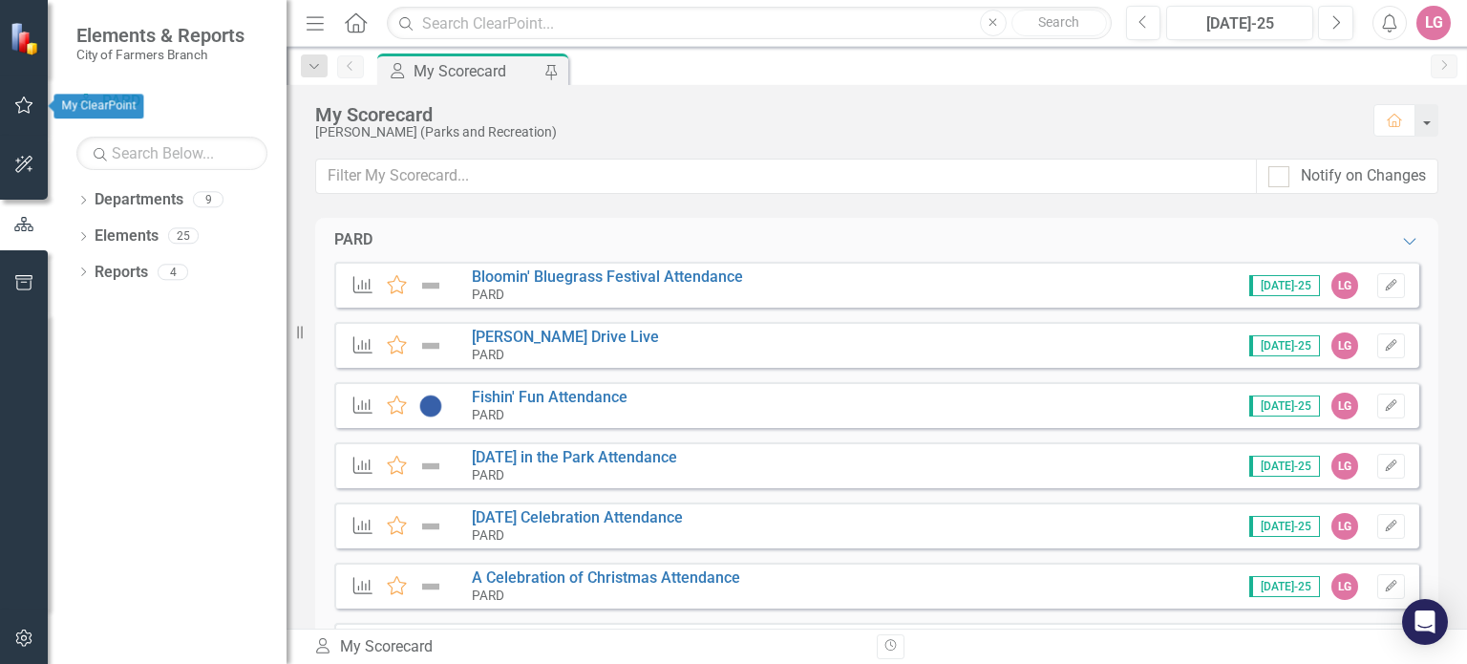
click at [19, 104] on icon "button" at bounding box center [24, 104] width 20 height 15
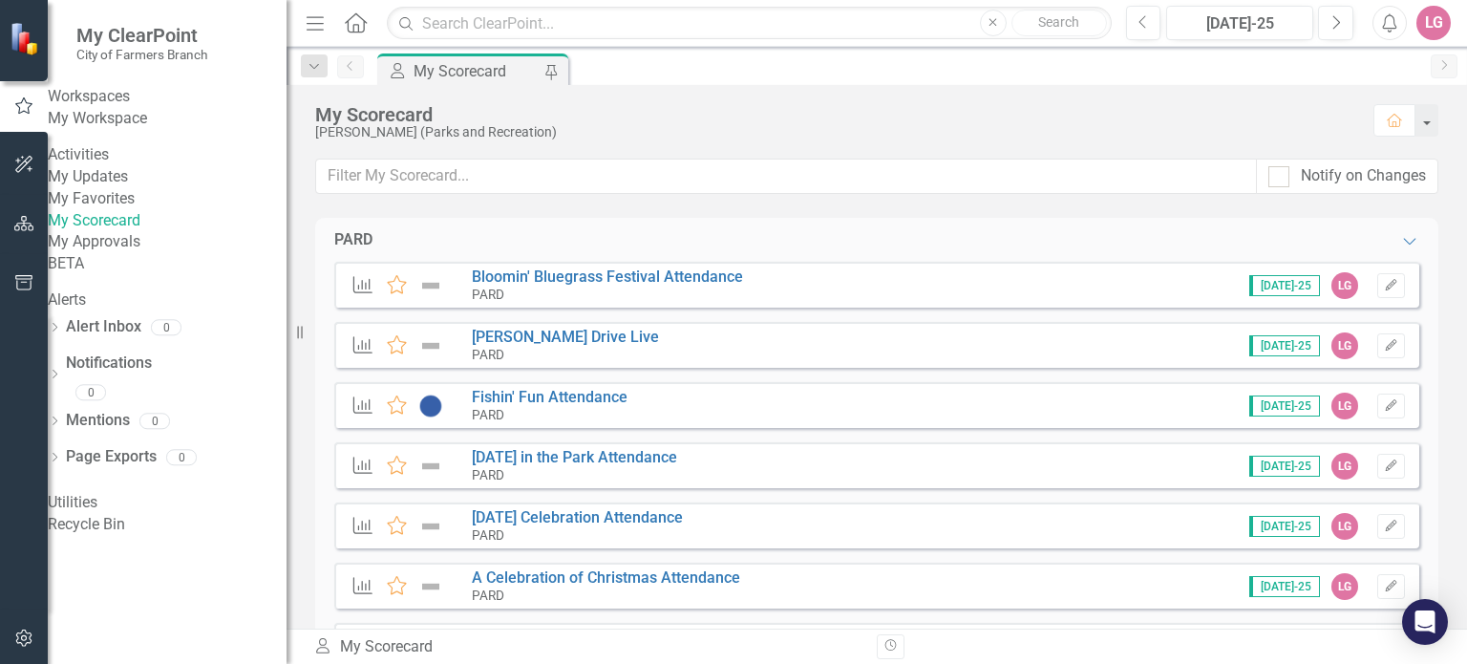
click at [121, 188] on link "My Updates" at bounding box center [167, 177] width 239 height 22
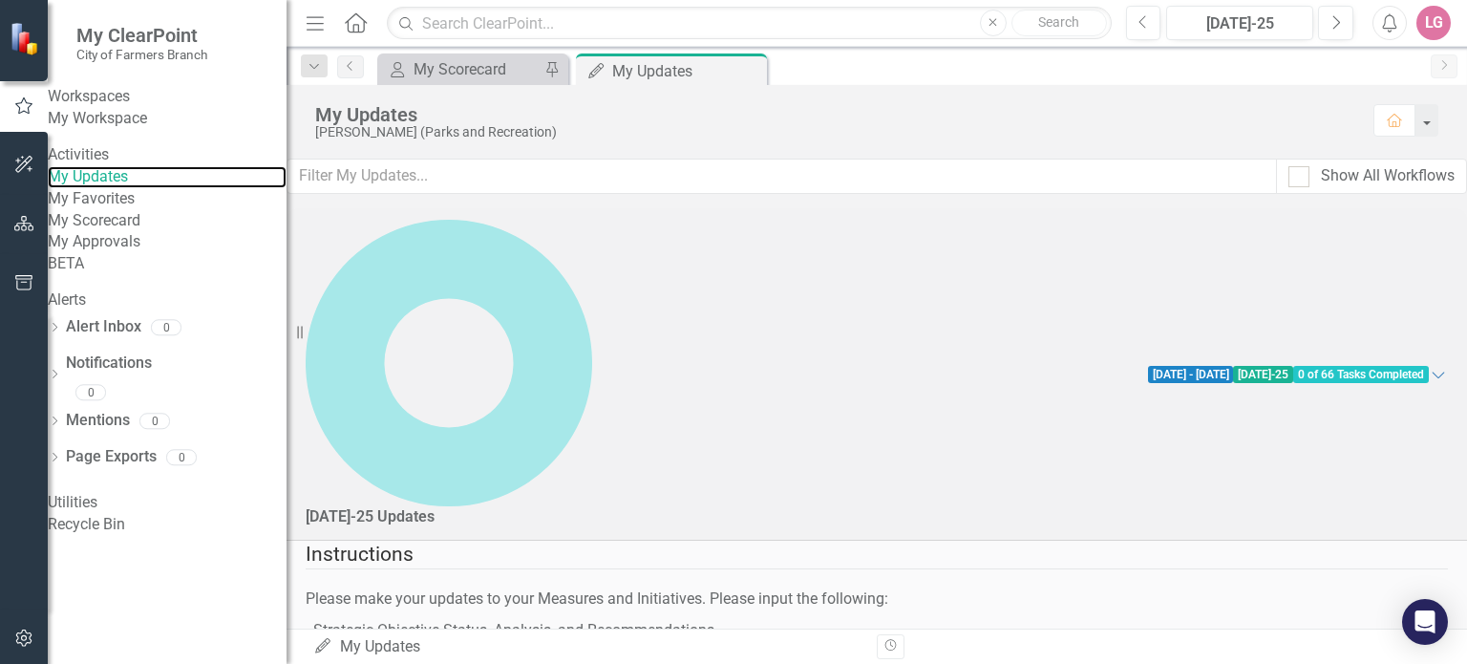
scroll to position [191, 0]
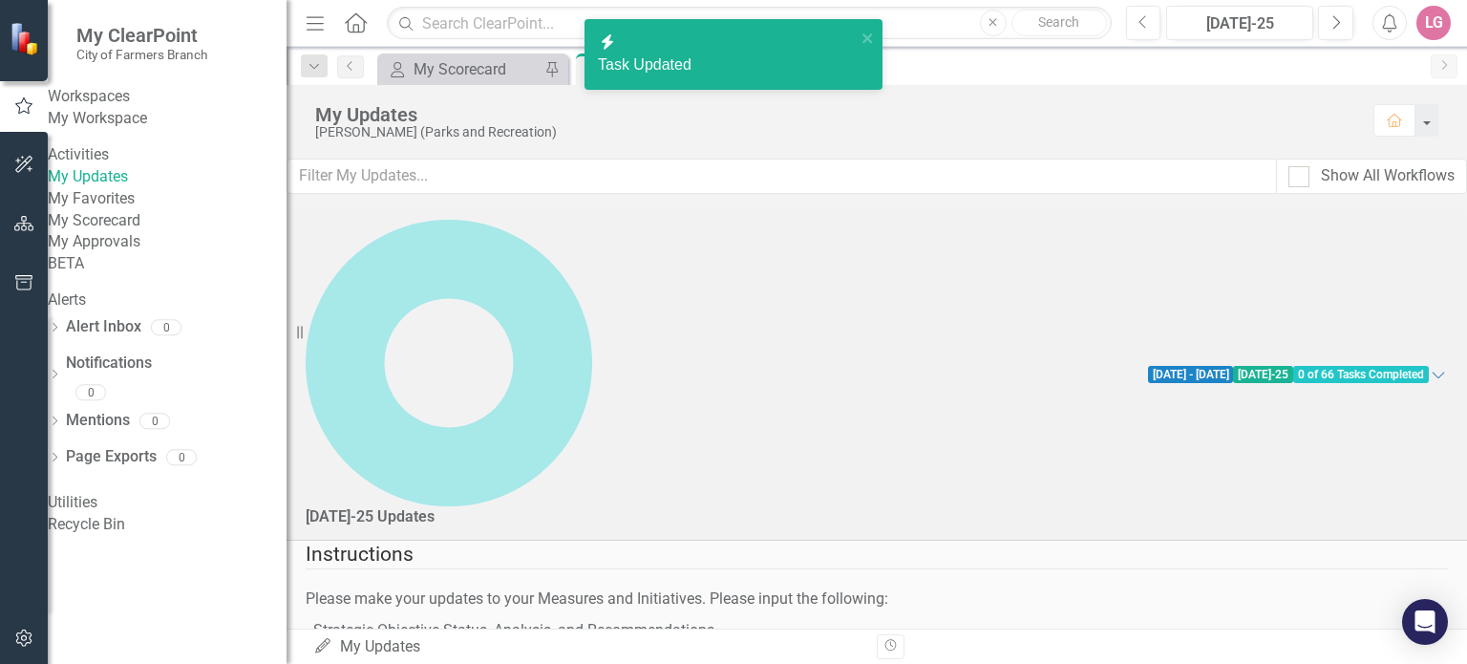
checkbox input "true"
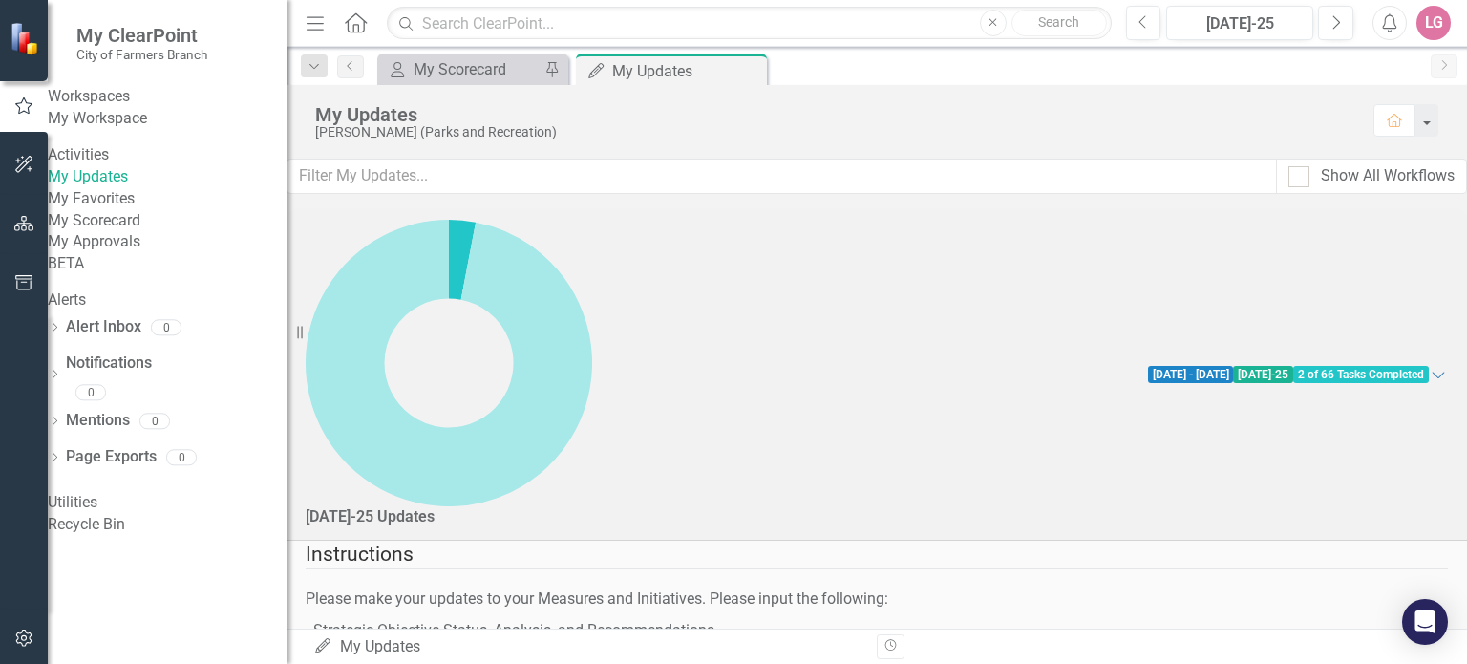
checkbox input "true"
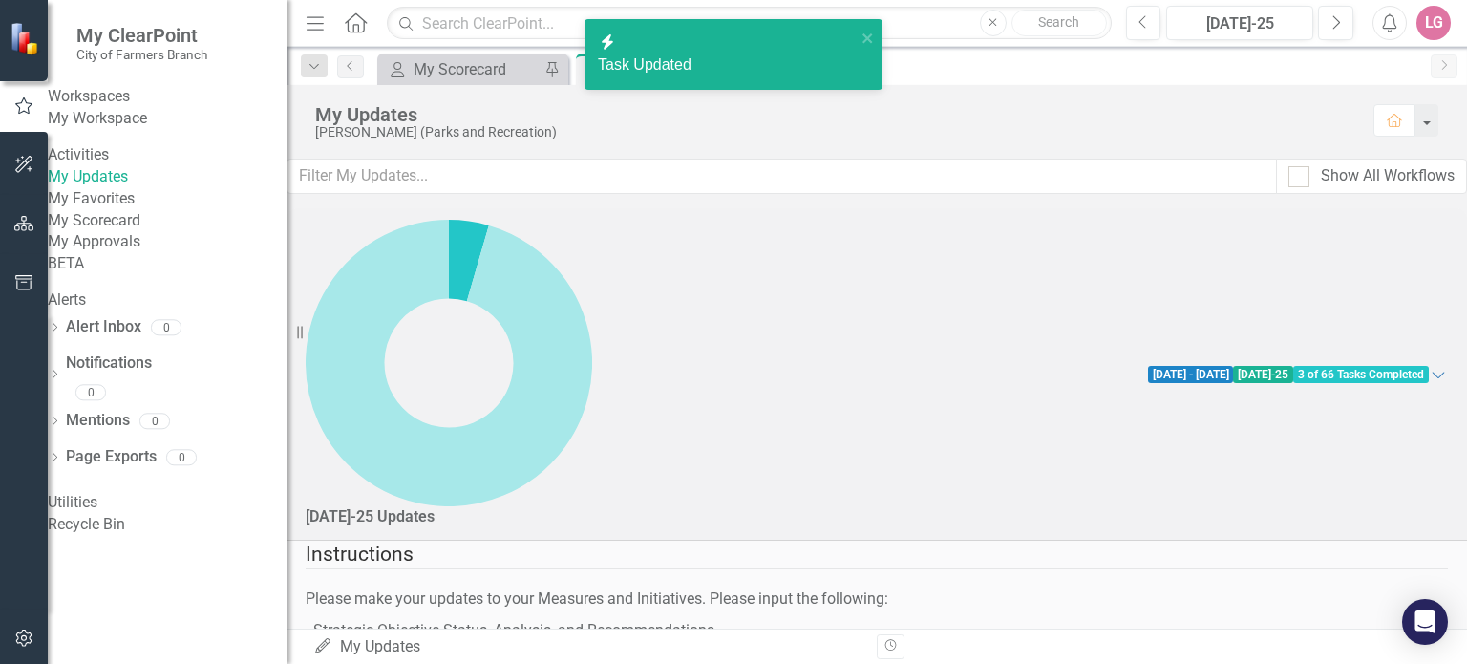
checkbox input "true"
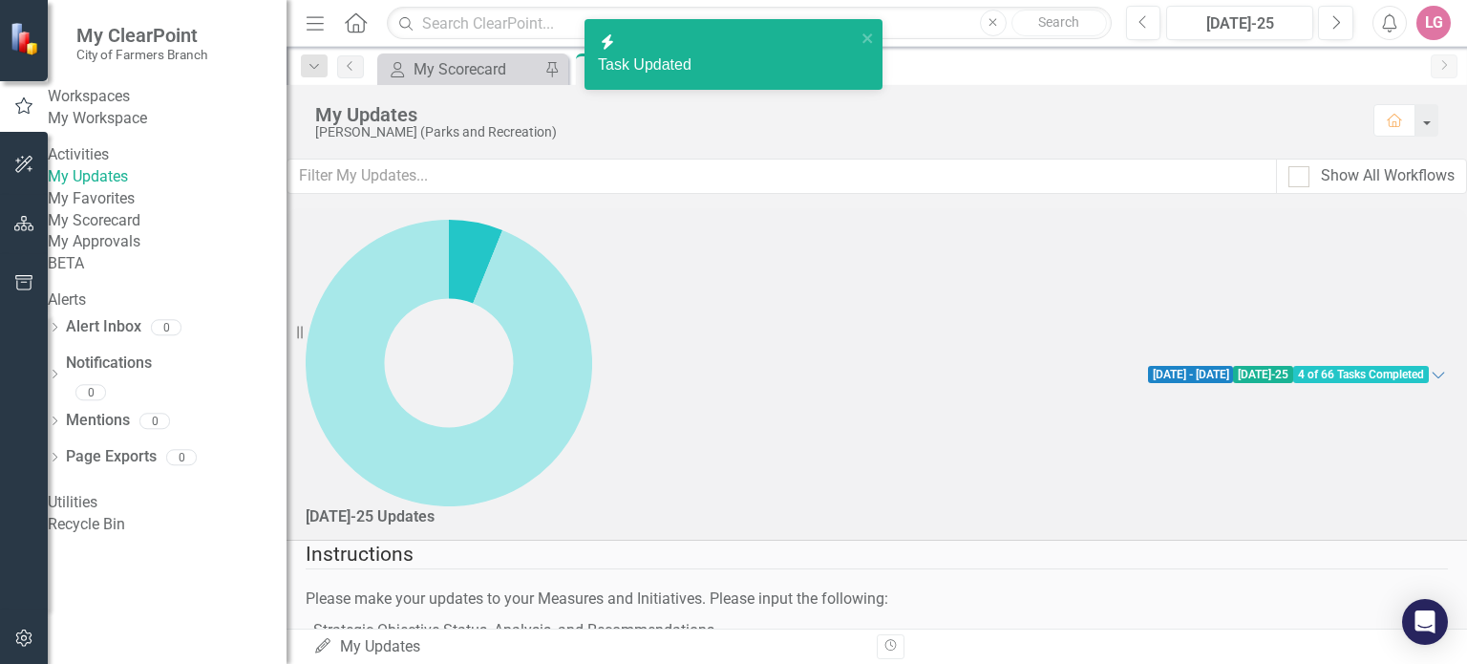
checkbox input "true"
checkbox input "false"
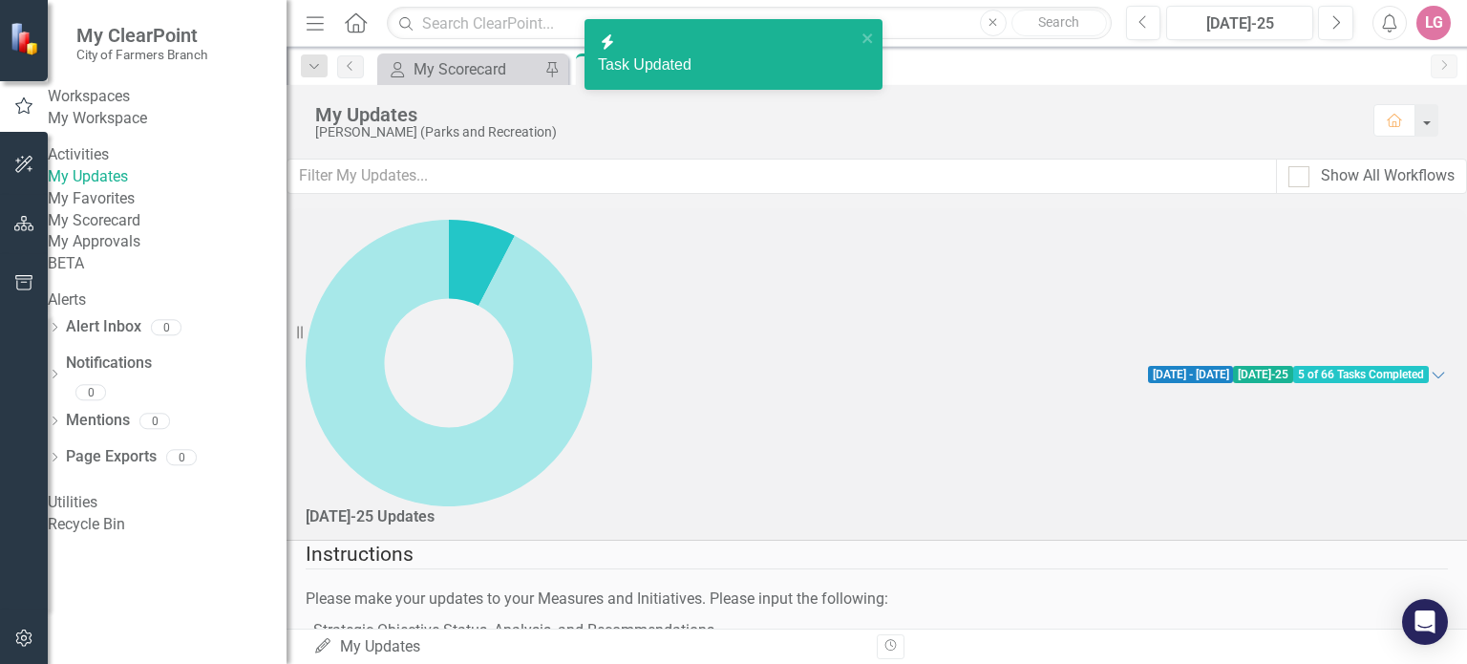
checkbox input "false"
checkbox input "true"
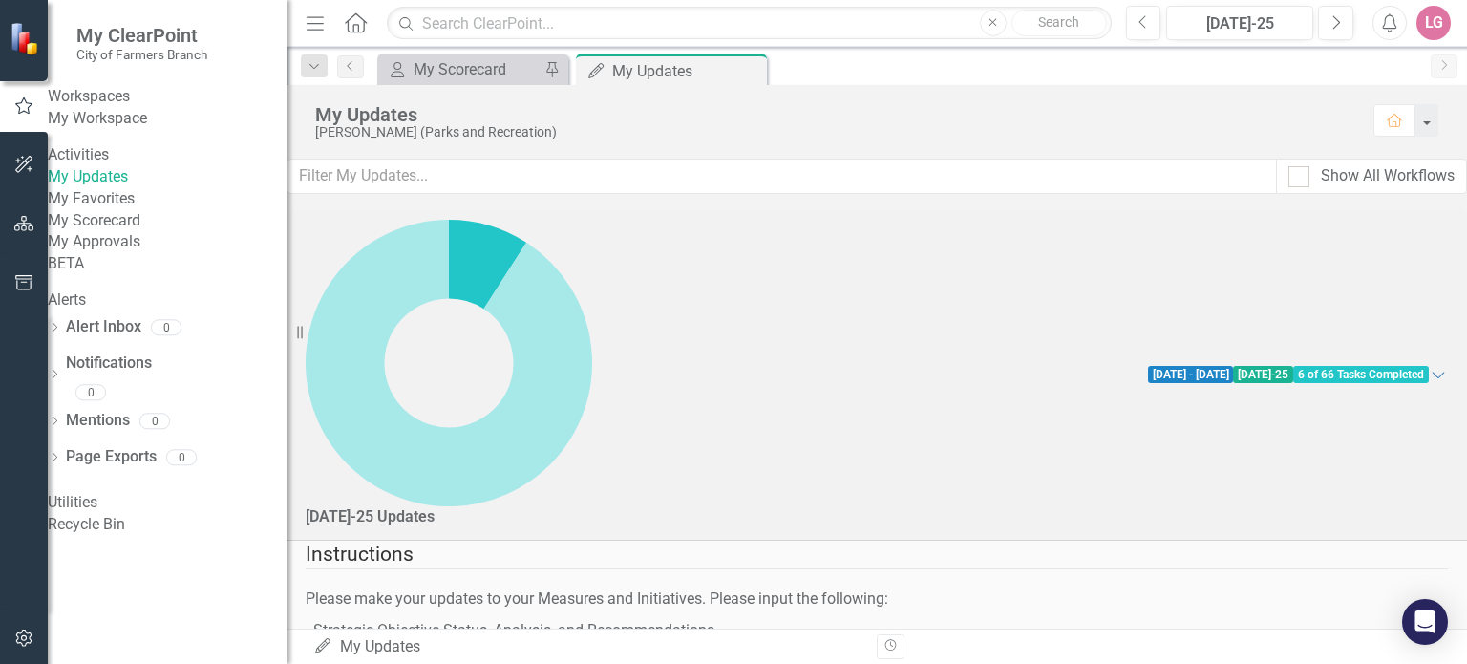
checkbox input "true"
click at [493, 68] on div "My Scorecard" at bounding box center [477, 69] width 126 height 24
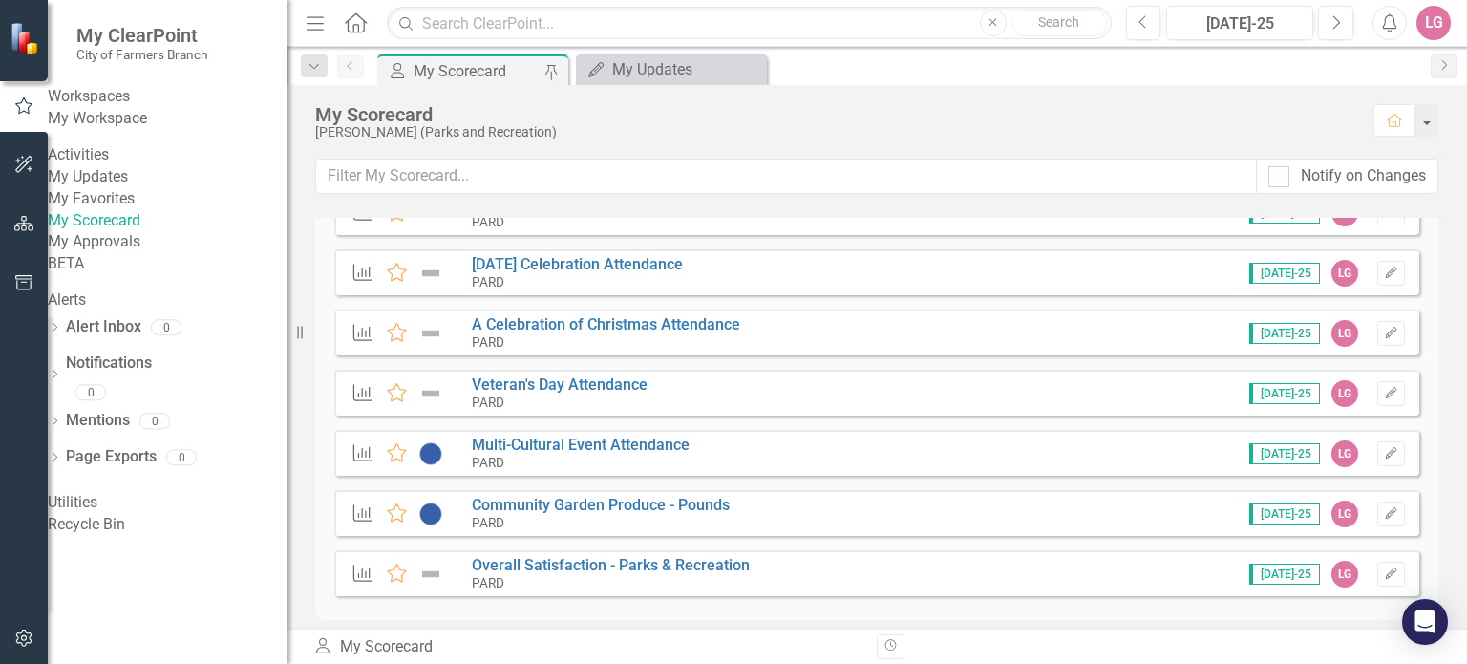
scroll to position [382, 0]
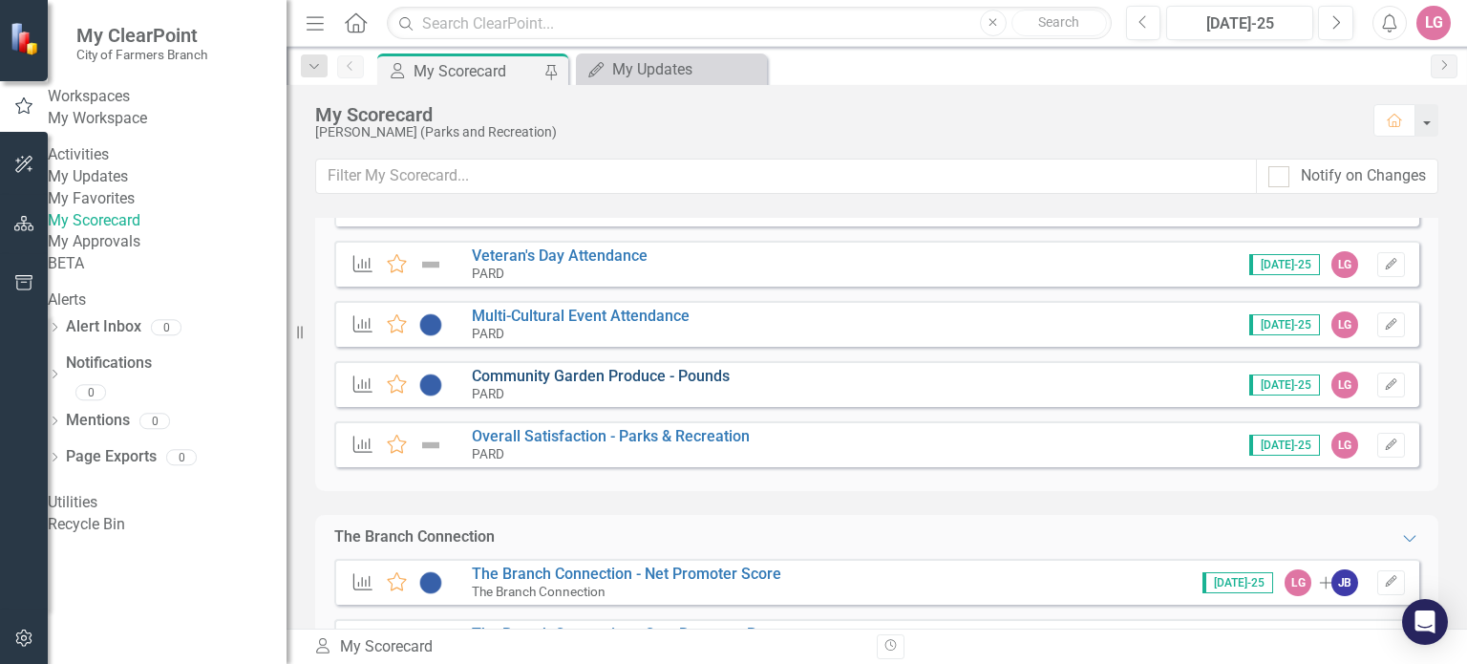
click at [604, 375] on link "Community Garden Produce - Pounds" at bounding box center [601, 376] width 258 height 18
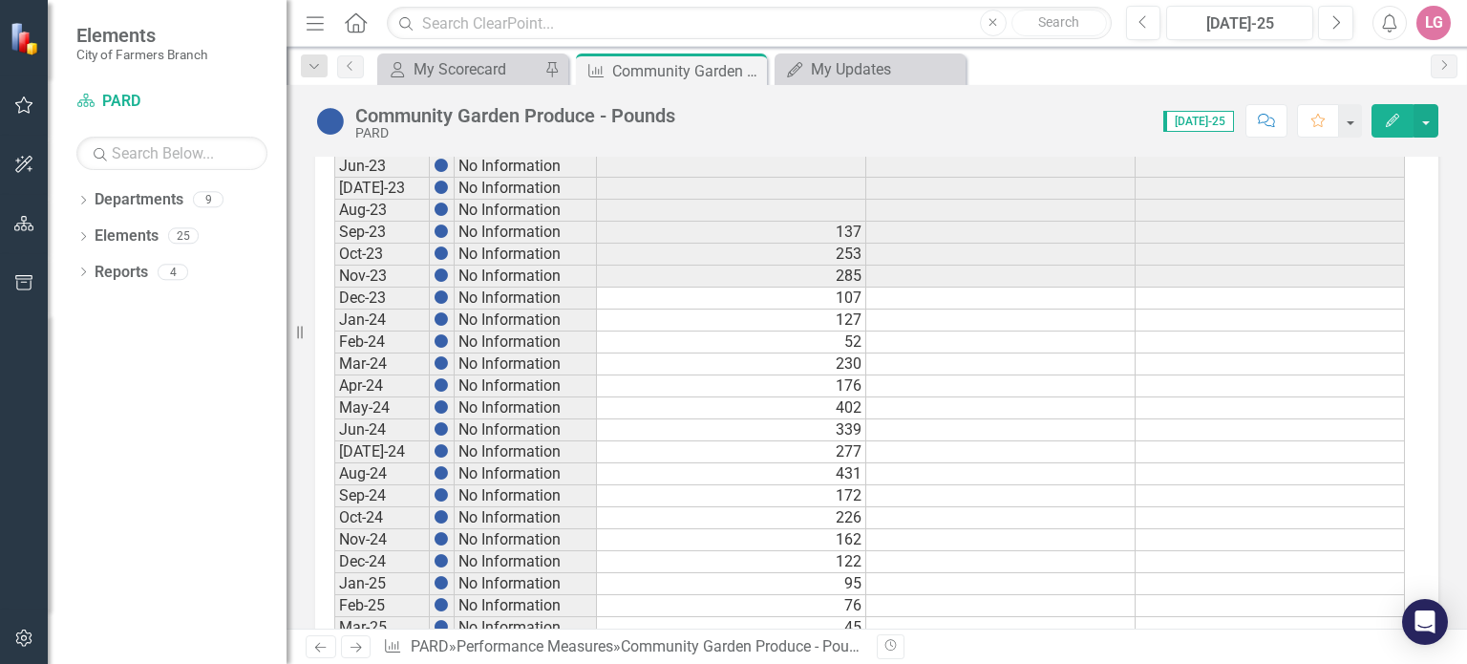
scroll to position [1080, 0]
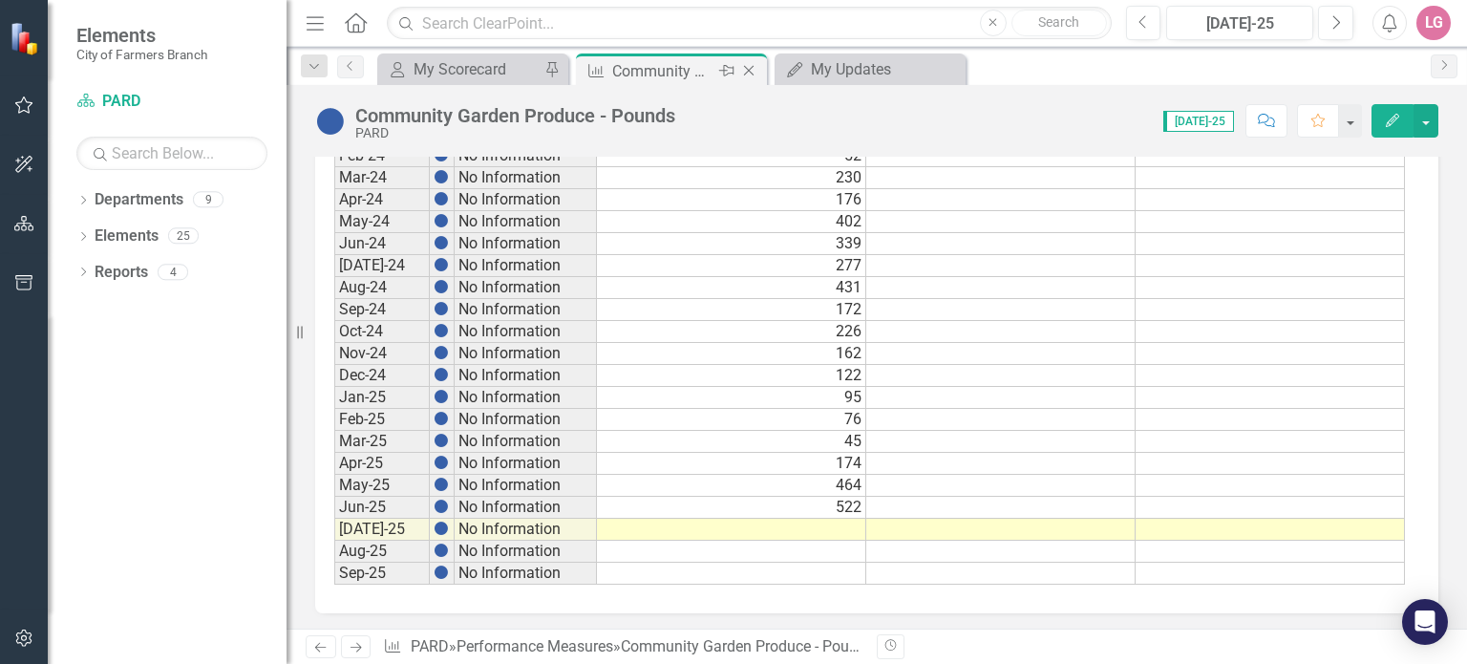
click at [746, 69] on icon "Close" at bounding box center [748, 70] width 19 height 15
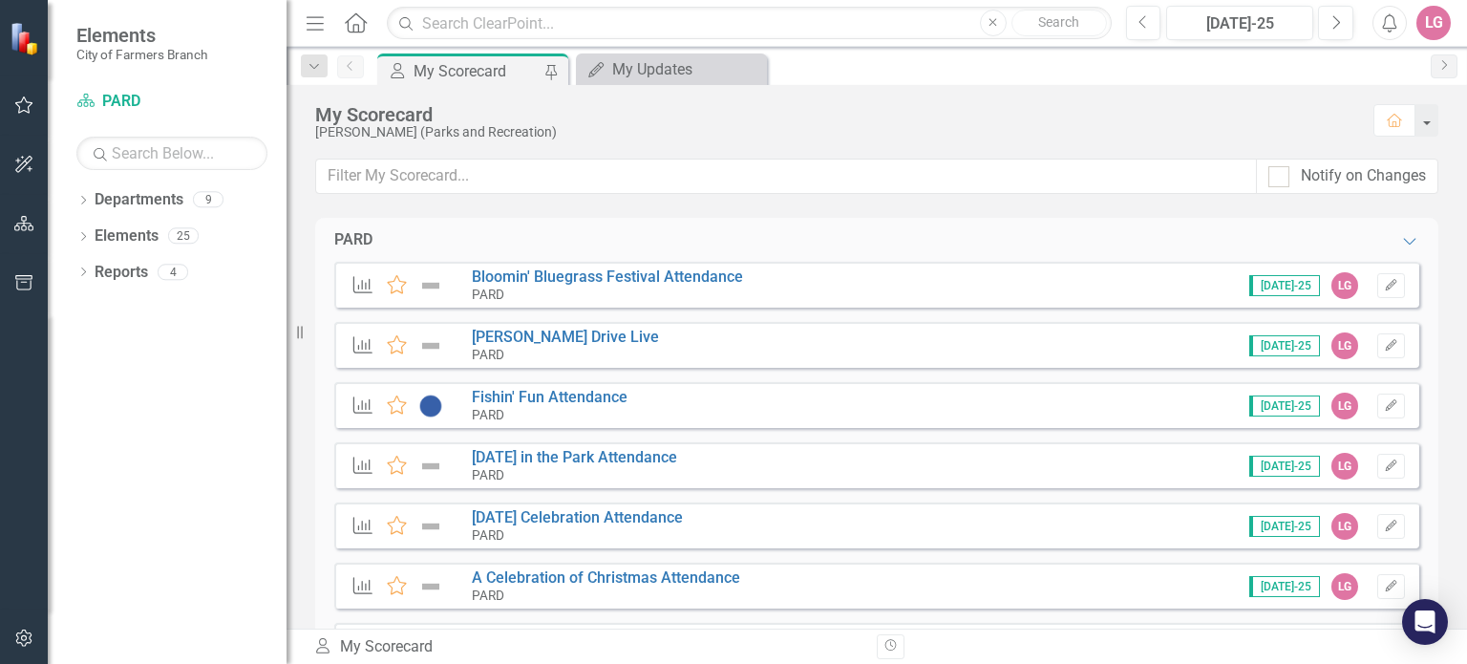
click at [455, 65] on div "My Scorecard" at bounding box center [477, 71] width 126 height 24
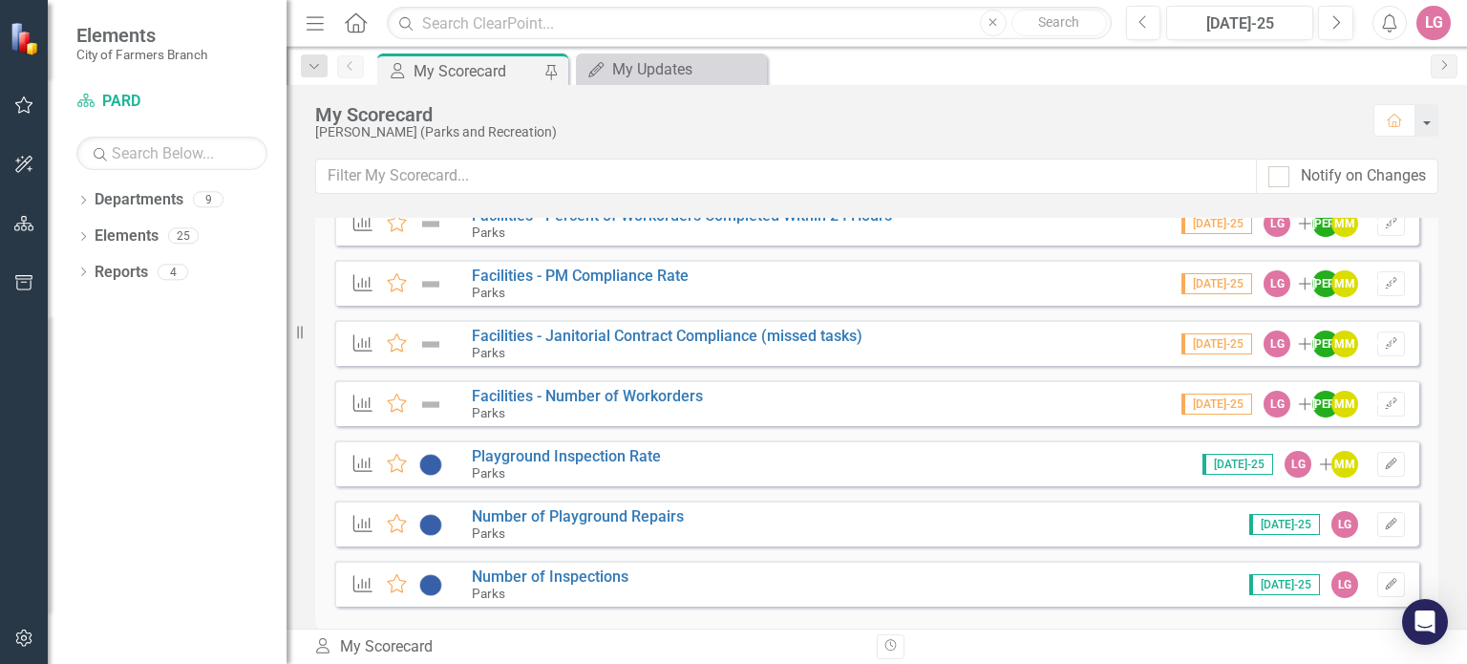
scroll to position [4083, 0]
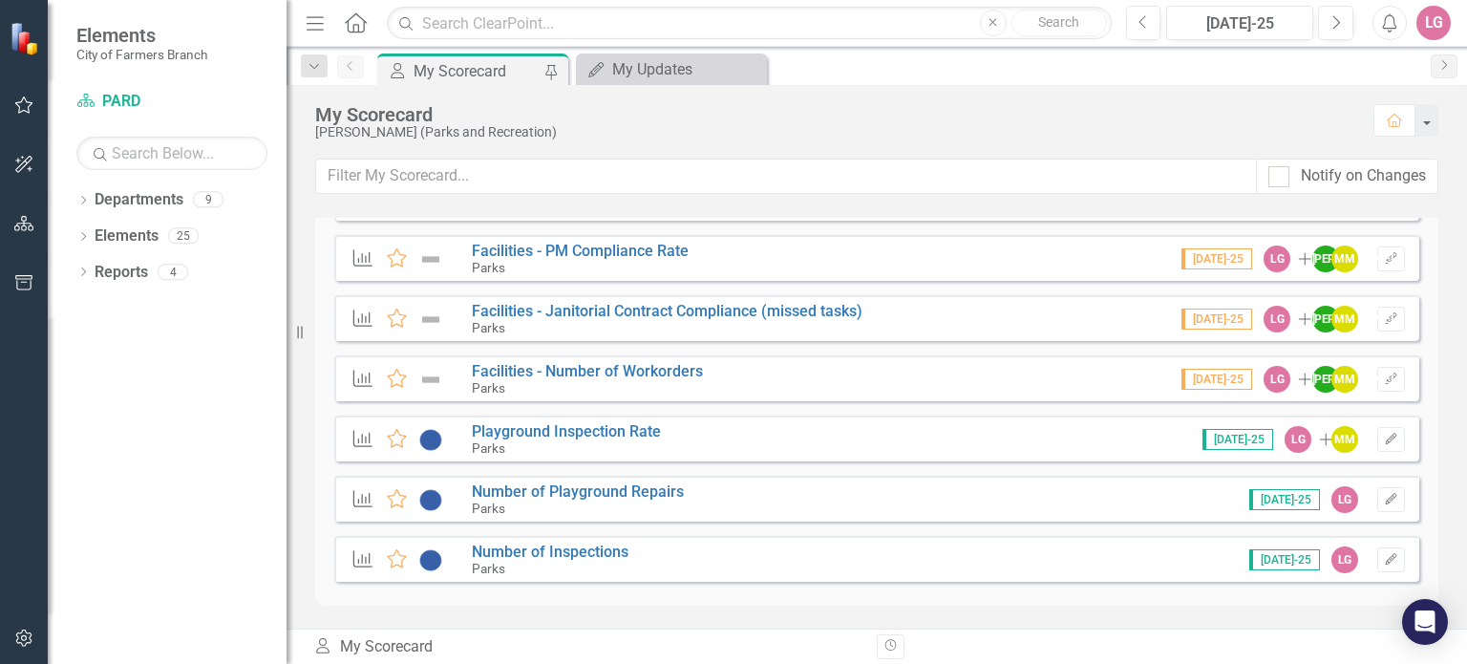
click at [604, 479] on div "Performance Measure Favorite Number of Playground Repairs Parks Jul-25 LG Edit" at bounding box center [876, 499] width 1085 height 46
click at [601, 488] on link "Number of Playground Repairs" at bounding box center [578, 491] width 212 height 18
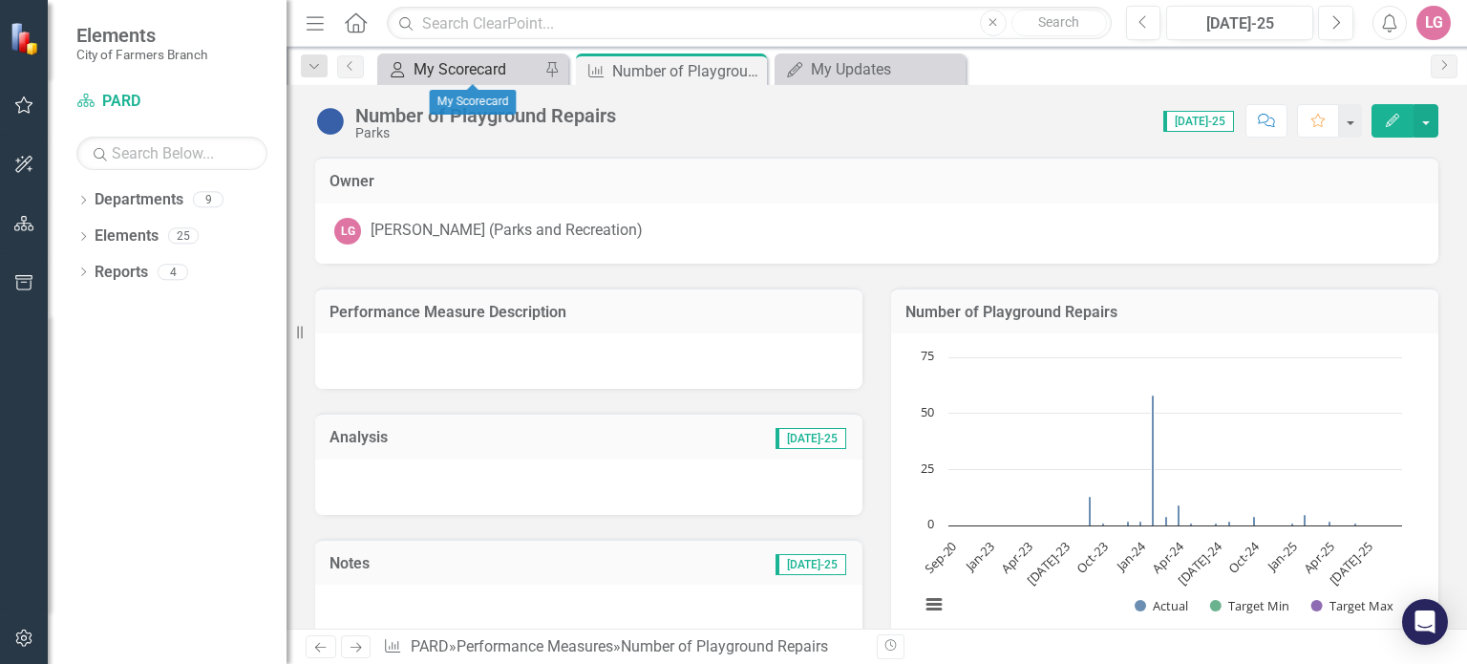
click at [485, 72] on div "My Scorecard" at bounding box center [477, 69] width 126 height 24
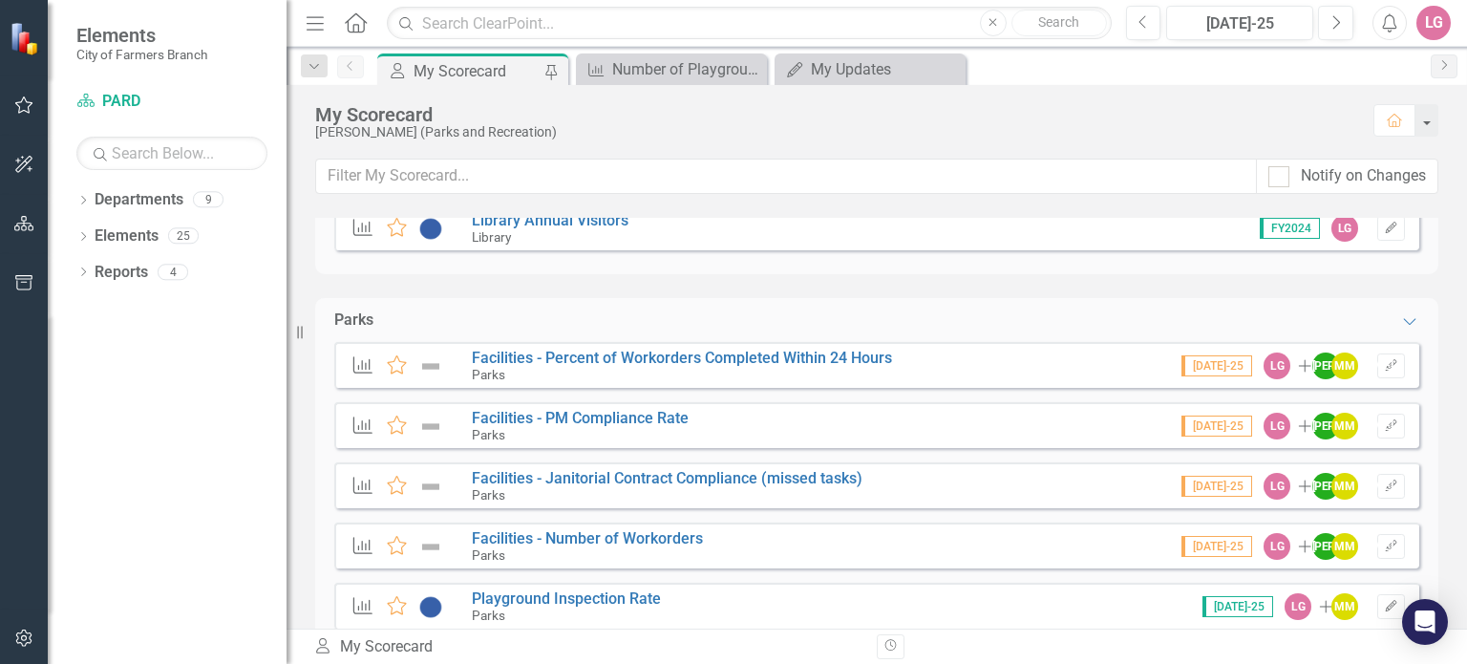
scroll to position [4083, 0]
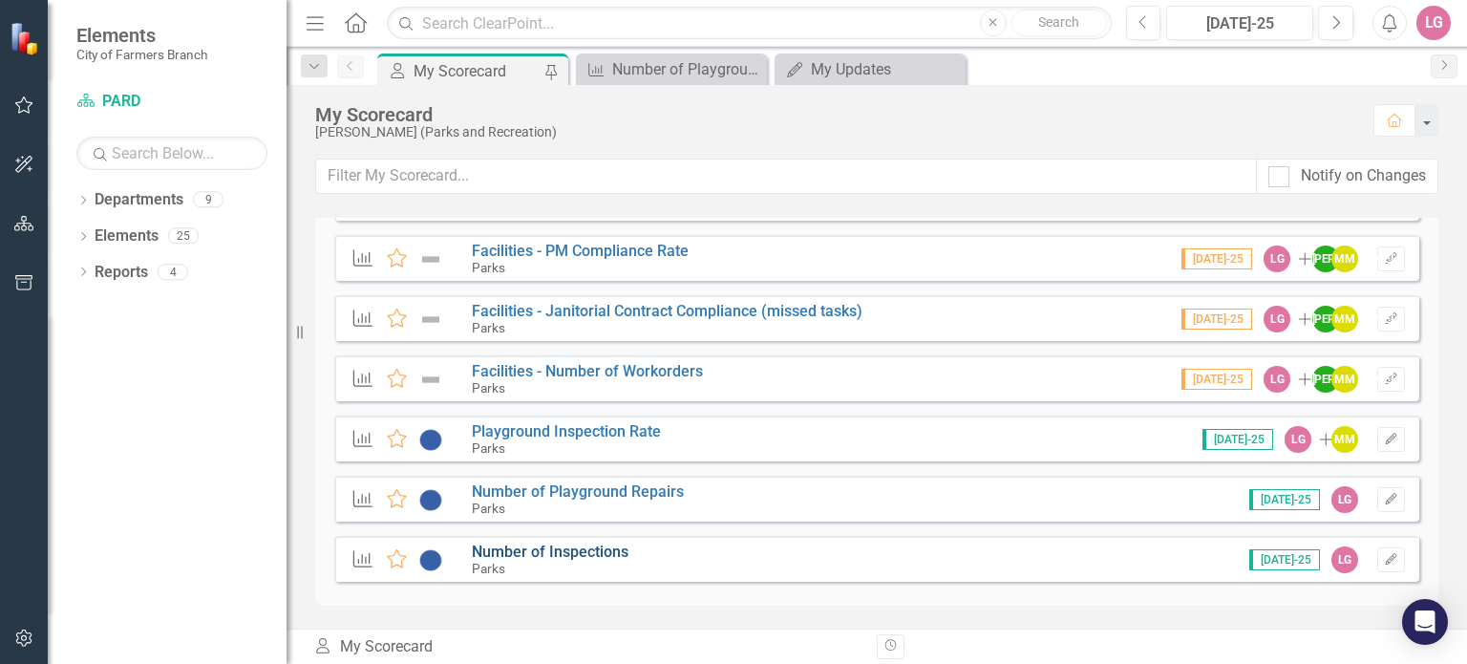
click at [566, 546] on link "Number of Inspections" at bounding box center [550, 551] width 157 height 18
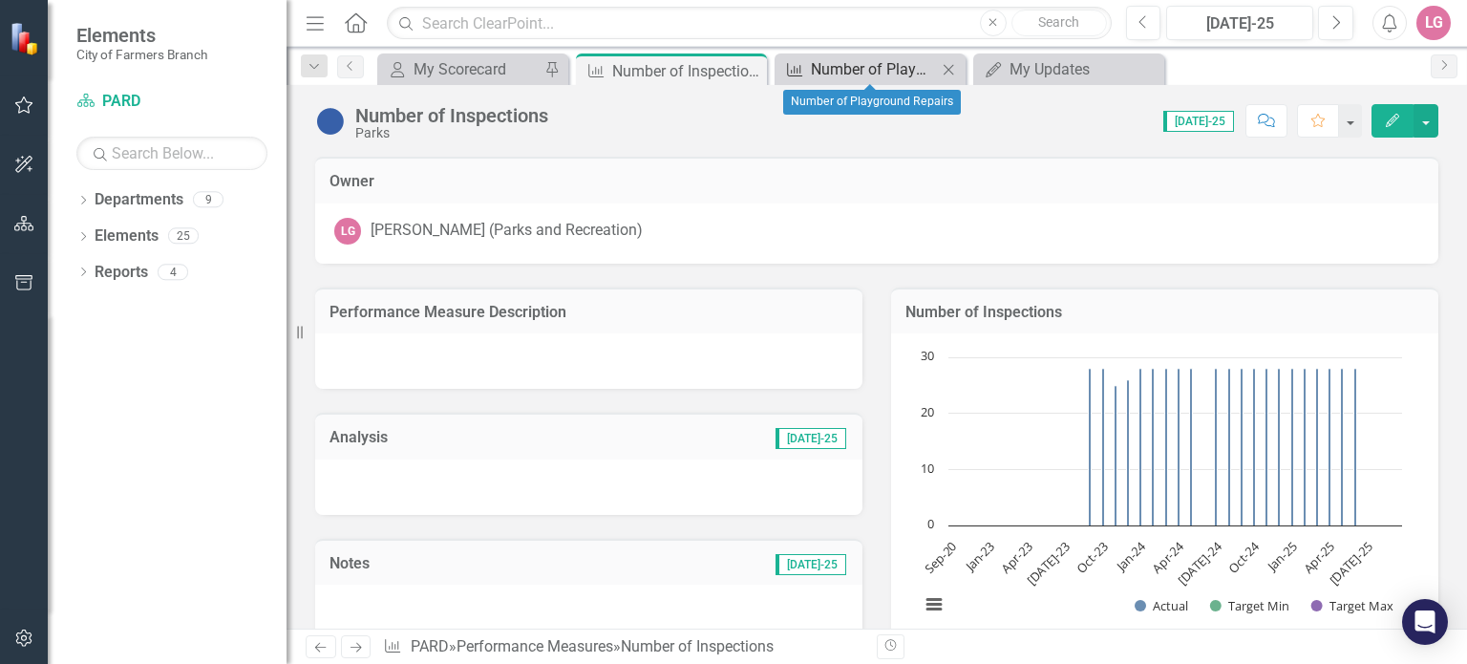
click at [829, 70] on div "Number of Playground Repairs" at bounding box center [874, 69] width 126 height 24
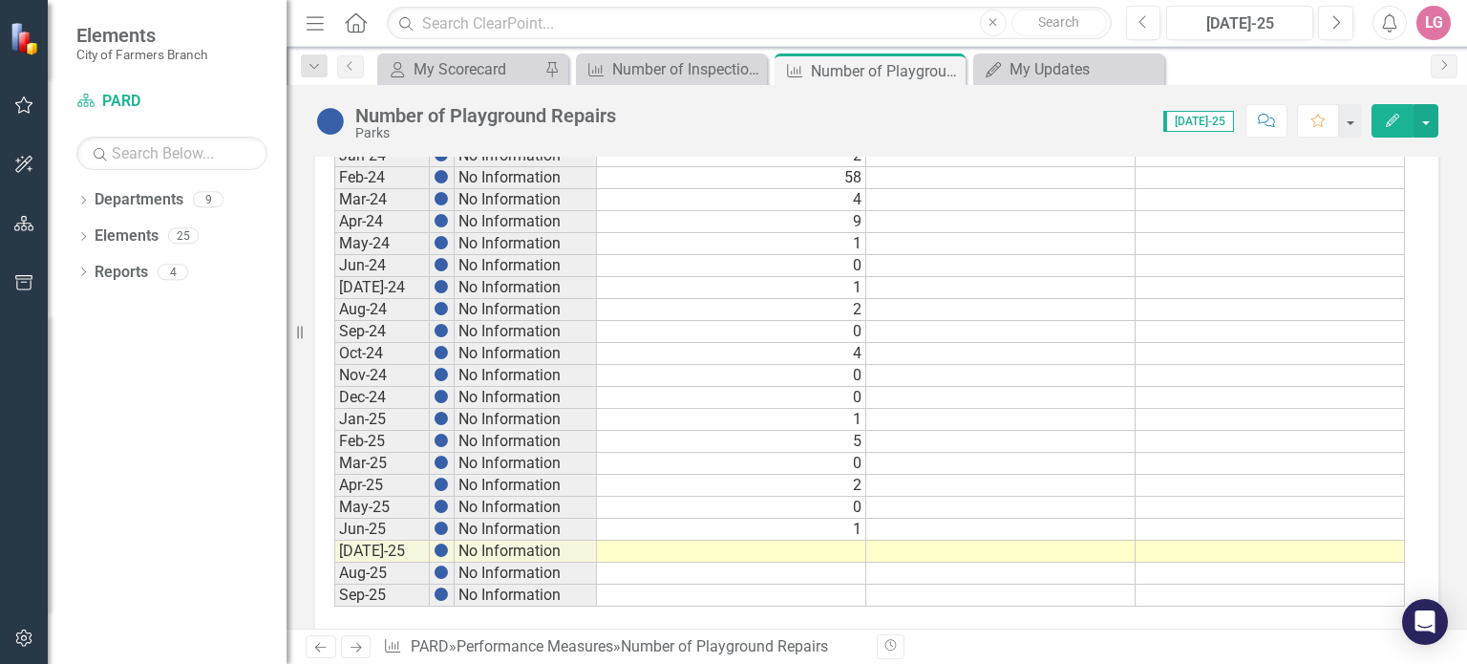
scroll to position [1080, 0]
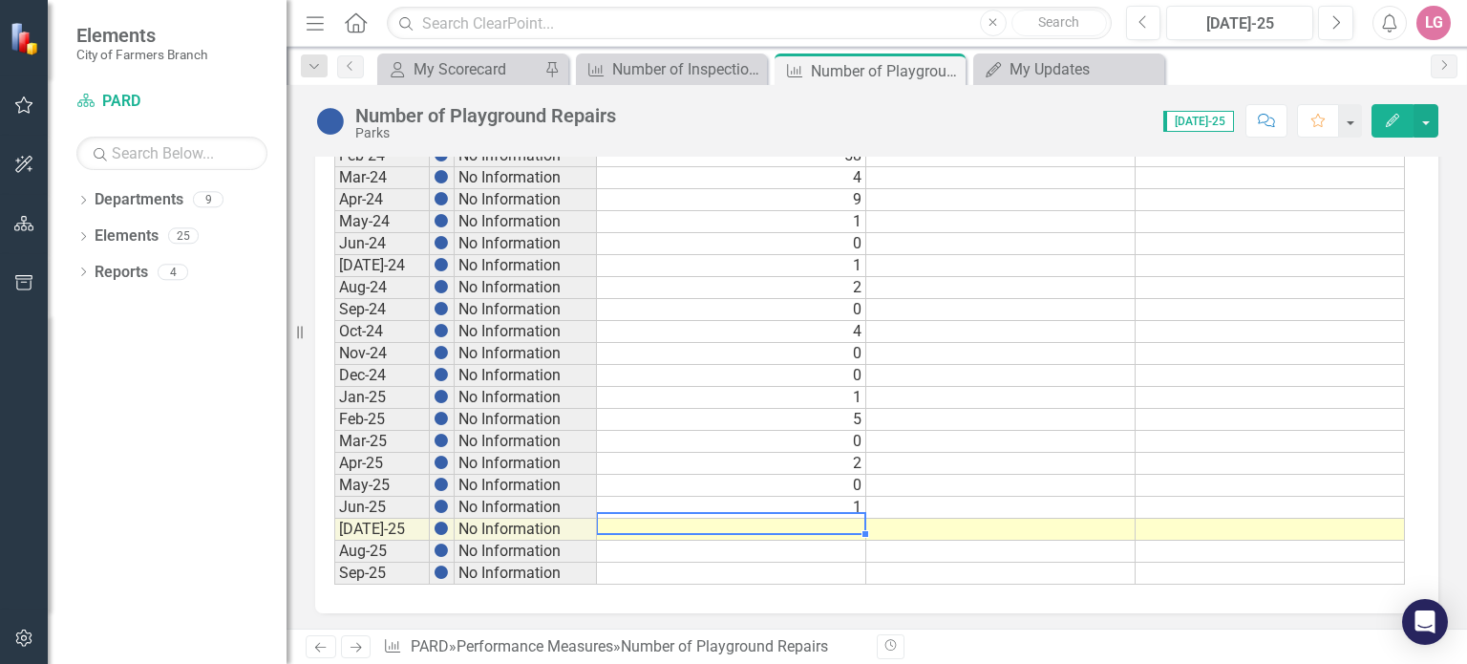
click at [673, 519] on td at bounding box center [731, 530] width 269 height 22
type textarea "6"
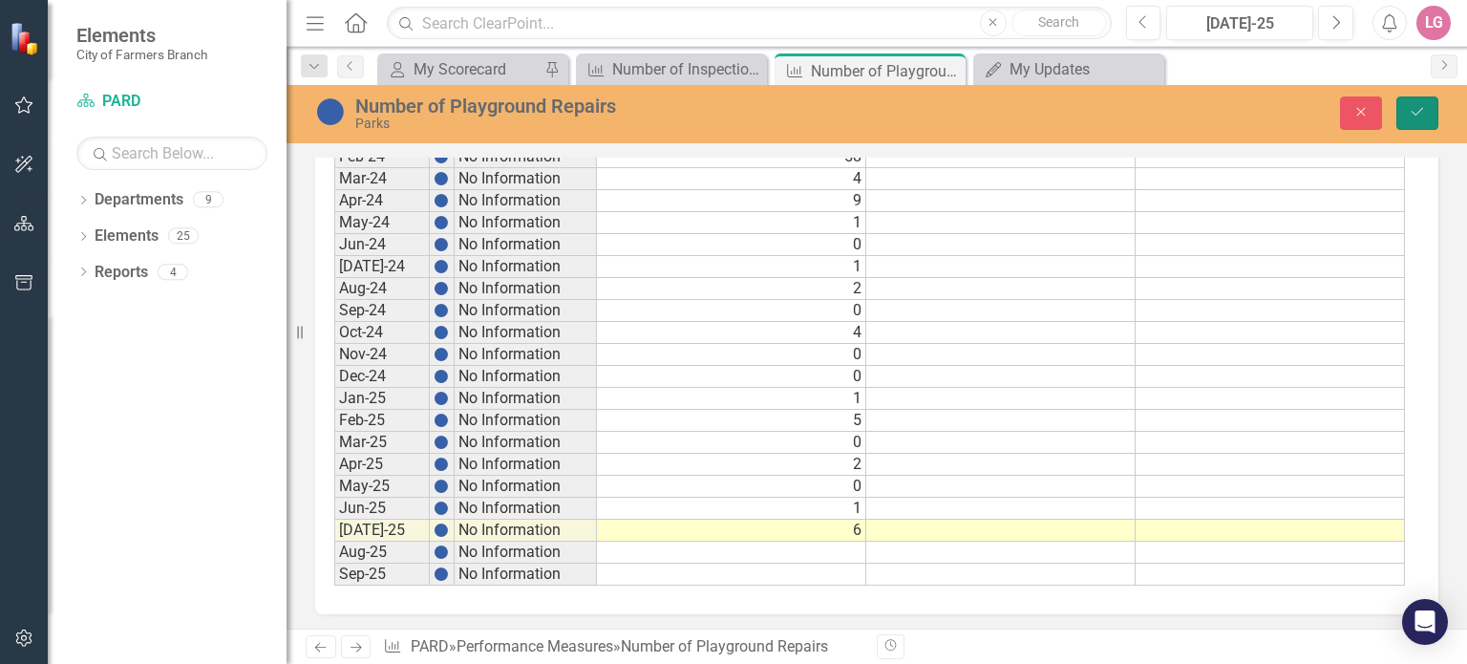
click at [1425, 116] on icon "Save" at bounding box center [1417, 111] width 17 height 13
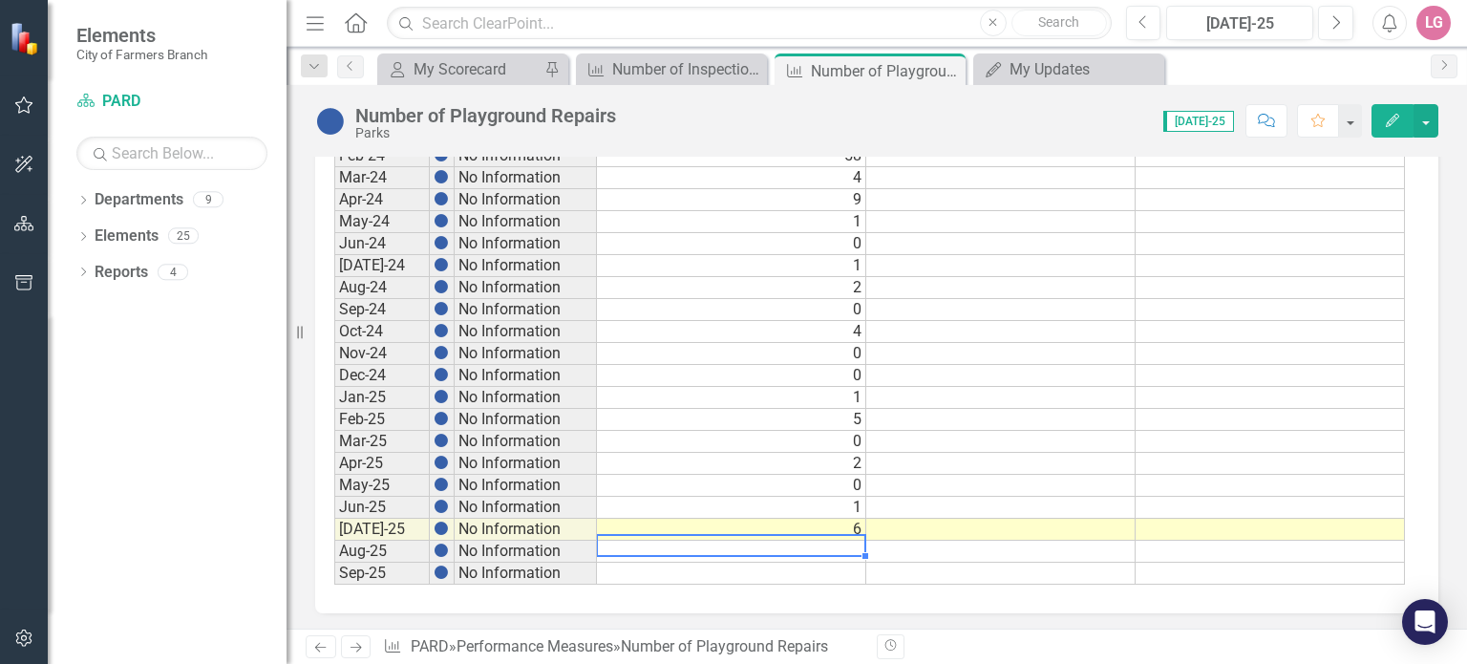
click at [736, 545] on td at bounding box center [731, 552] width 269 height 22
click at [946, 65] on icon "Close" at bounding box center [947, 70] width 19 height 15
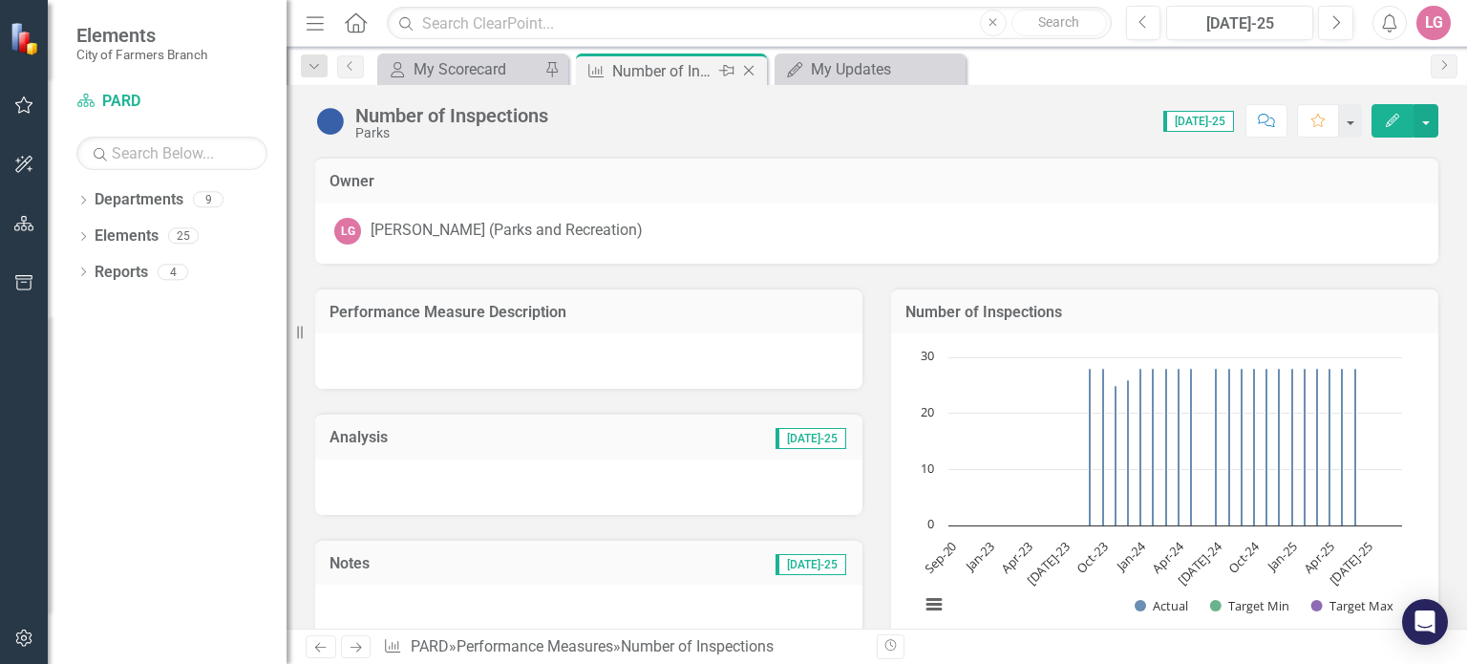
click at [695, 70] on div "Number of Inspections" at bounding box center [663, 71] width 102 height 24
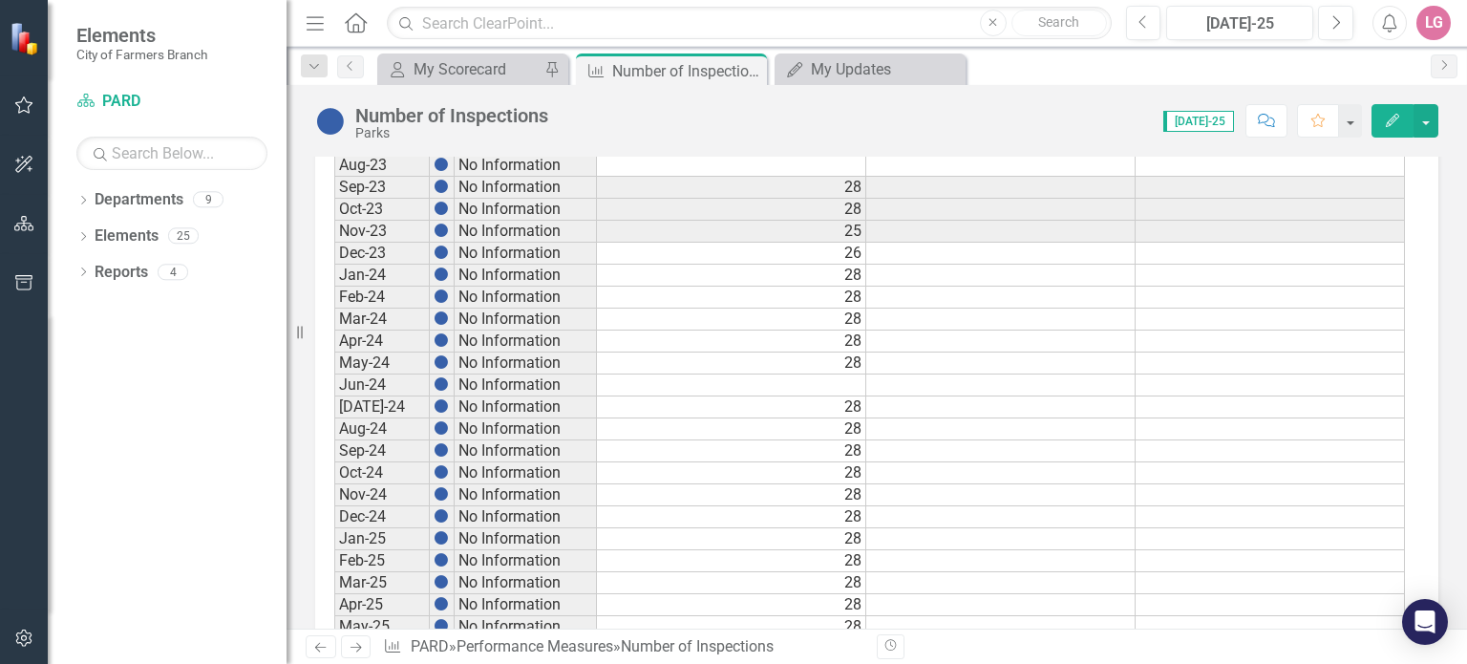
scroll to position [1080, 0]
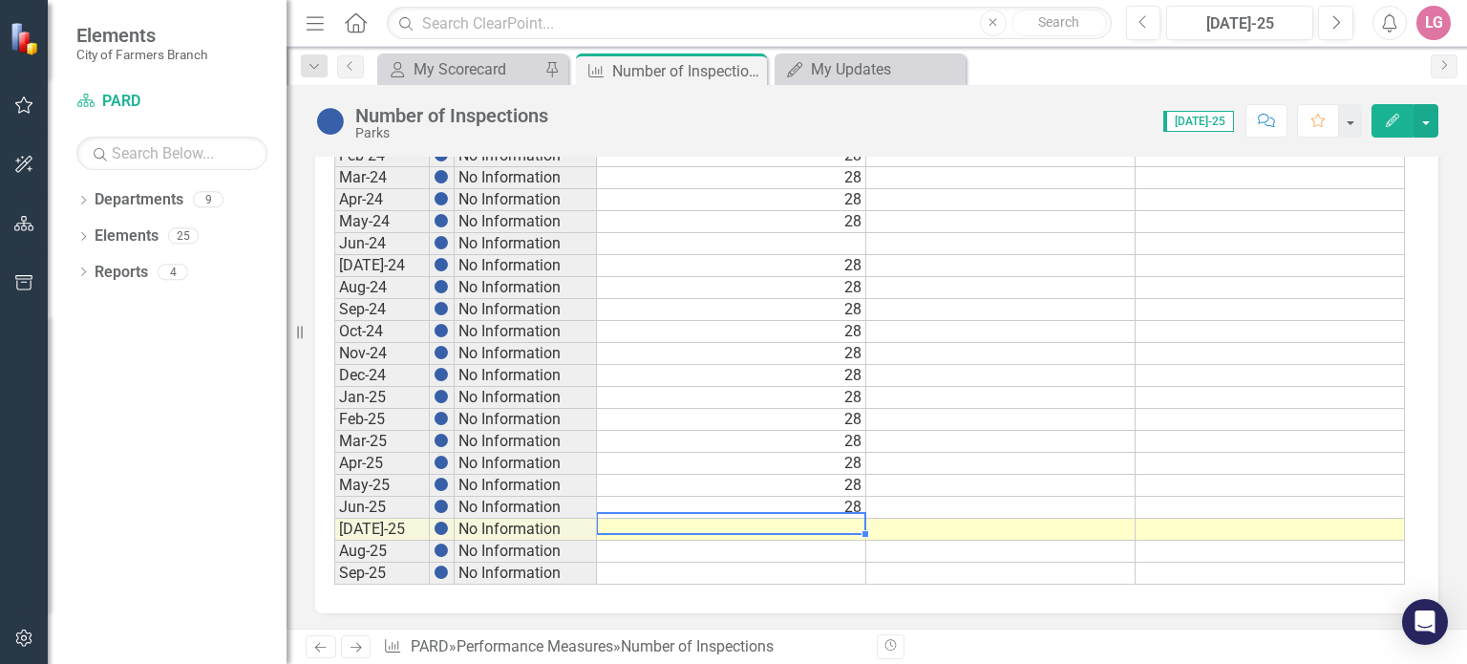
click at [749, 522] on td at bounding box center [731, 530] width 269 height 22
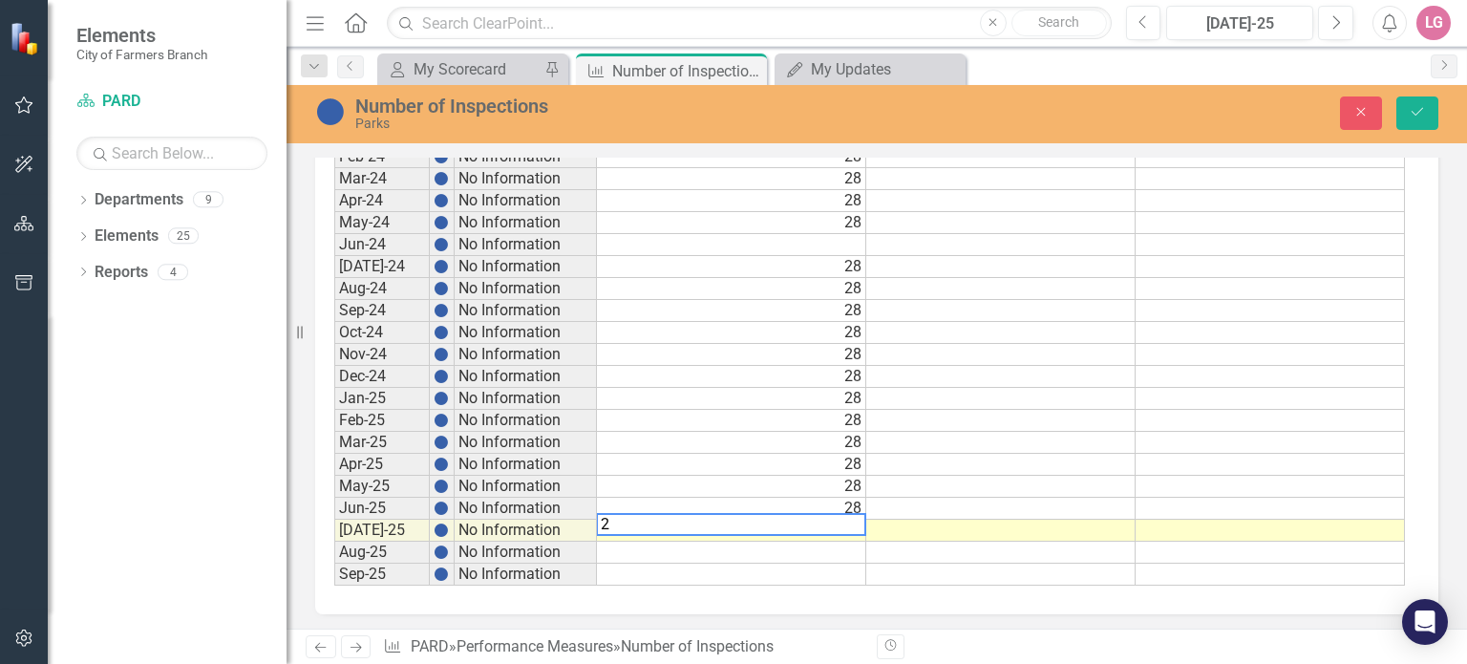
type textarea "28"
click at [1412, 118] on button "Save" at bounding box center [1417, 112] width 42 height 33
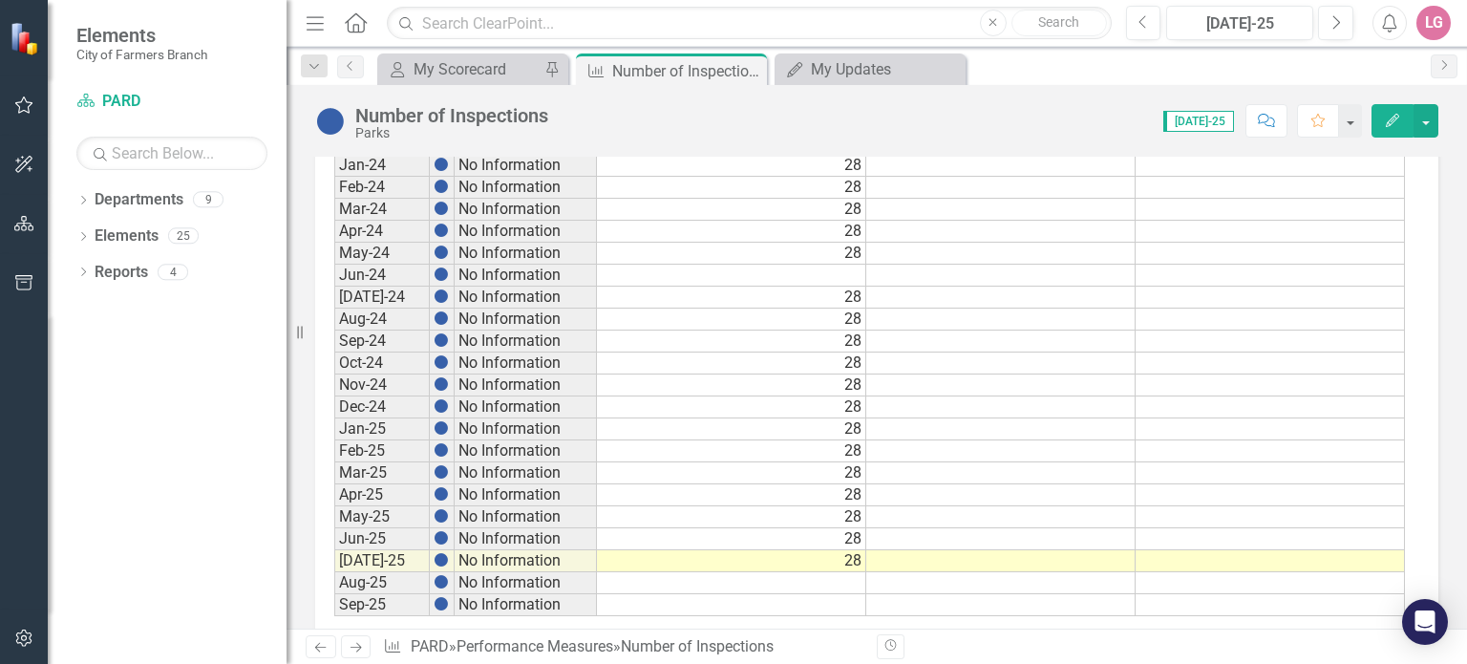
scroll to position [1051, 0]
click at [754, 572] on td at bounding box center [731, 581] width 269 height 22
click at [753, 66] on icon "Close" at bounding box center [748, 70] width 19 height 15
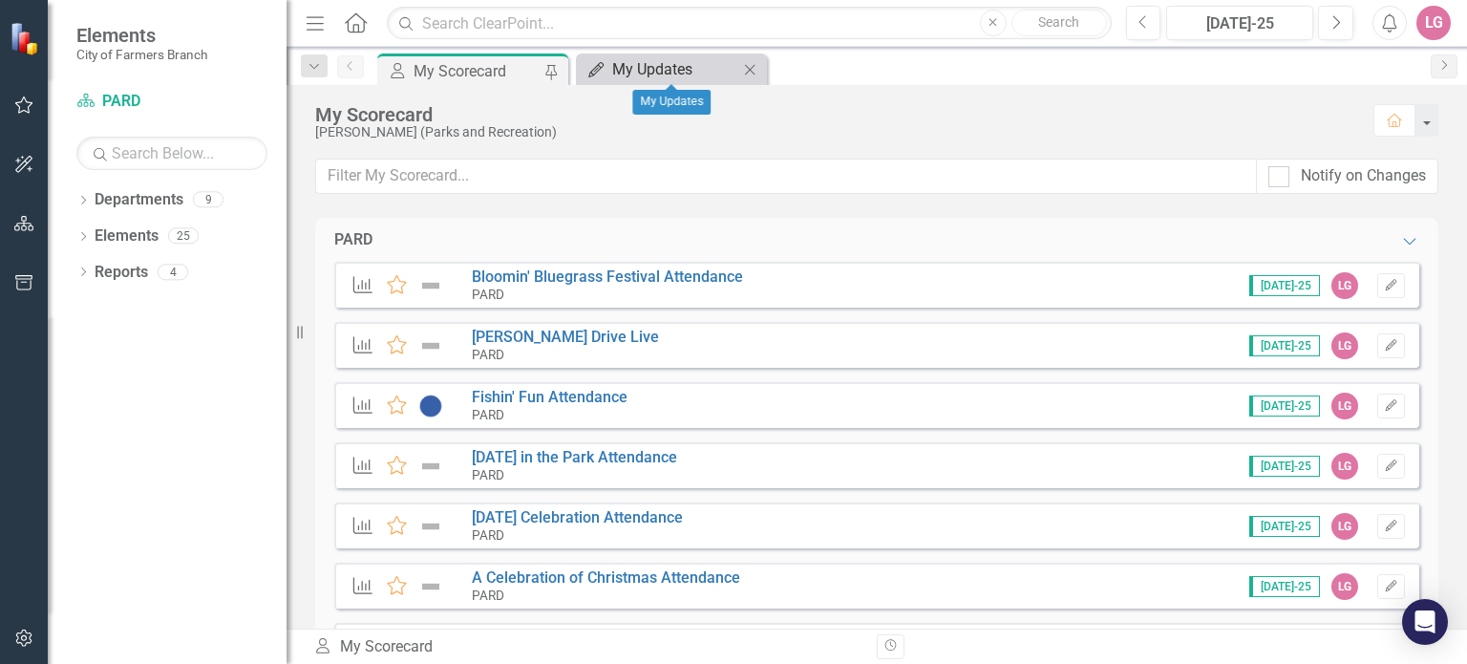
click at [681, 69] on div "My Updates" at bounding box center [675, 69] width 126 height 24
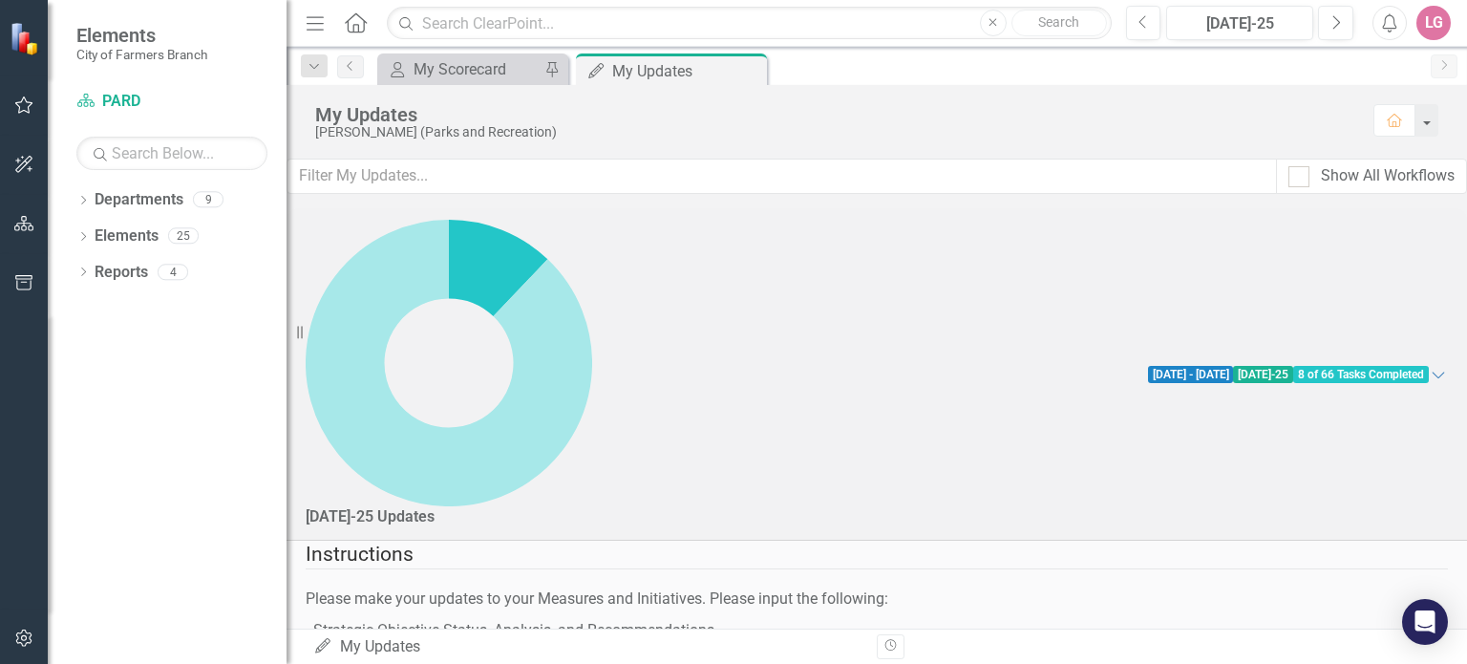
scroll to position [669, 0]
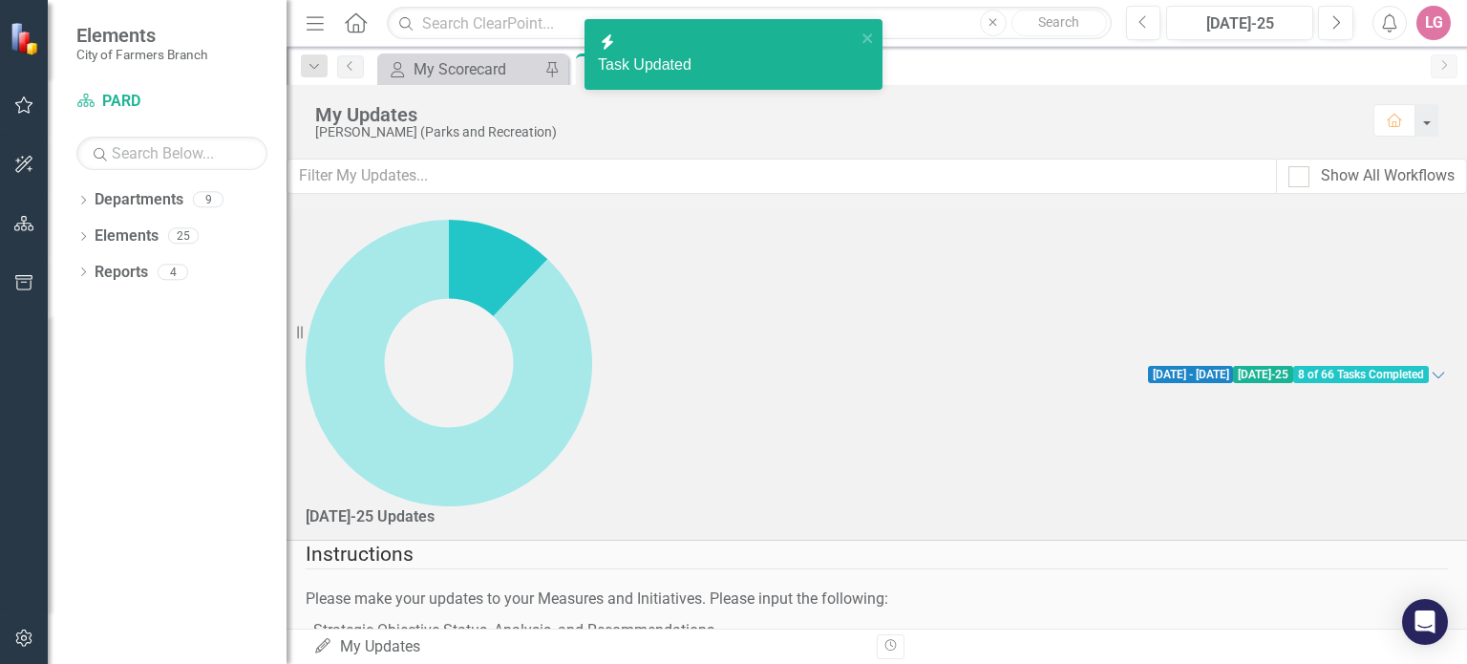
checkbox input "true"
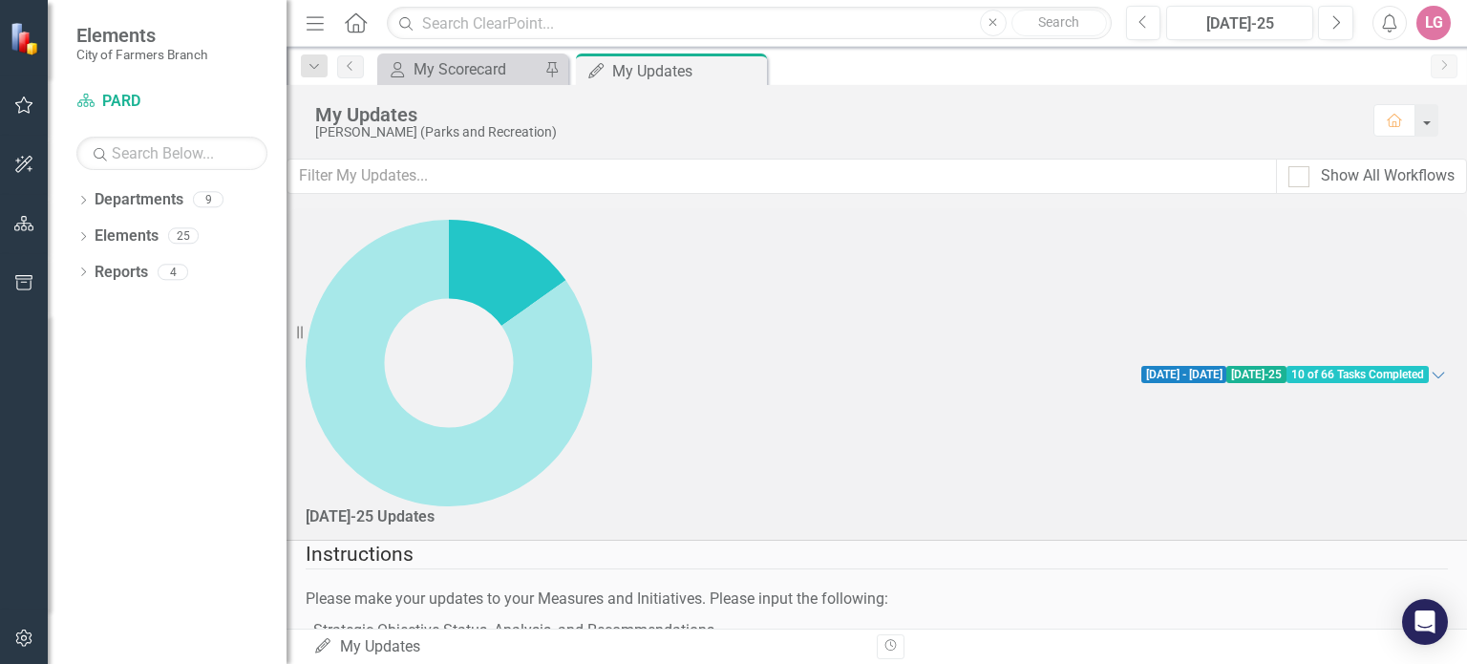
checkbox input "true"
checkbox input "false"
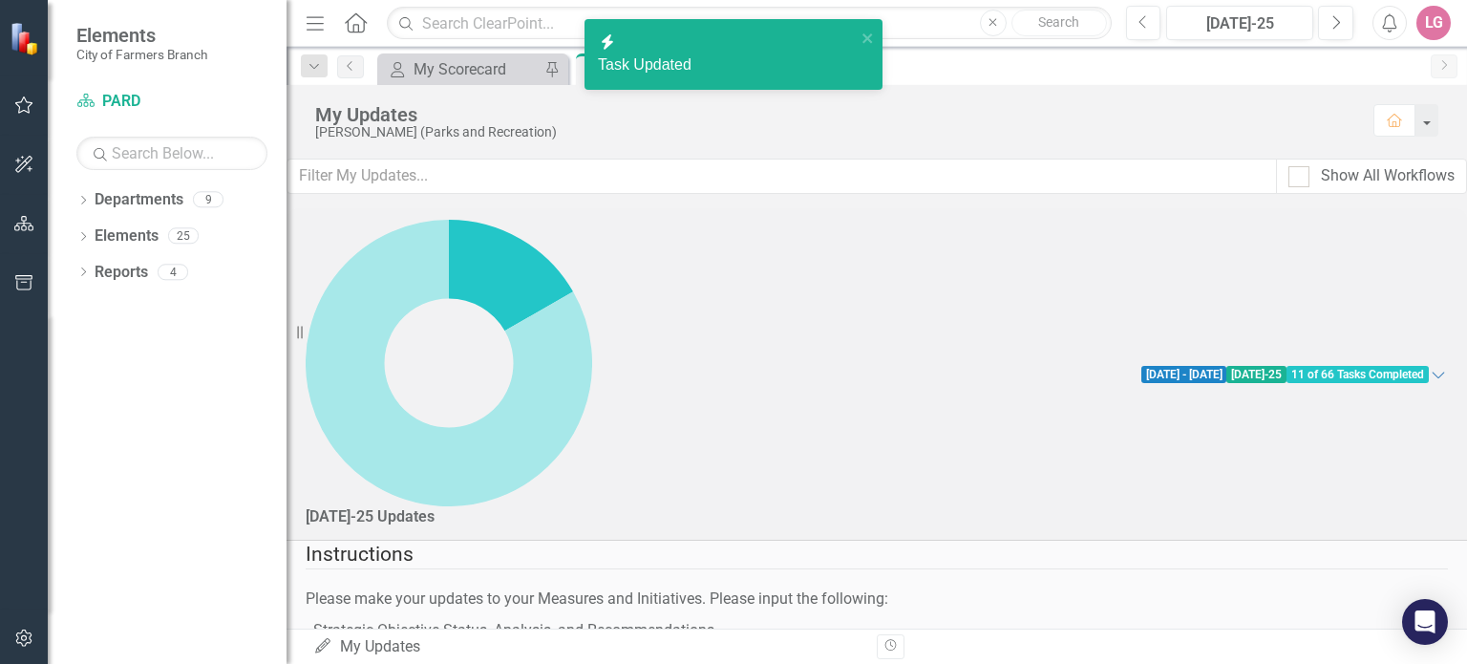
checkbox input "false"
checkbox input "true"
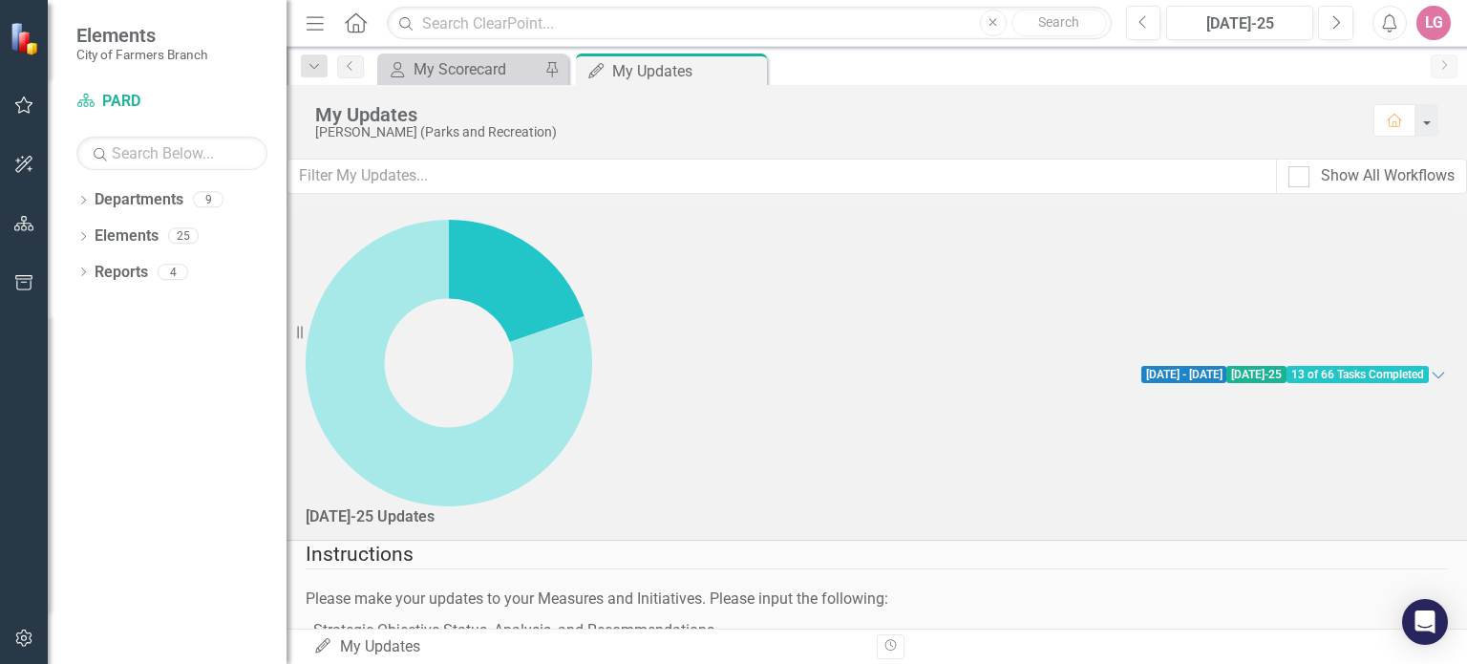
checkbox input "false"
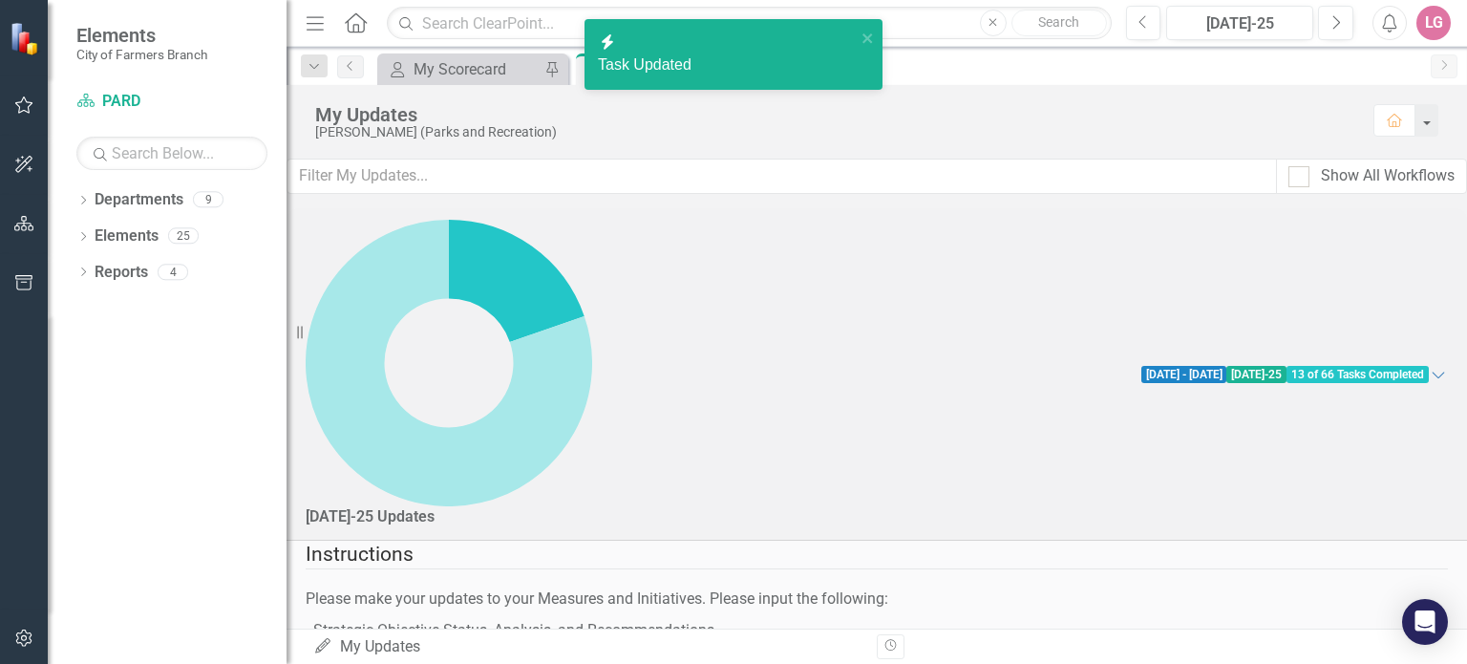
checkbox input "false"
checkbox input "true"
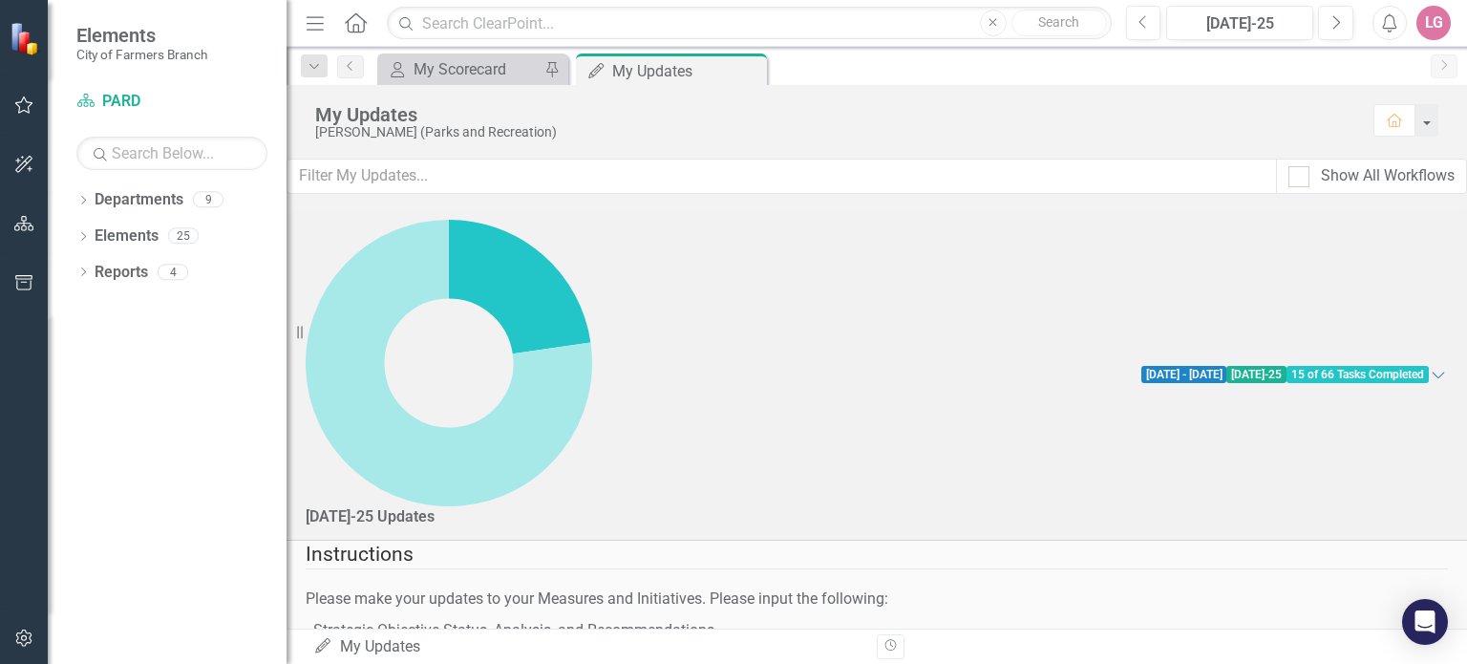
checkbox input "false"
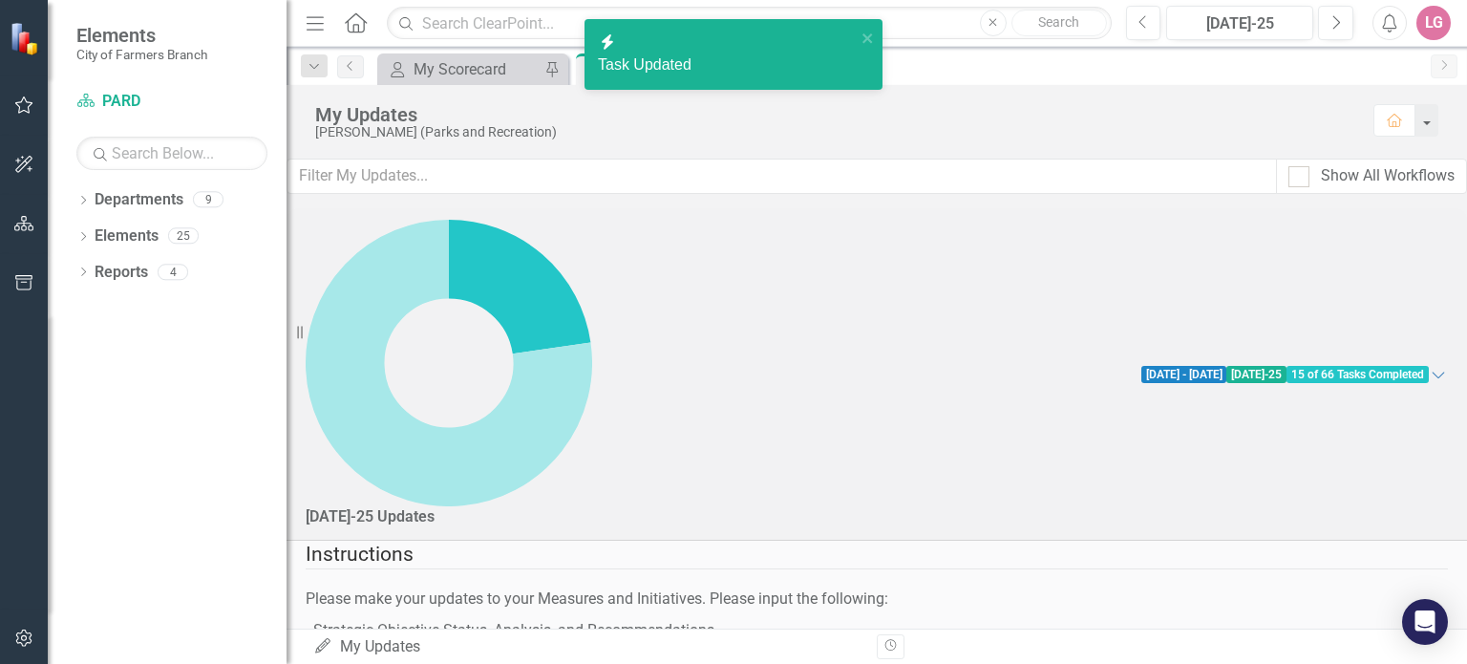
checkbox input "false"
checkbox input "true"
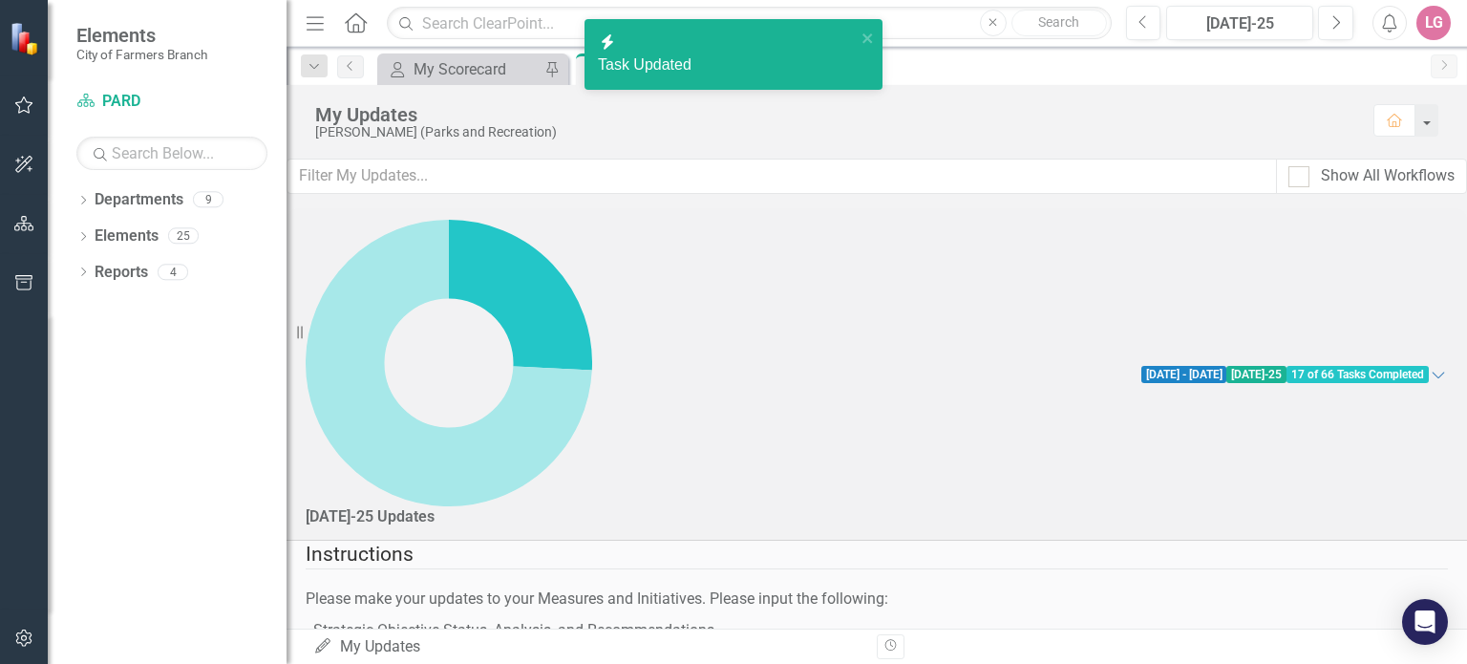
checkbox input "false"
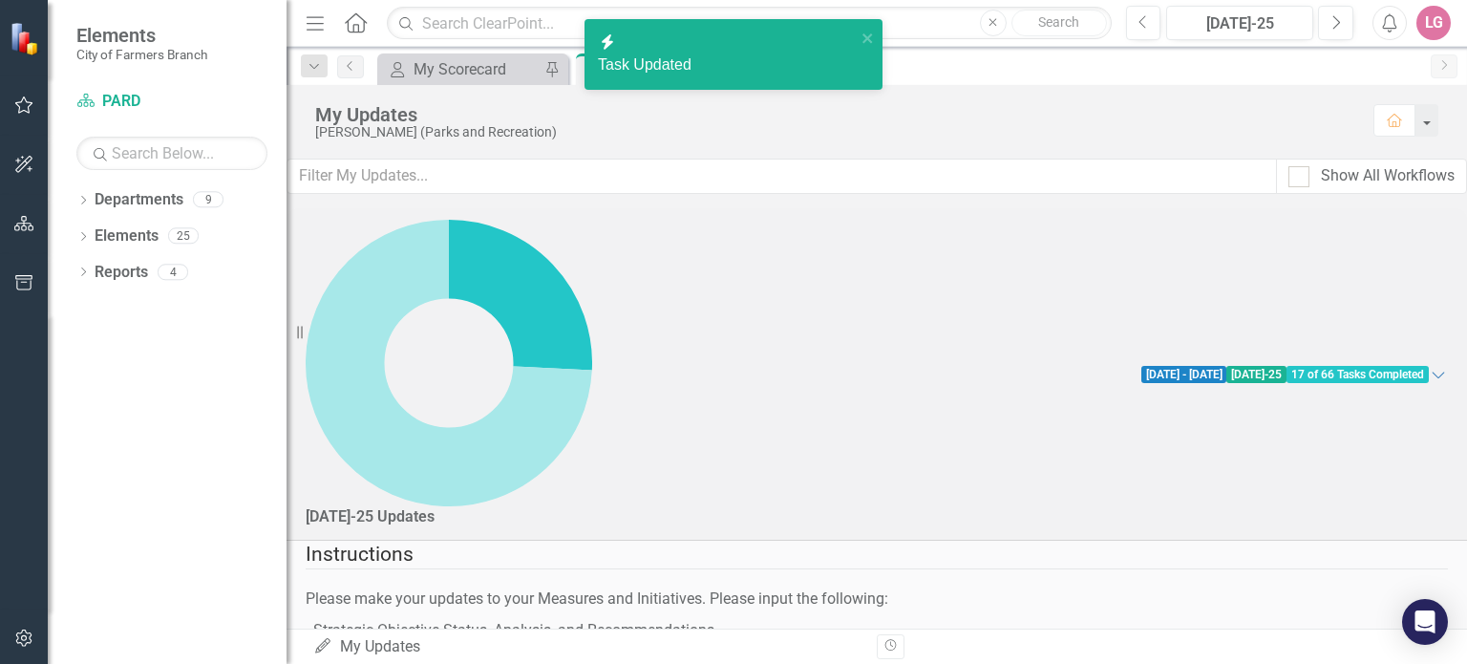
checkbox input "true"
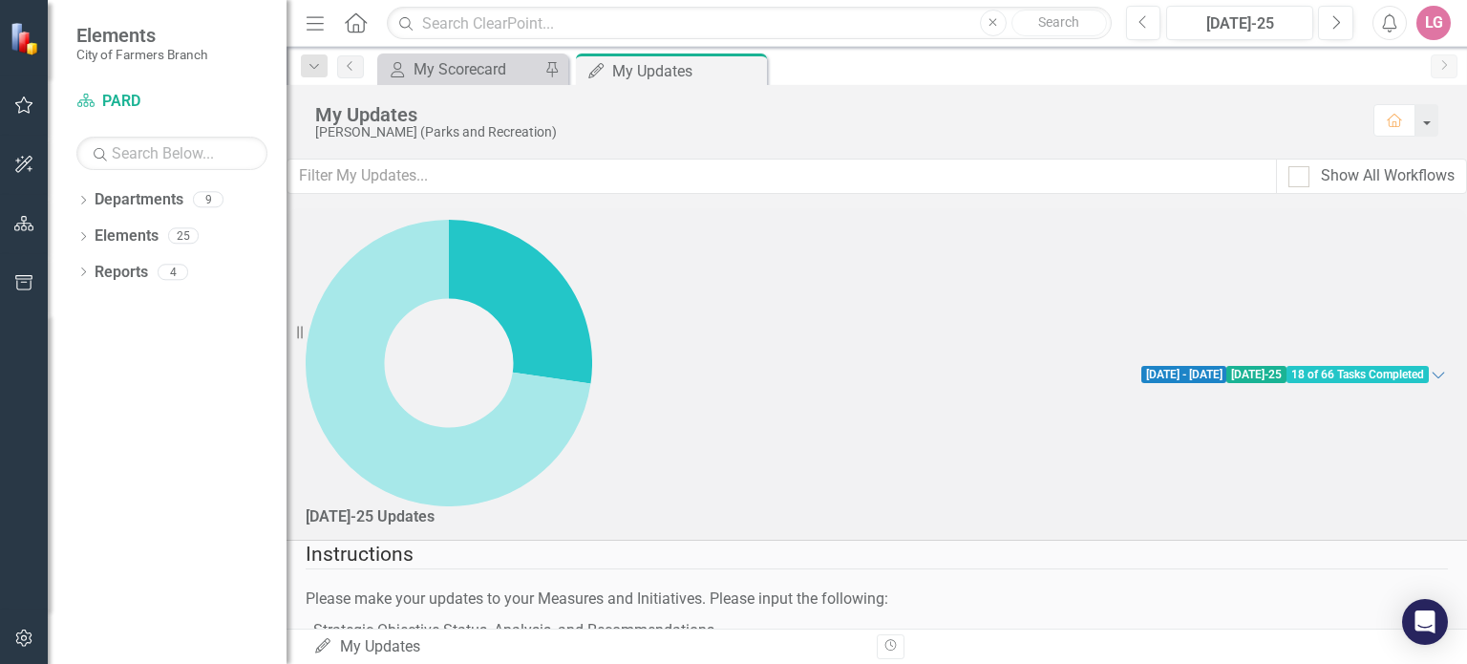
checkbox input "false"
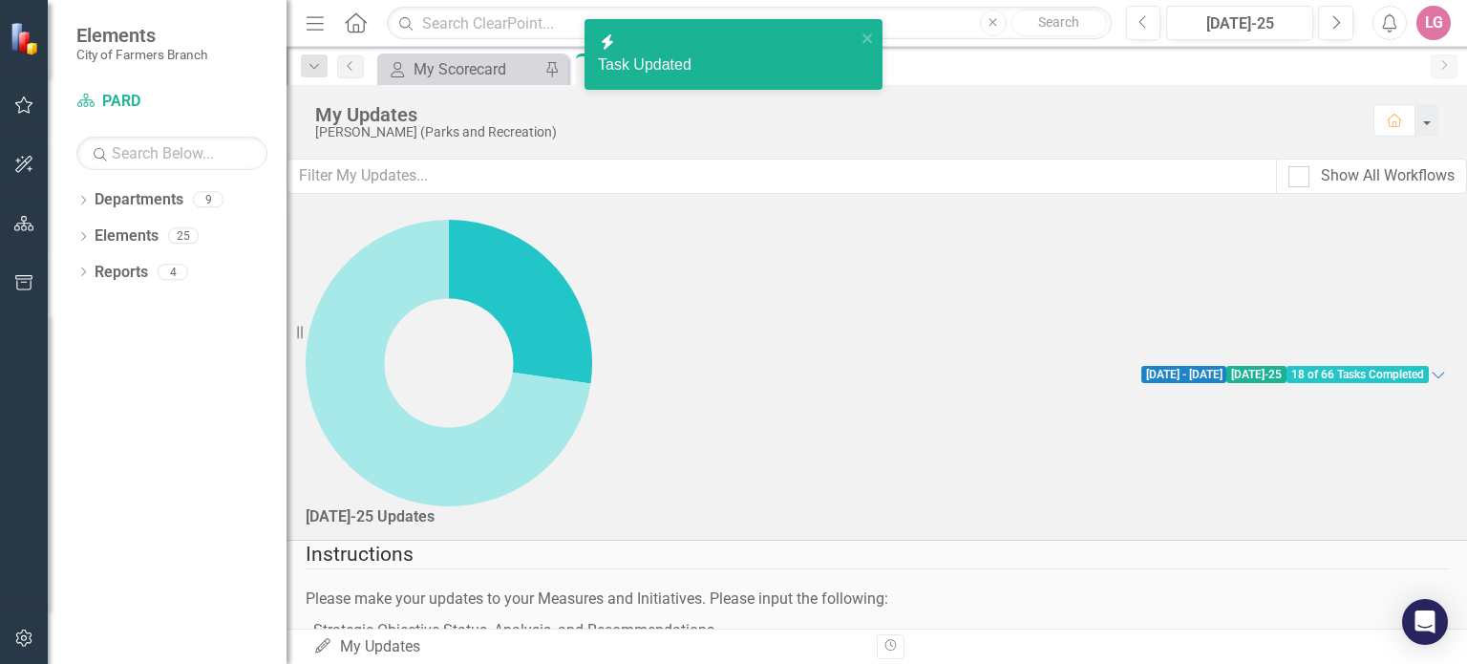
checkbox input "true"
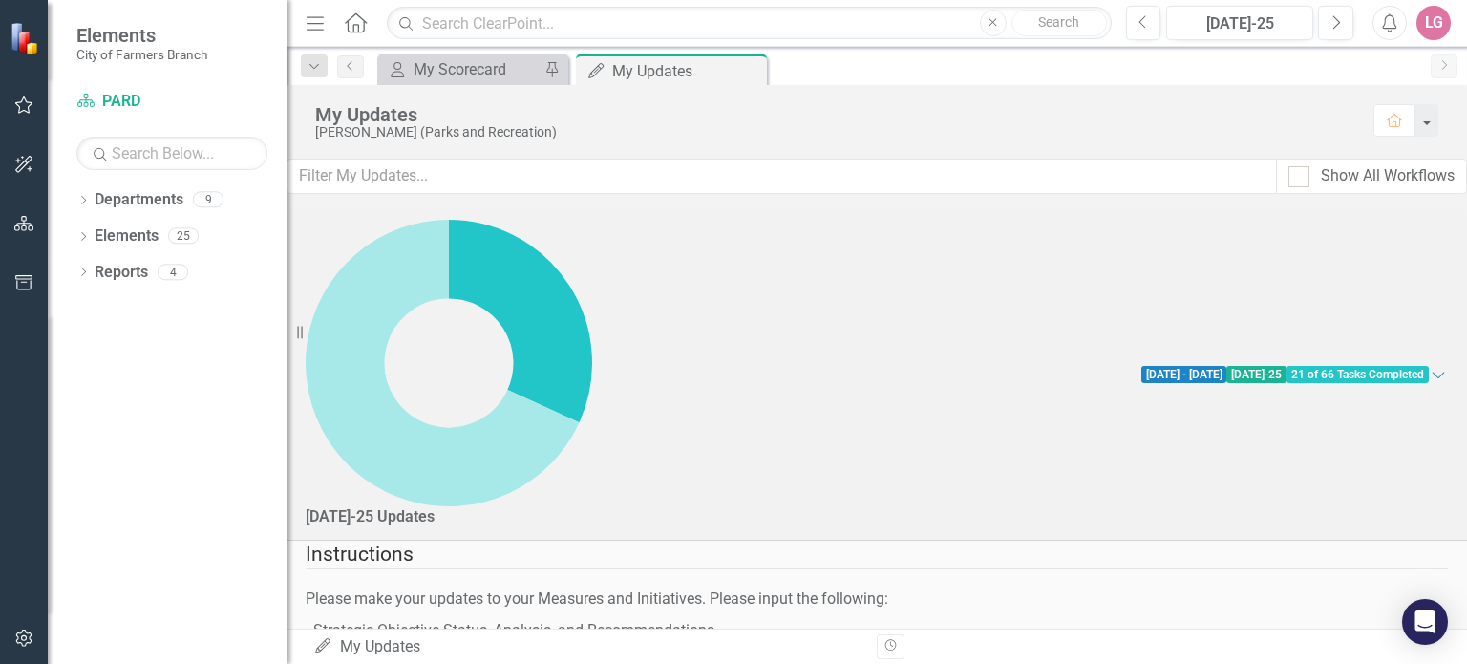
scroll to position [1624, 0]
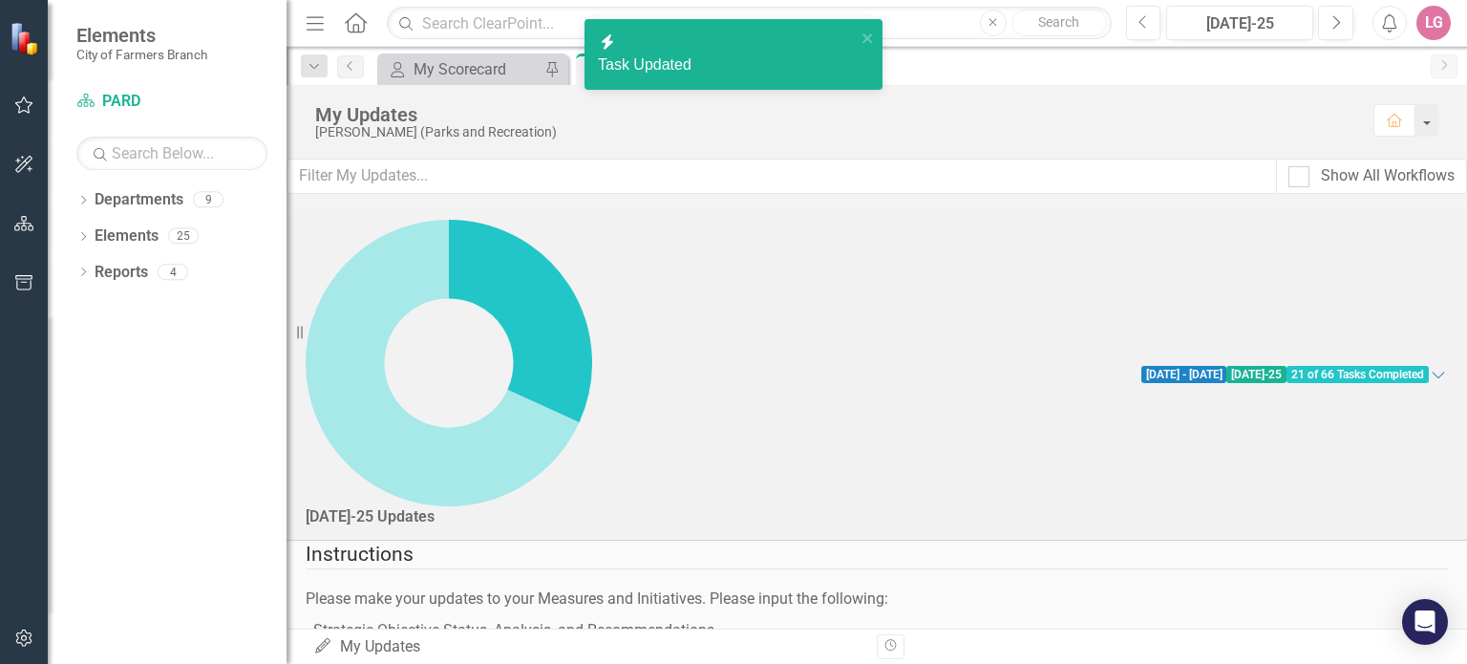
checkbox input "true"
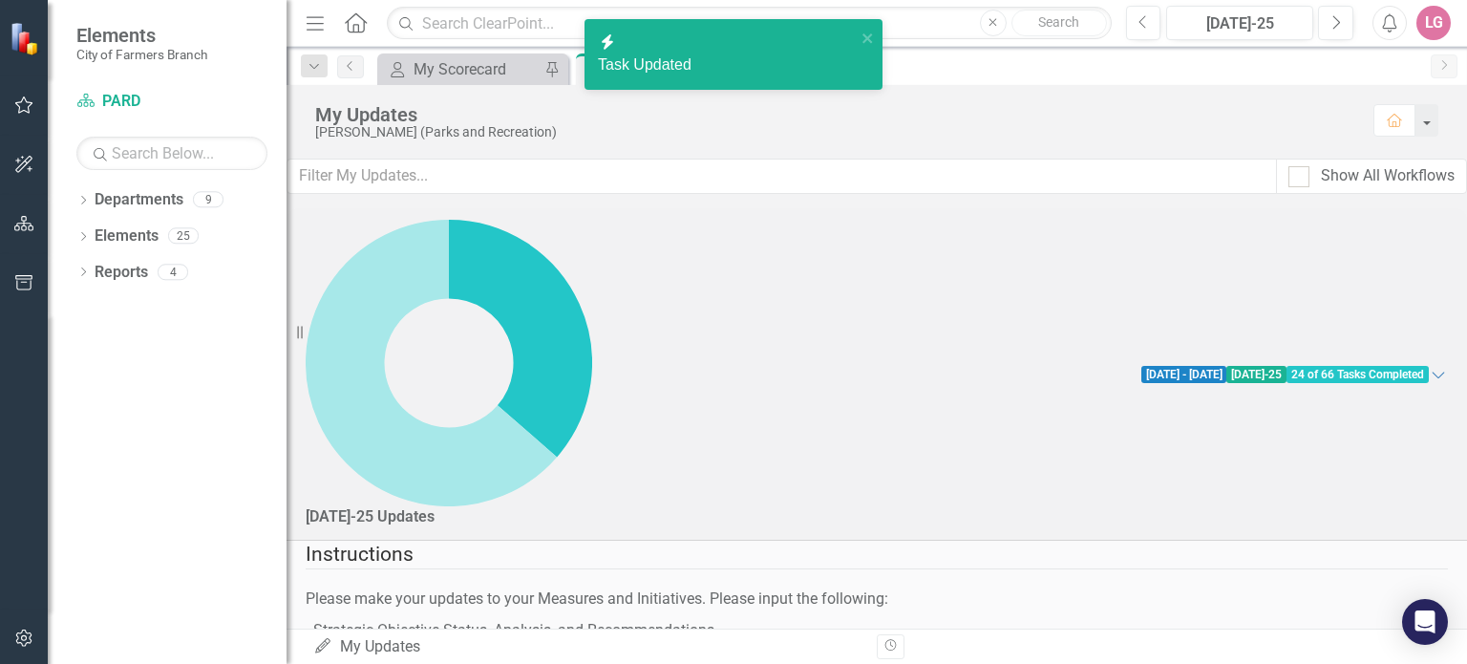
checkbox input "true"
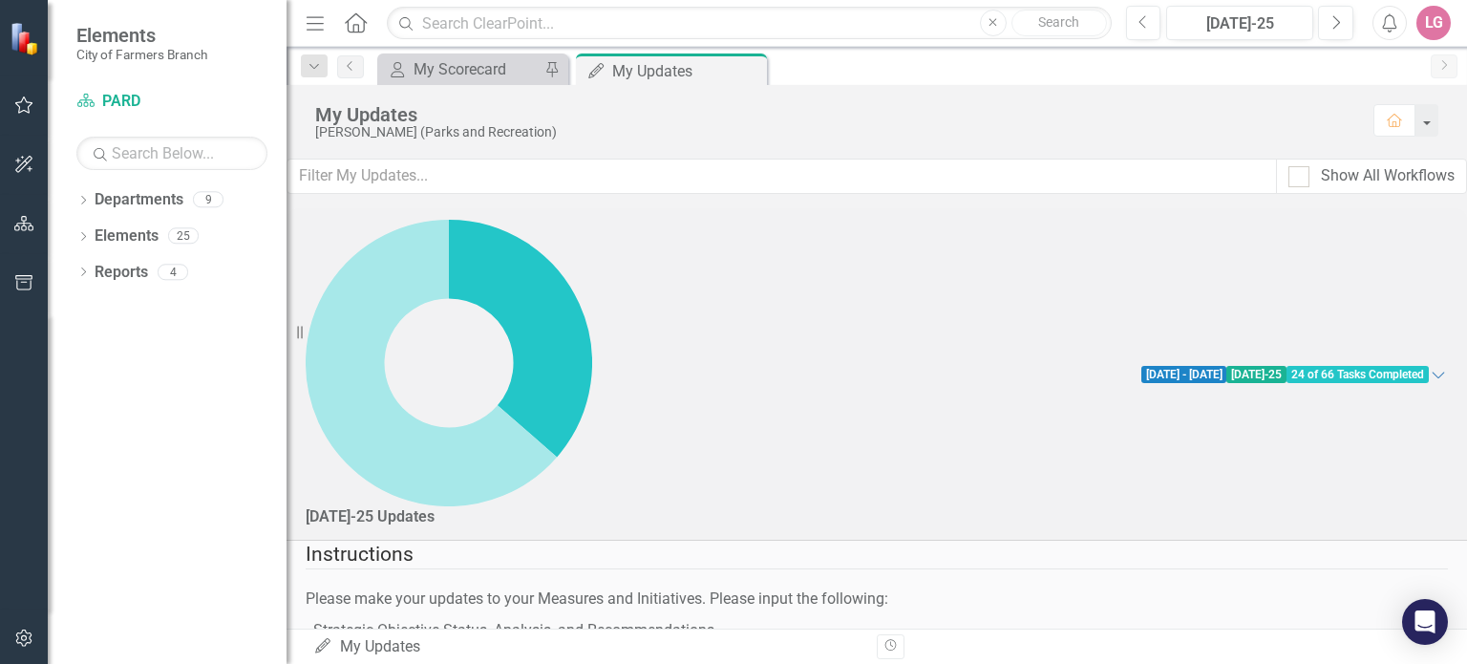
checkbox input "true"
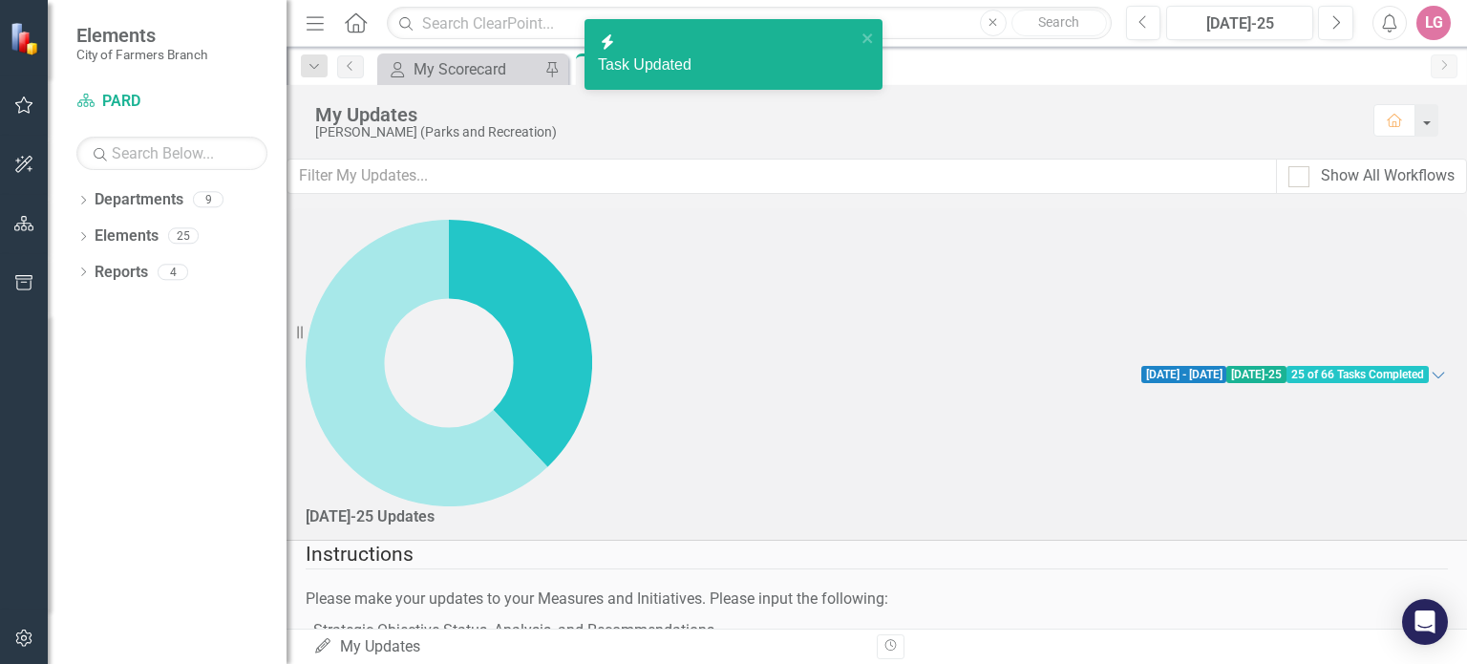
checkbox input "true"
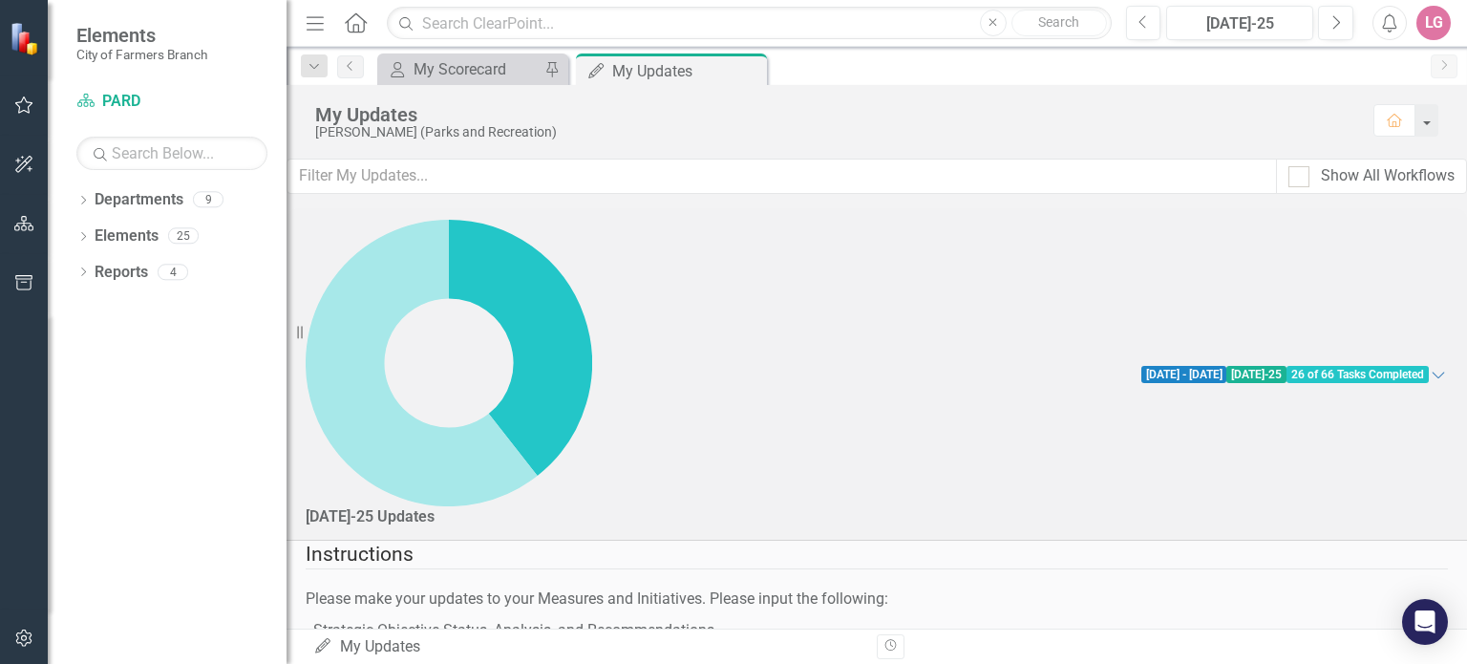
checkbox input "false"
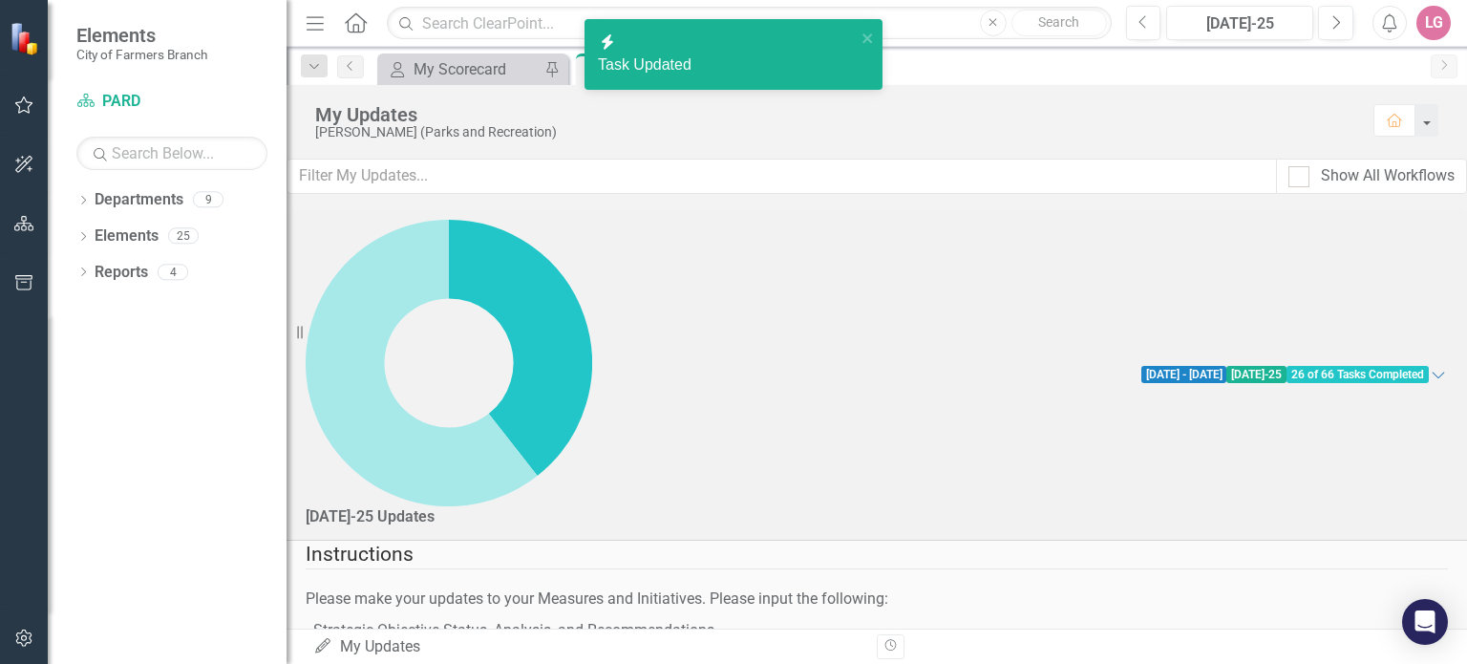
checkbox input "false"
checkbox input "true"
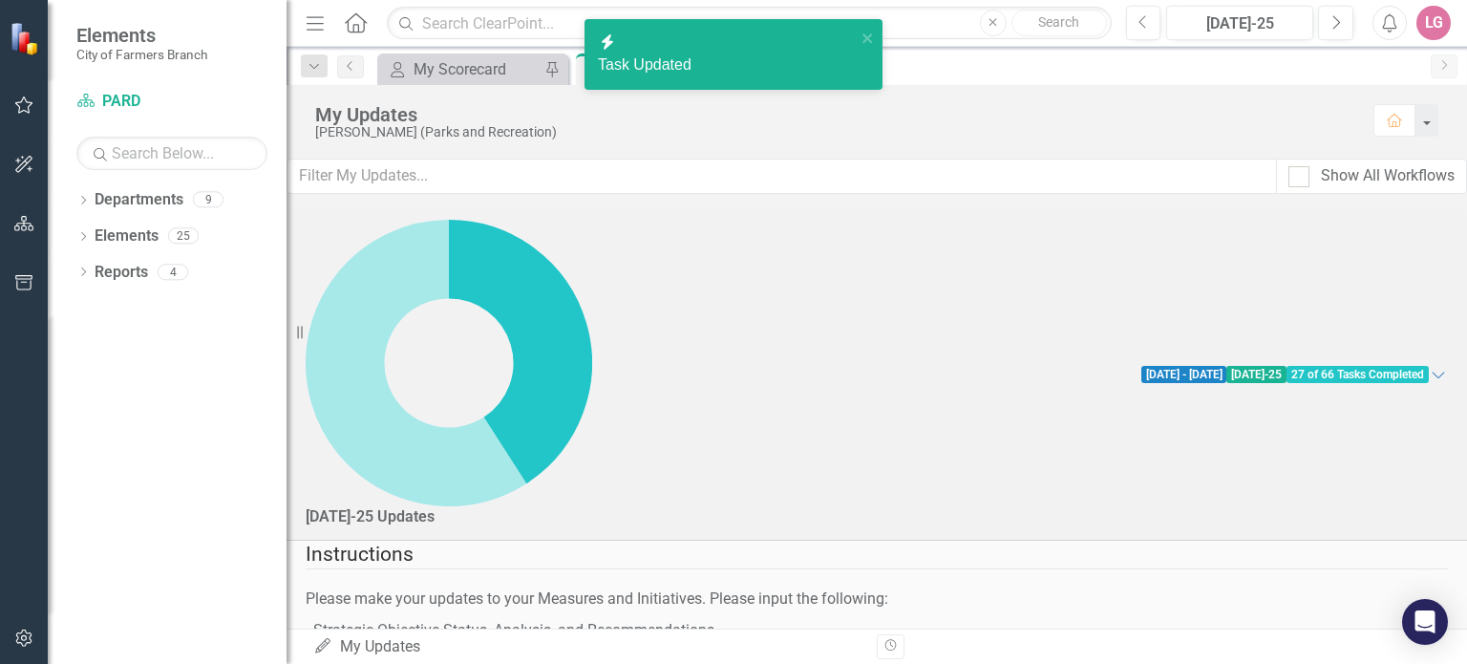
checkbox input "false"
checkbox input "true"
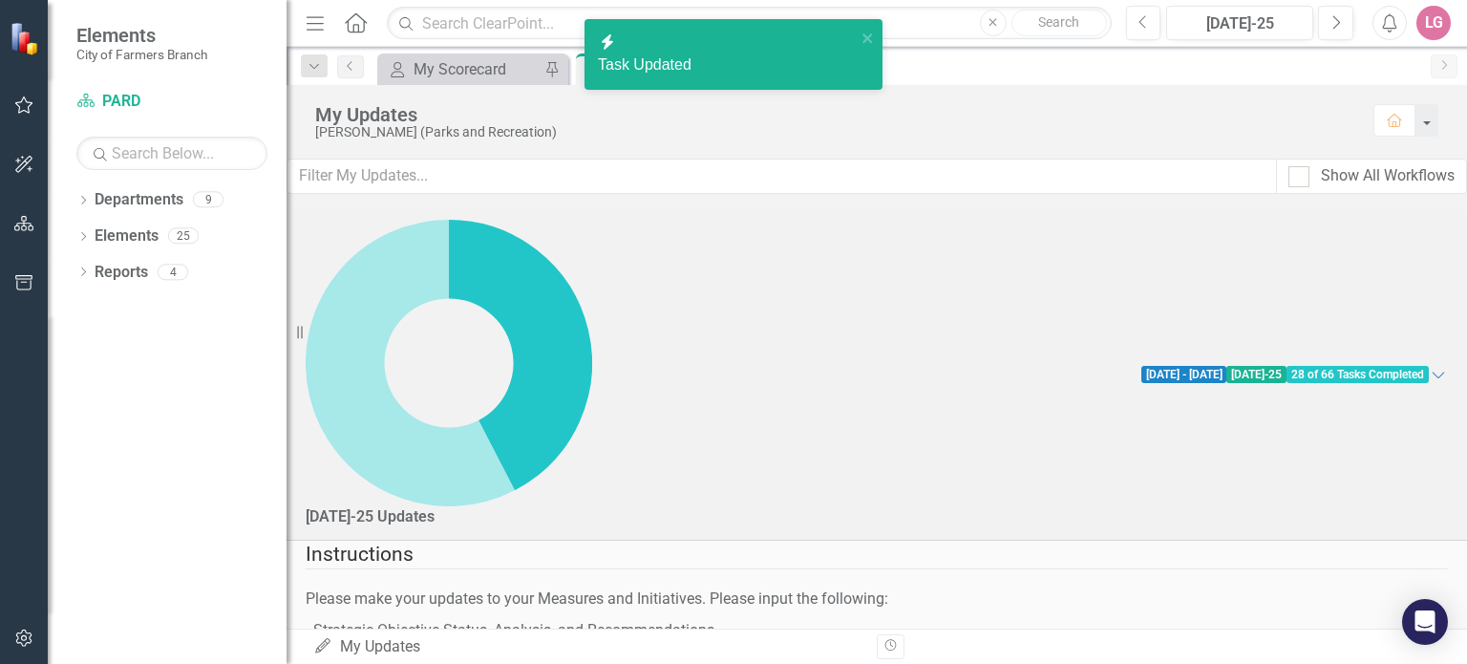
checkbox input "false"
checkbox input "true"
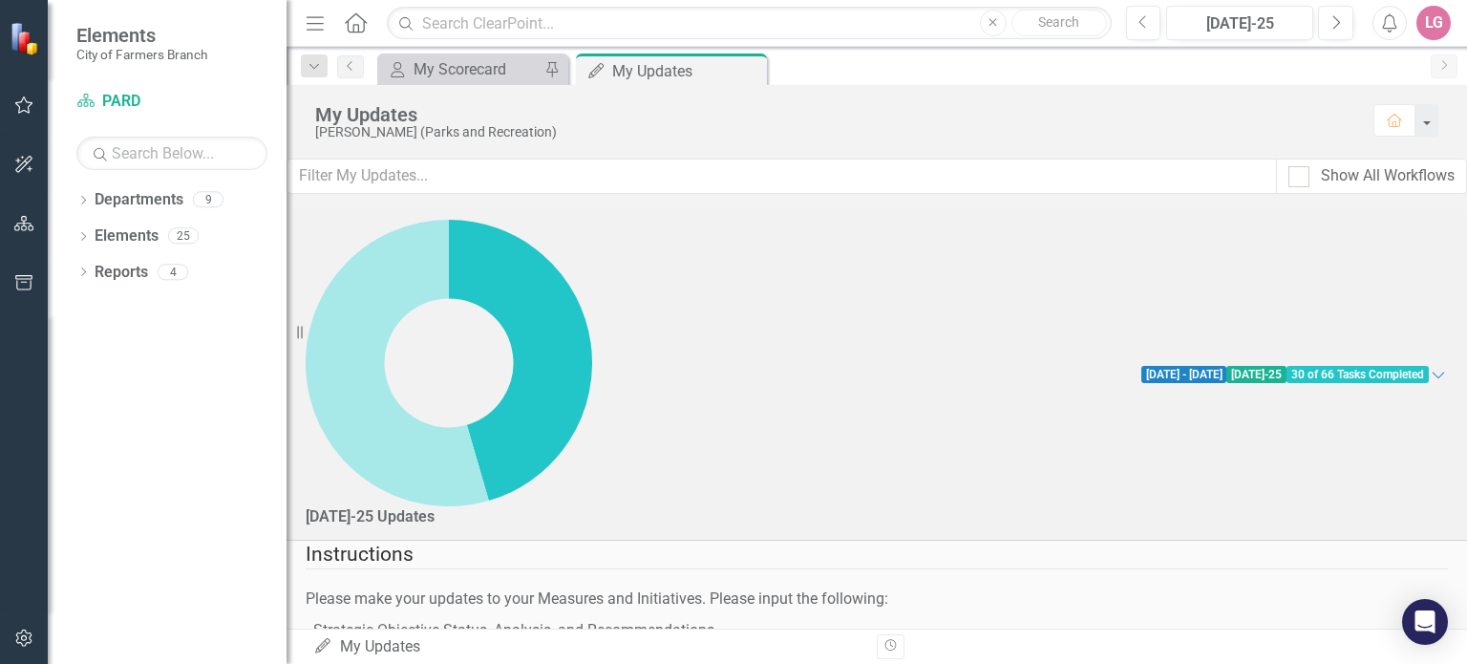
scroll to position [2101, 0]
checkbox input "false"
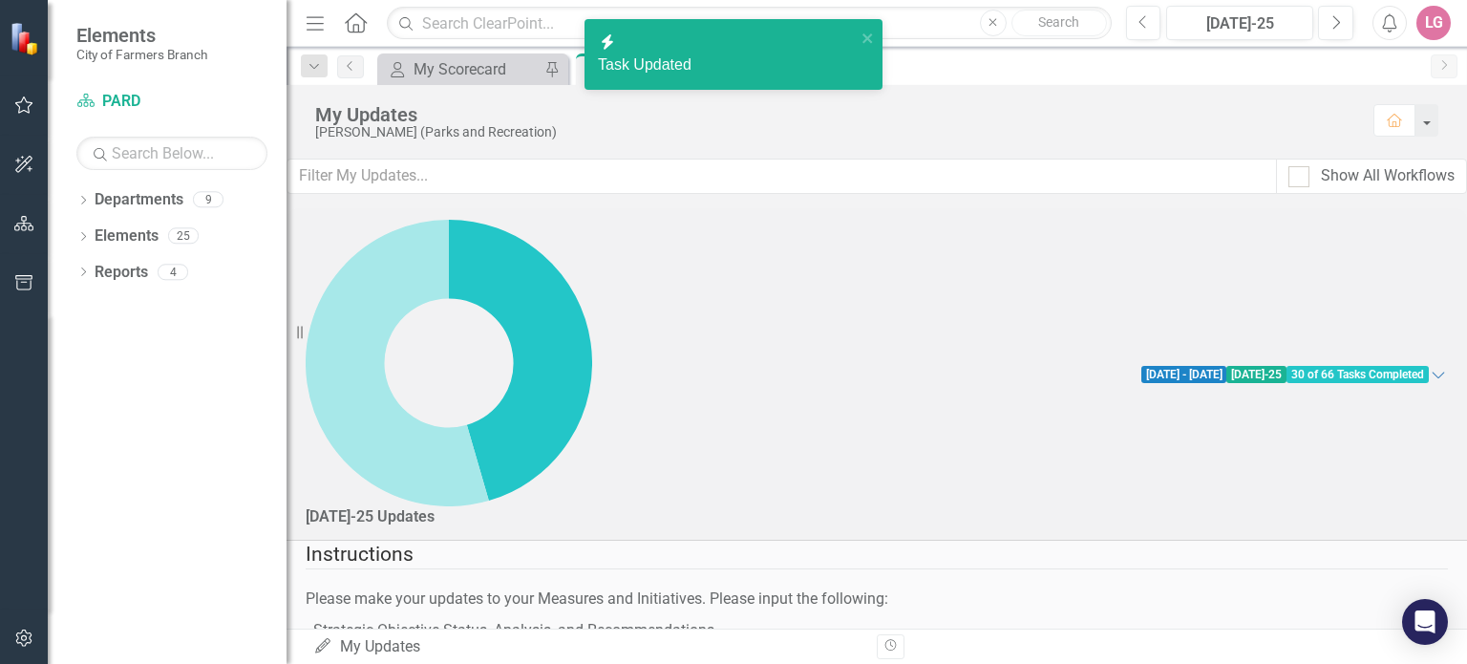
checkbox input "false"
checkbox input "true"
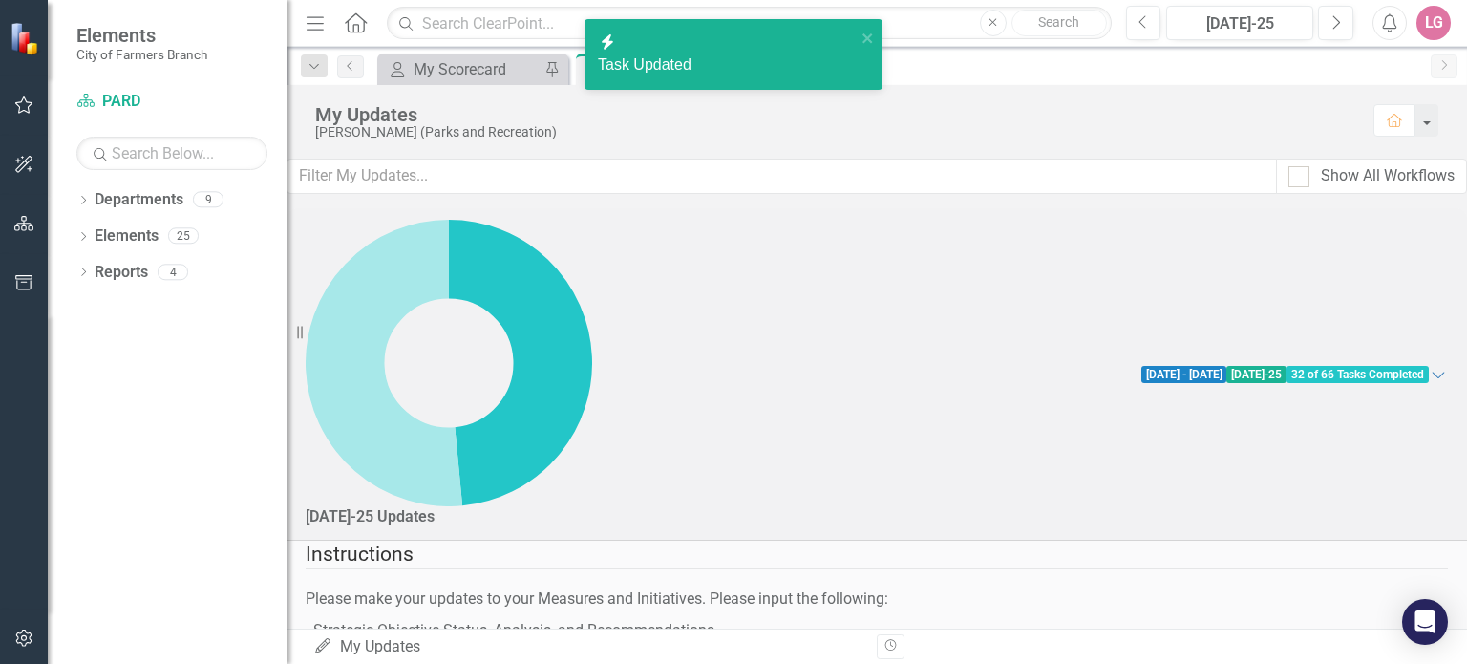
checkbox input "false"
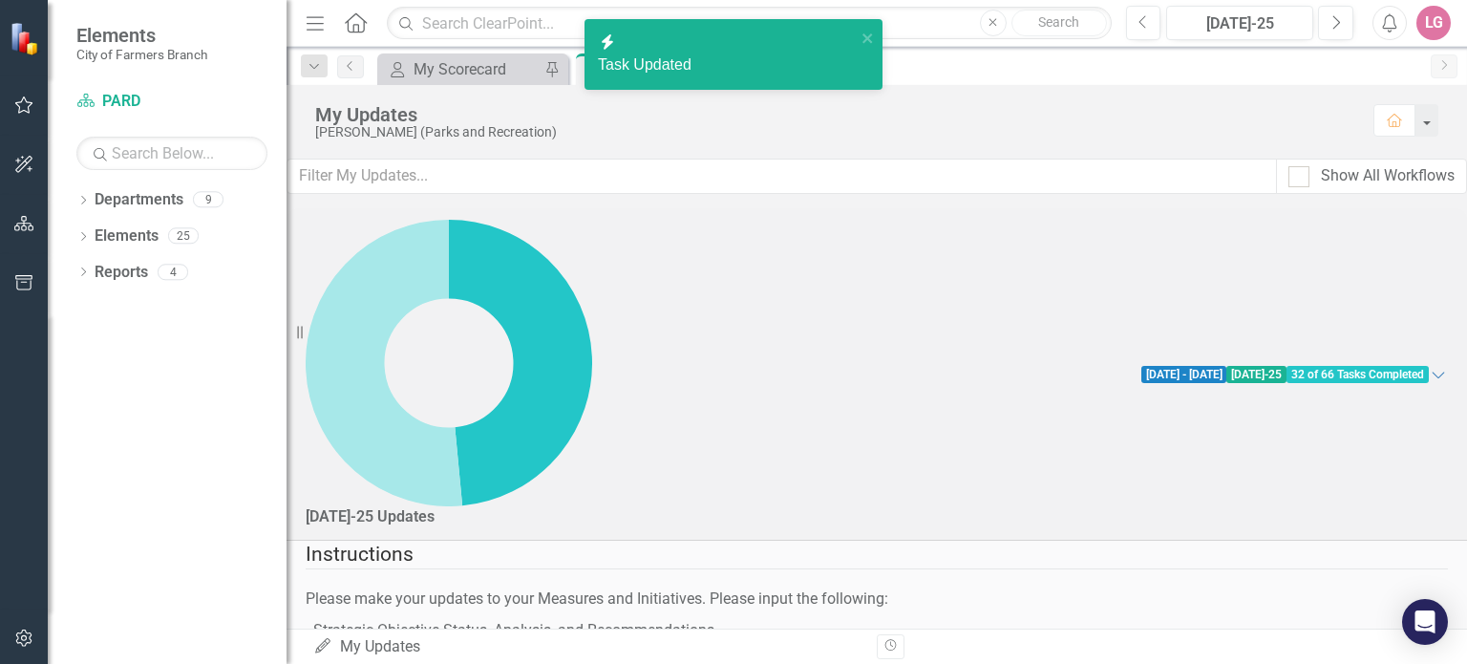
checkbox input "false"
checkbox input "true"
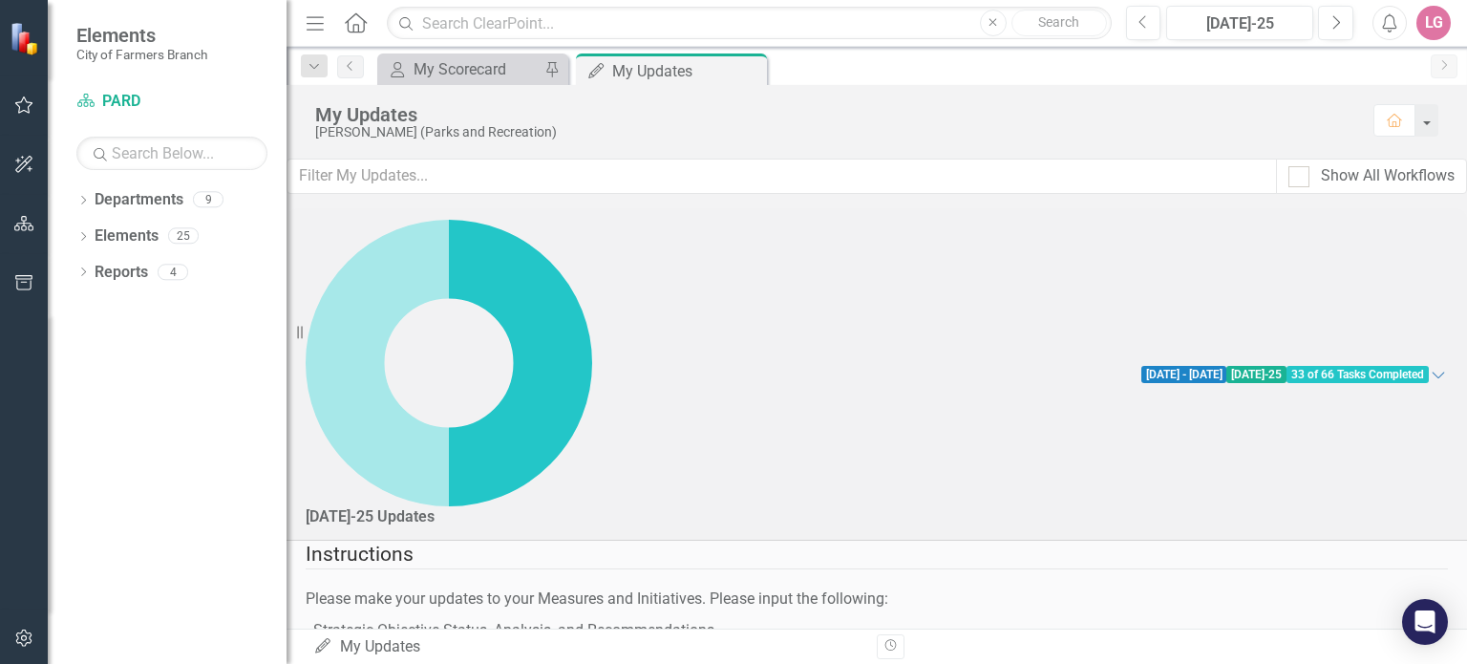
checkbox input "true"
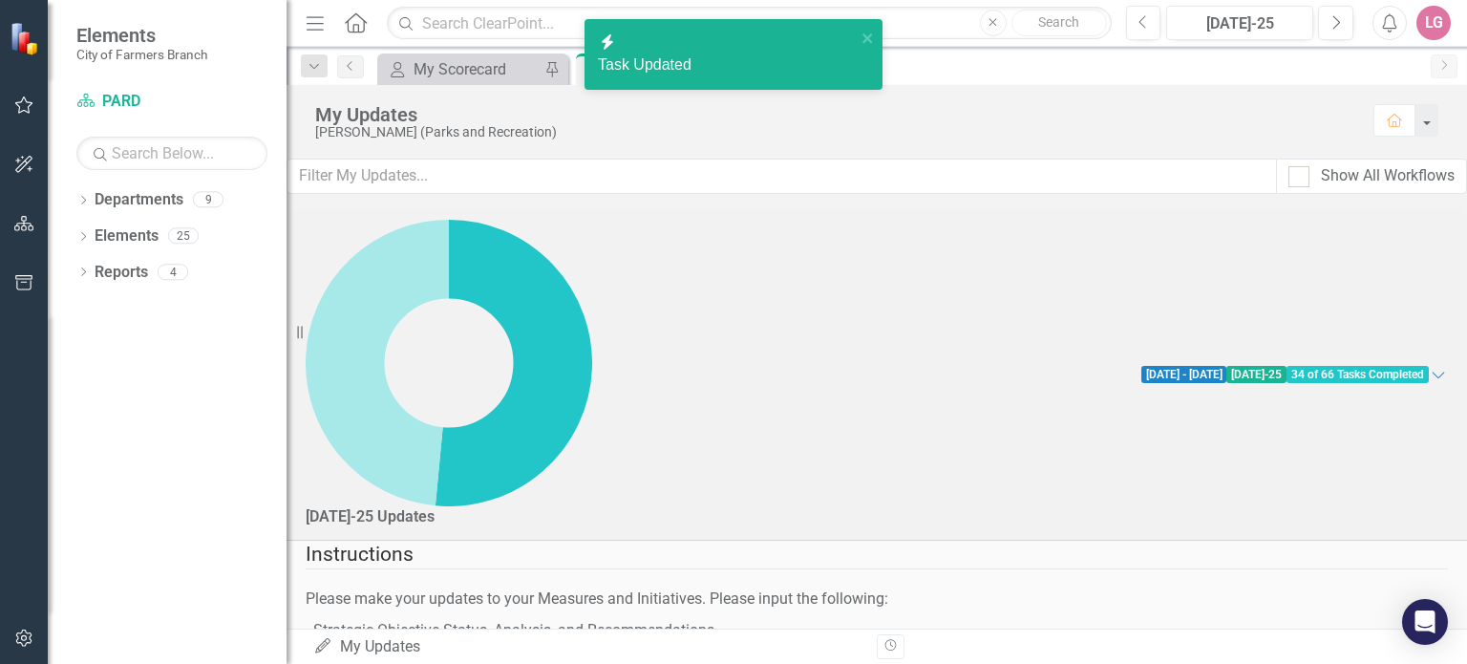
checkbox input "true"
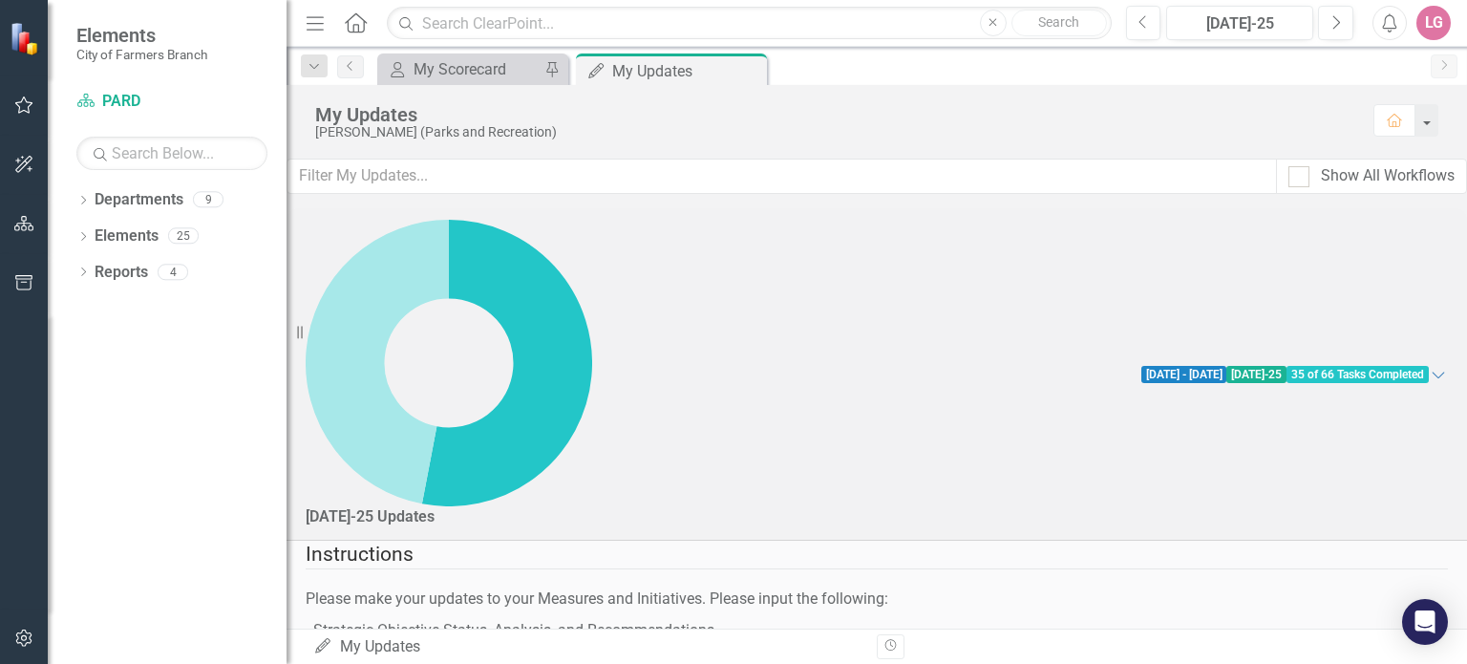
checkbox input "true"
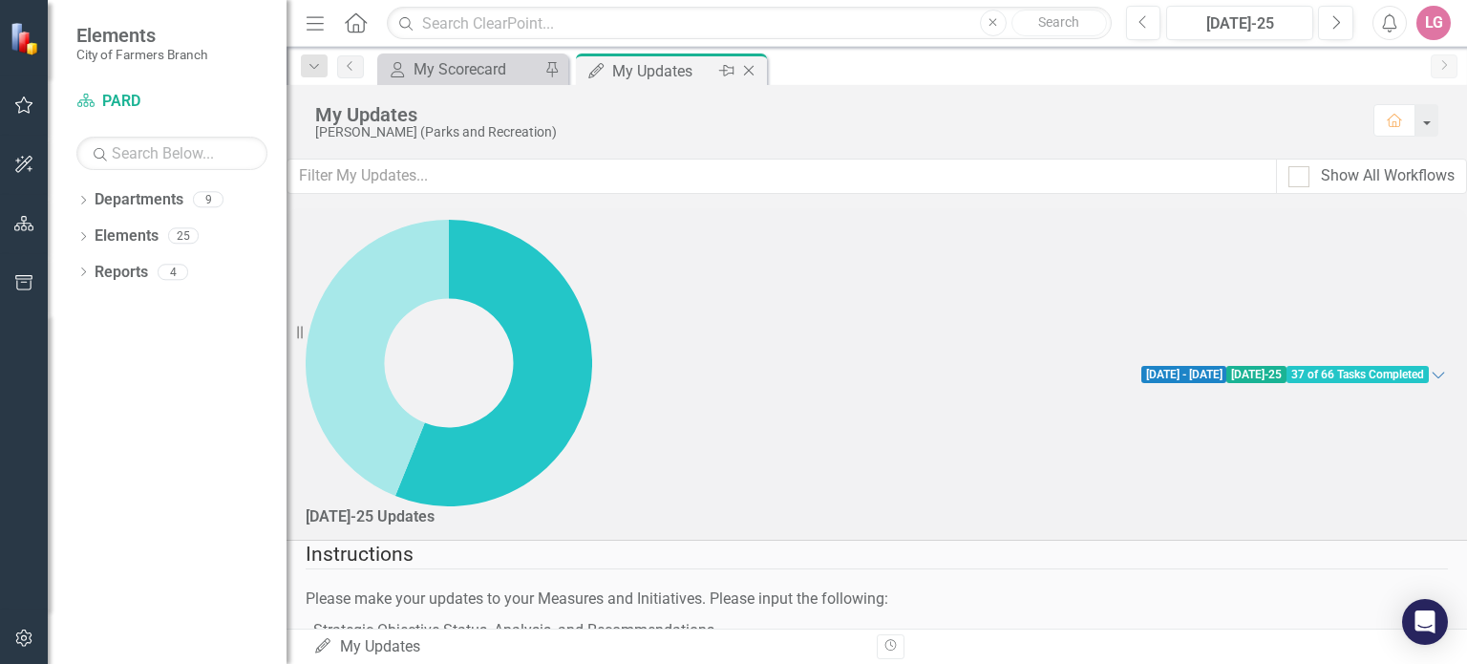
click at [745, 70] on icon "Close" at bounding box center [748, 70] width 19 height 15
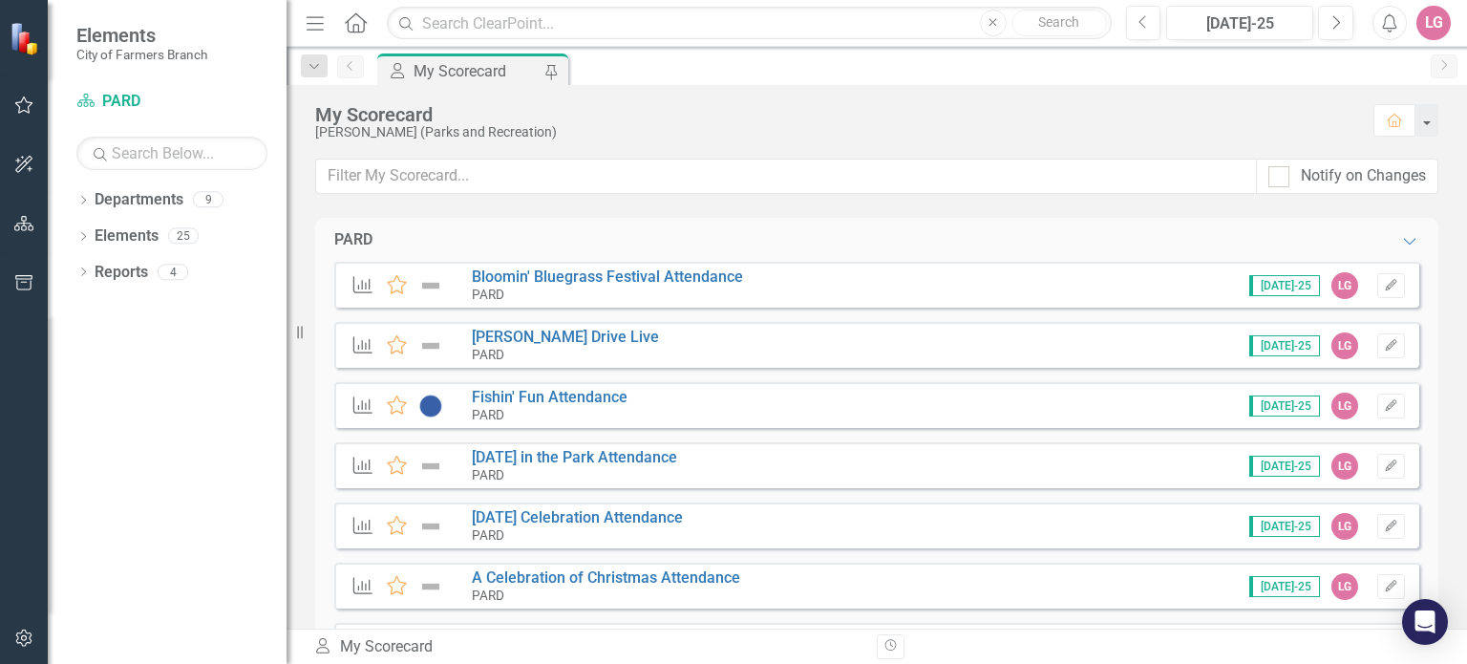
click at [1422, 28] on div "LG" at bounding box center [1433, 23] width 34 height 34
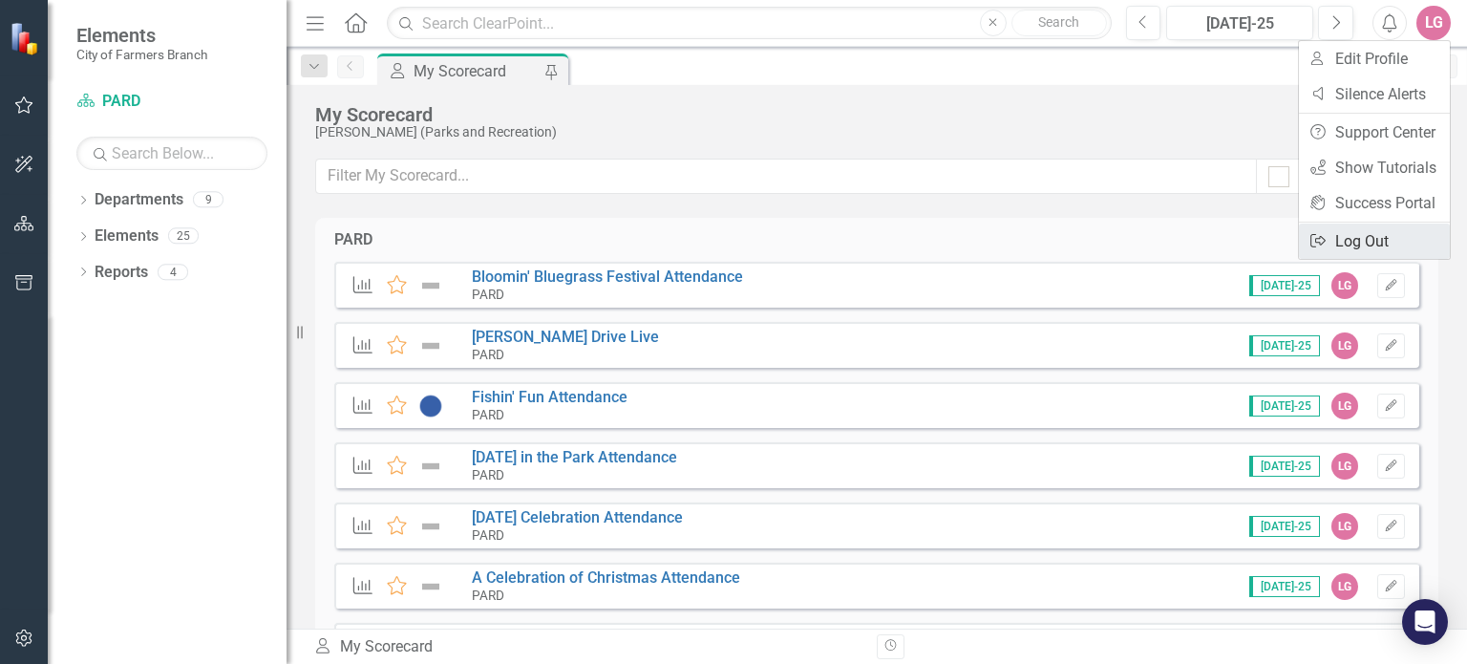
click at [1341, 239] on link "Logout Log Out" at bounding box center [1374, 240] width 151 height 35
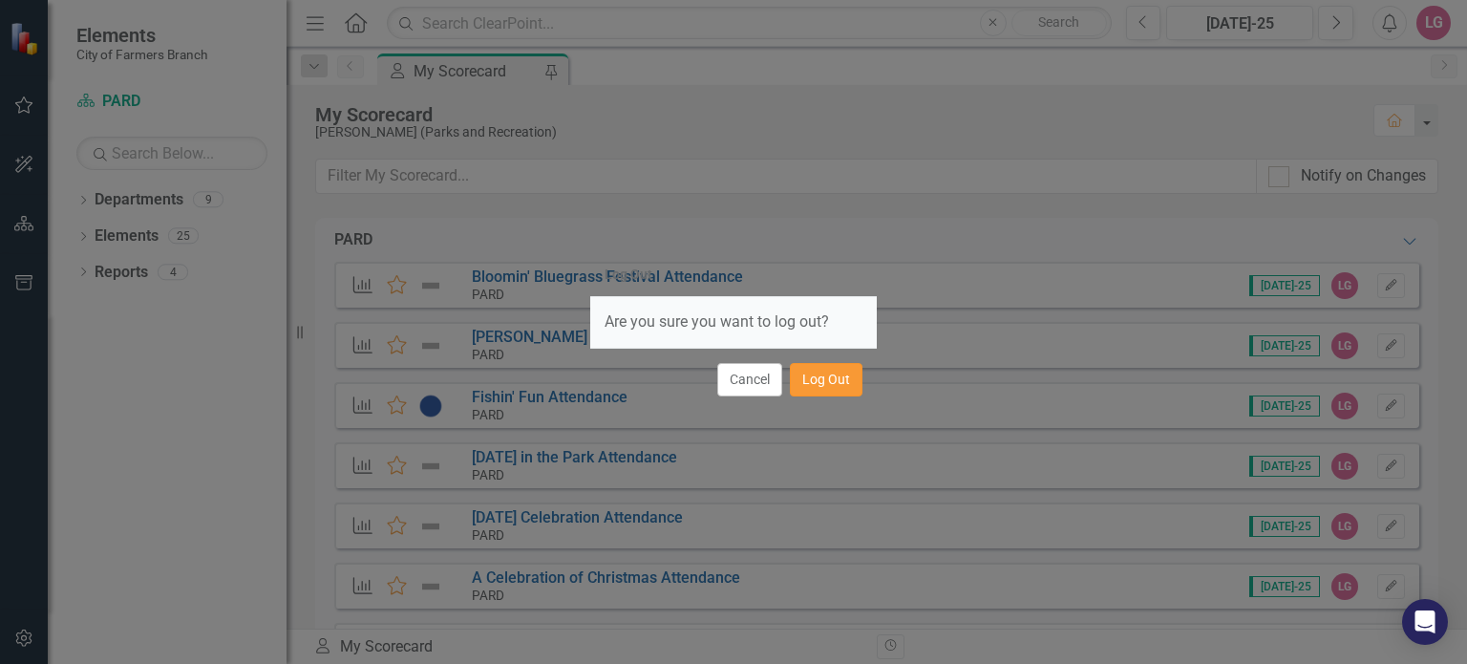
click at [835, 381] on button "Log Out" at bounding box center [826, 379] width 73 height 33
